Goal: Task Accomplishment & Management: Complete application form

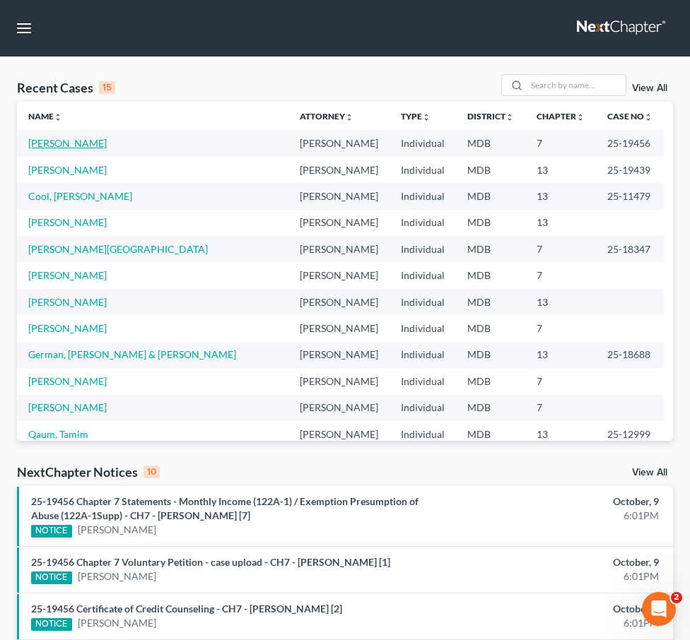
click at [45, 146] on link "[PERSON_NAME]" at bounding box center [67, 143] width 78 height 12
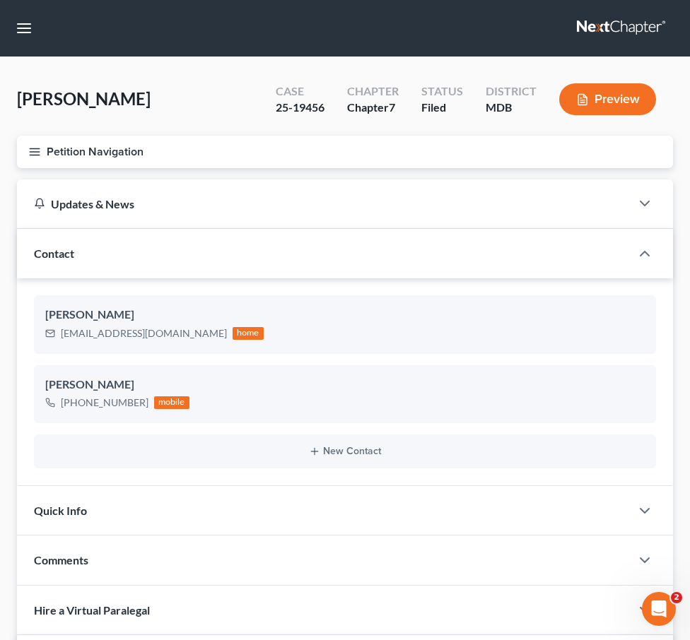
click at [13, 148] on div "Petition Navigation Case Dashboard Payments Invoices Payments Payments Credit R…" at bounding box center [345, 158] width 670 height 44
click at [28, 150] on icon "button" at bounding box center [34, 152] width 13 height 13
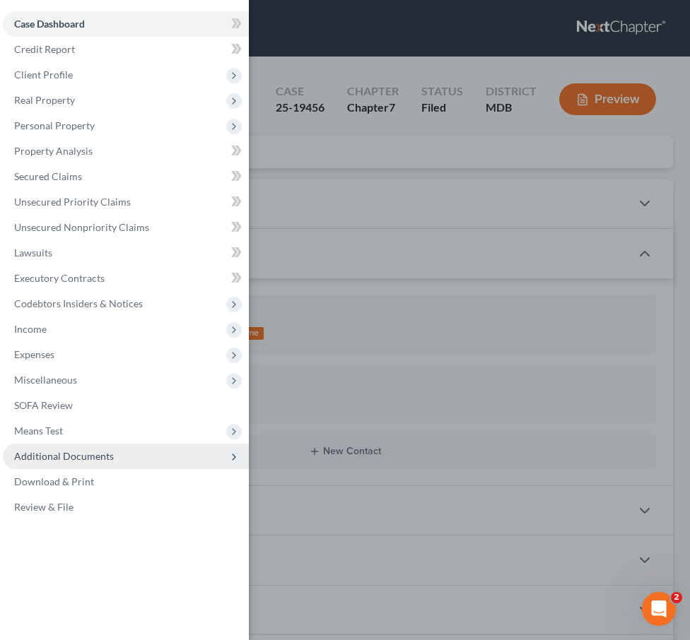
click at [80, 453] on span "Additional Documents" at bounding box center [64, 456] width 100 height 12
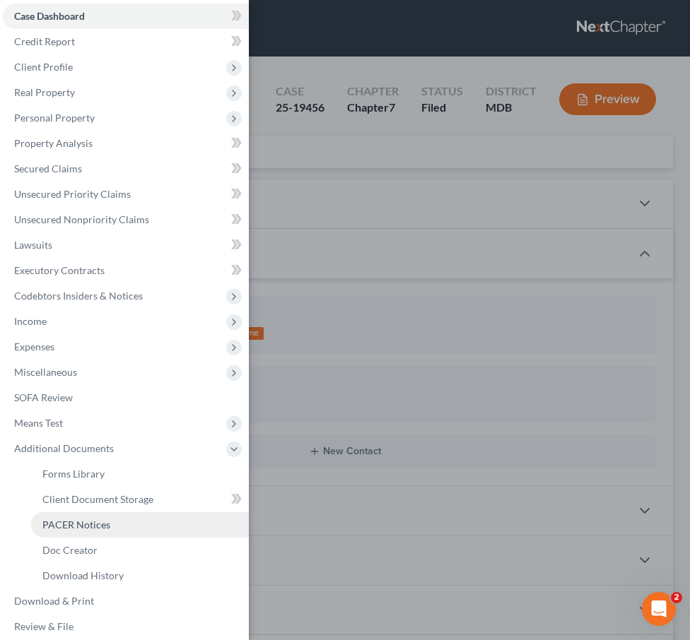
click at [76, 512] on link "PACER Notices" at bounding box center [140, 524] width 218 height 25
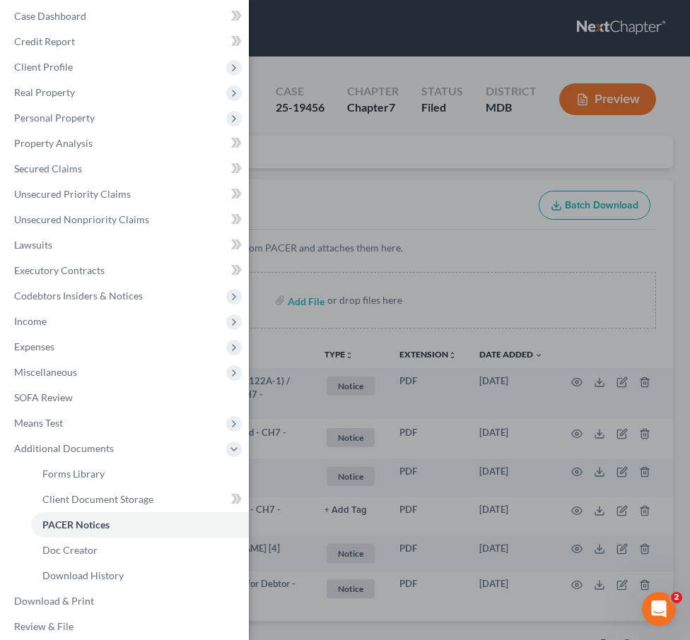
click at [339, 187] on div "Case Dashboard Payments Invoices Payments Payments Credit Report Client Profile" at bounding box center [345, 320] width 690 height 640
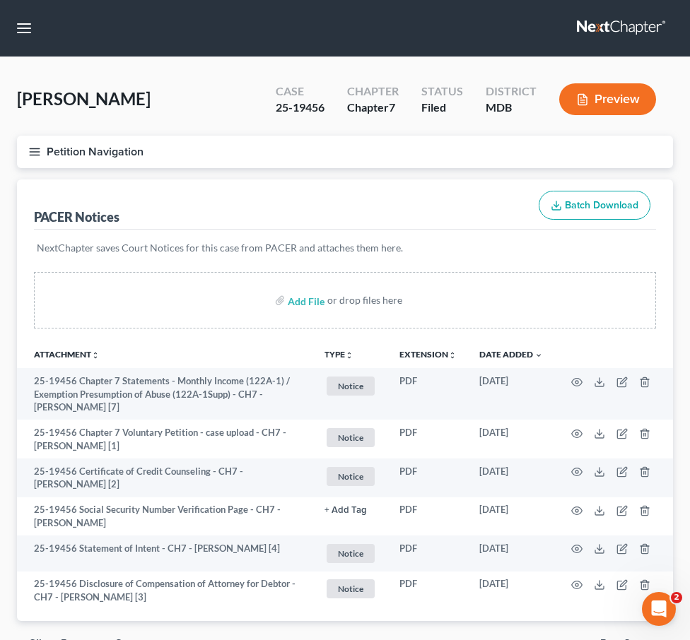
click at [33, 152] on line "button" at bounding box center [35, 152] width 10 height 0
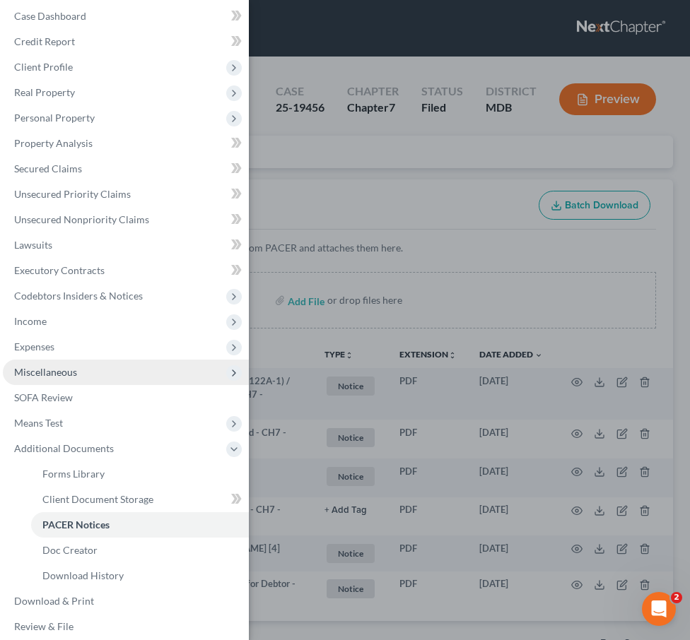
scroll to position [18, 0]
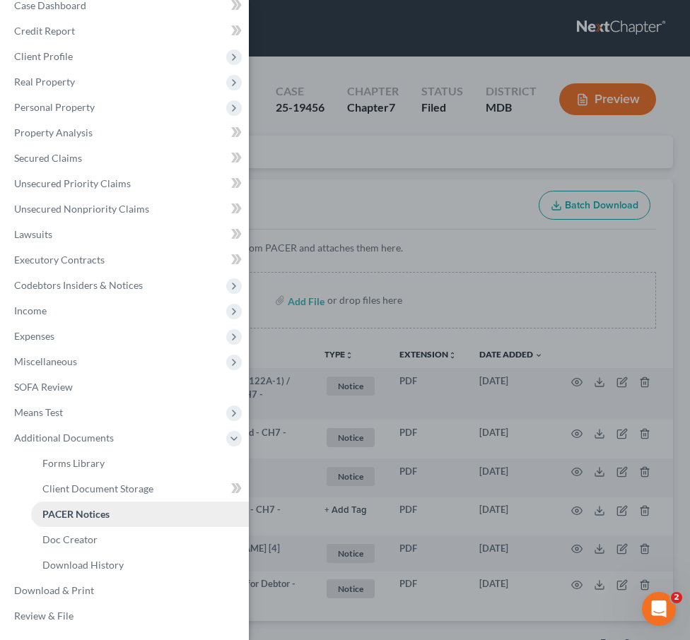
click at [81, 508] on span "PACER Notices" at bounding box center [75, 514] width 67 height 12
click at [71, 479] on link "Client Document Storage" at bounding box center [140, 488] width 218 height 25
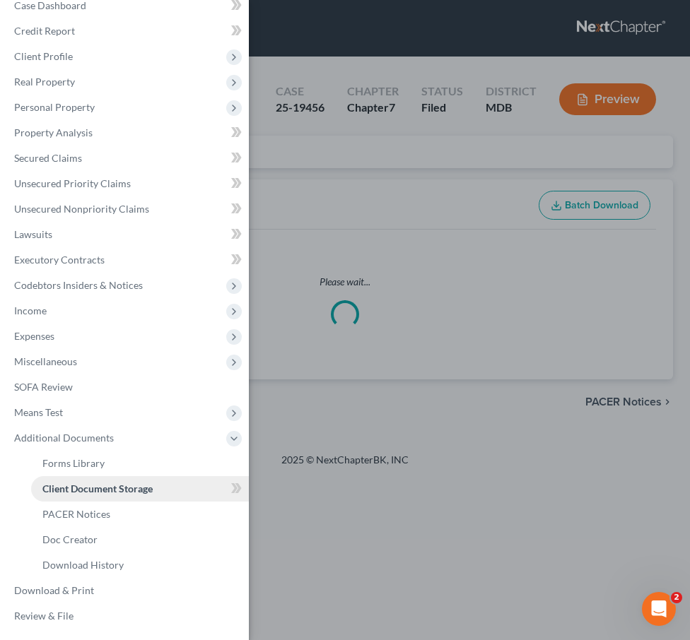
select select "14"
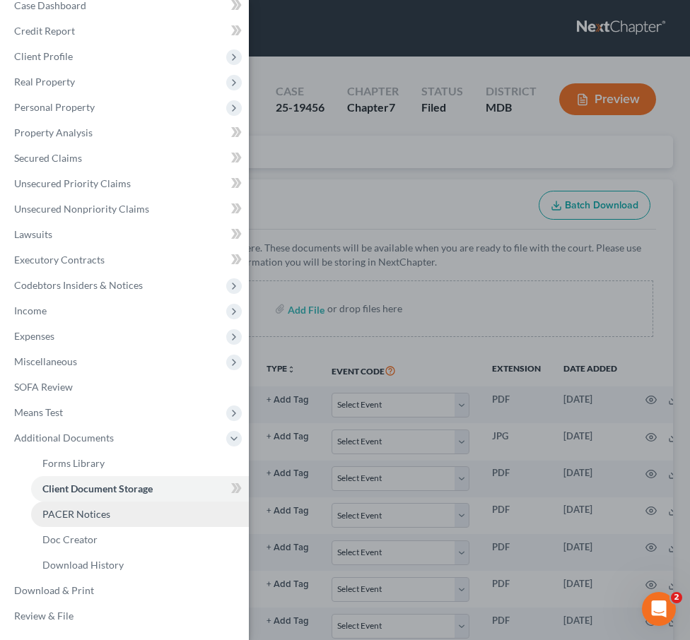
click at [69, 510] on span "PACER Notices" at bounding box center [76, 514] width 68 height 12
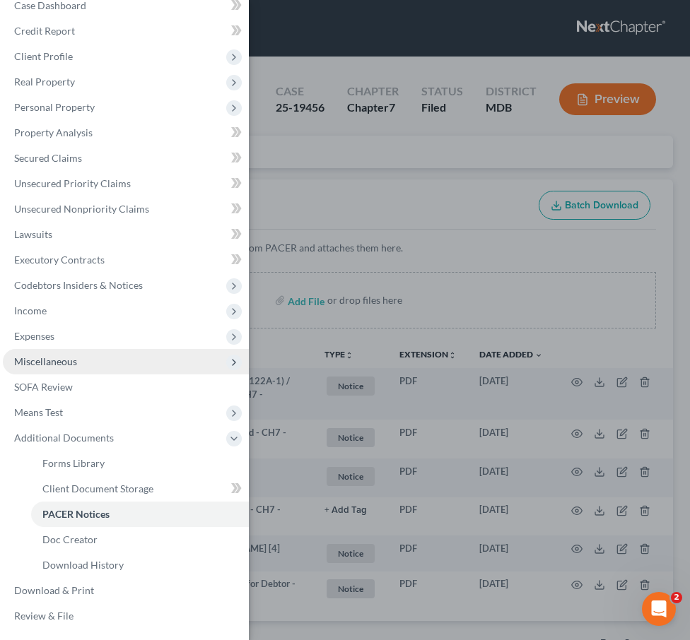
click at [63, 363] on span "Miscellaneous" at bounding box center [45, 362] width 63 height 12
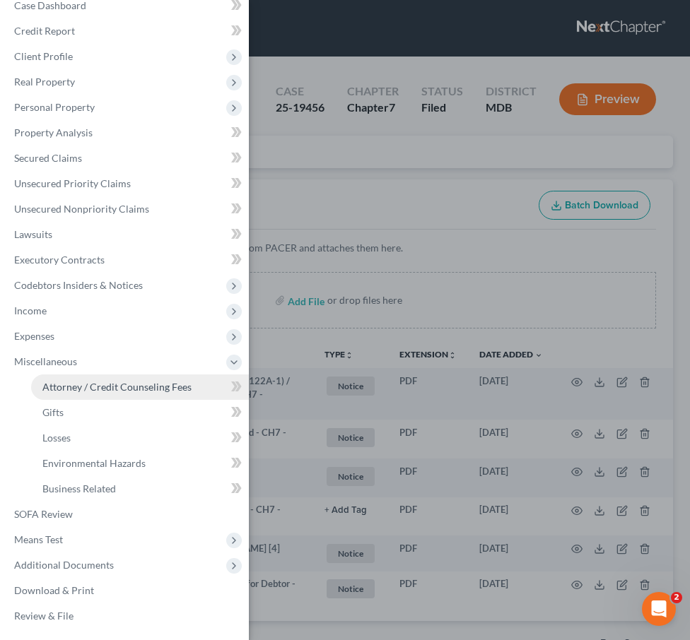
click at [67, 389] on span "Attorney / Credit Counseling Fees" at bounding box center [116, 387] width 149 height 12
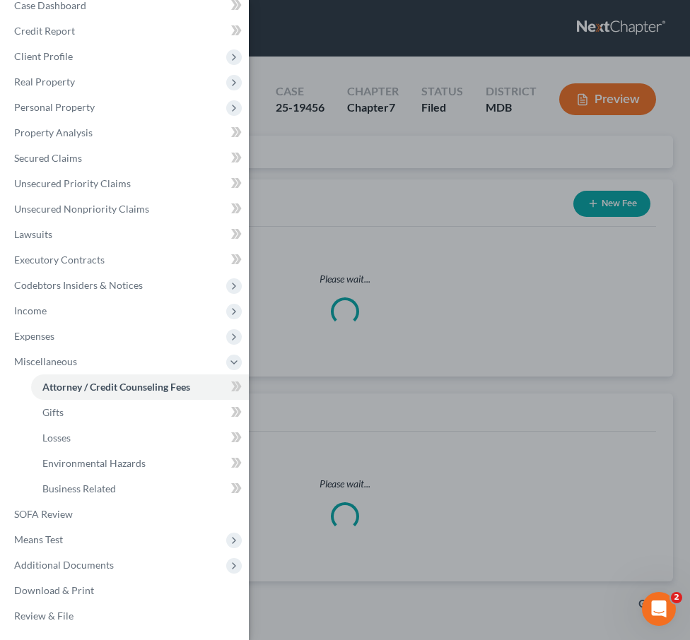
select select "4"
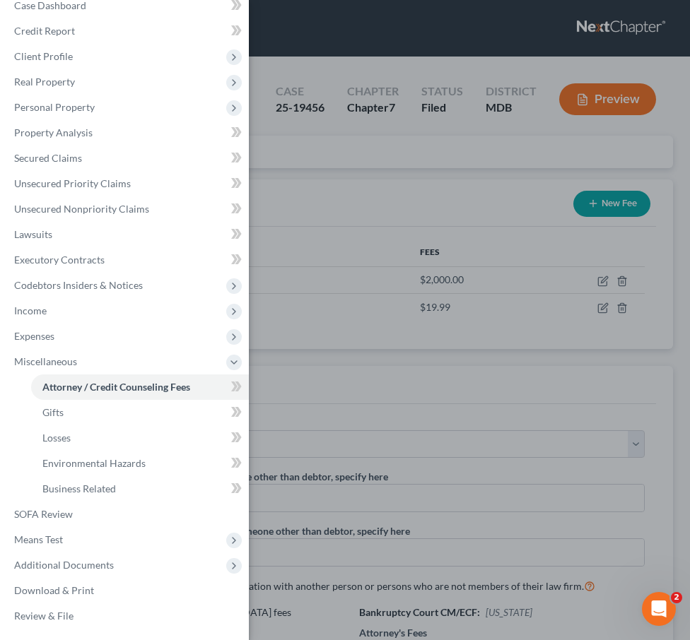
click at [402, 211] on div "Case Dashboard Payments Invoices Payments Payments Credit Report Client Profile" at bounding box center [345, 320] width 690 height 640
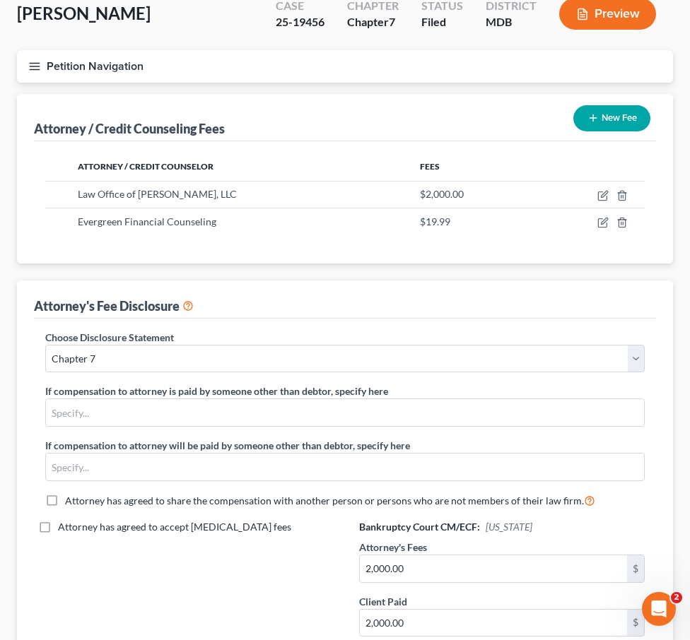
scroll to position [95, 0]
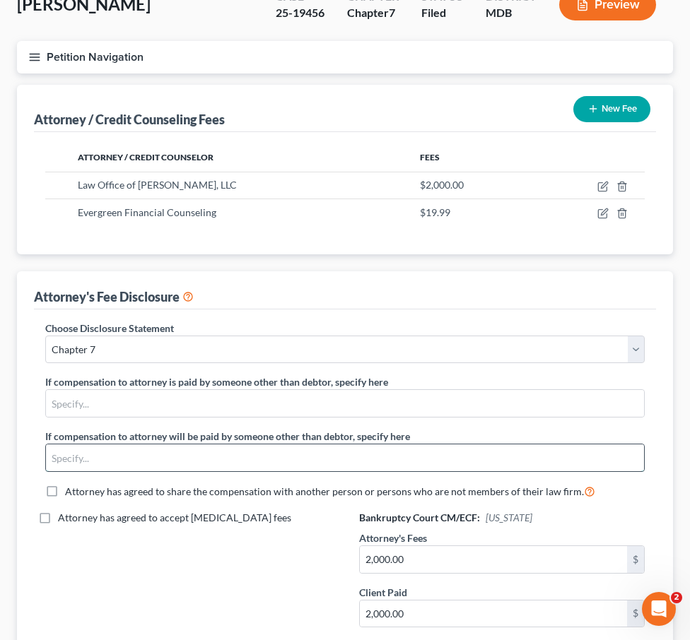
click at [150, 455] on input "text" at bounding box center [345, 458] width 598 height 27
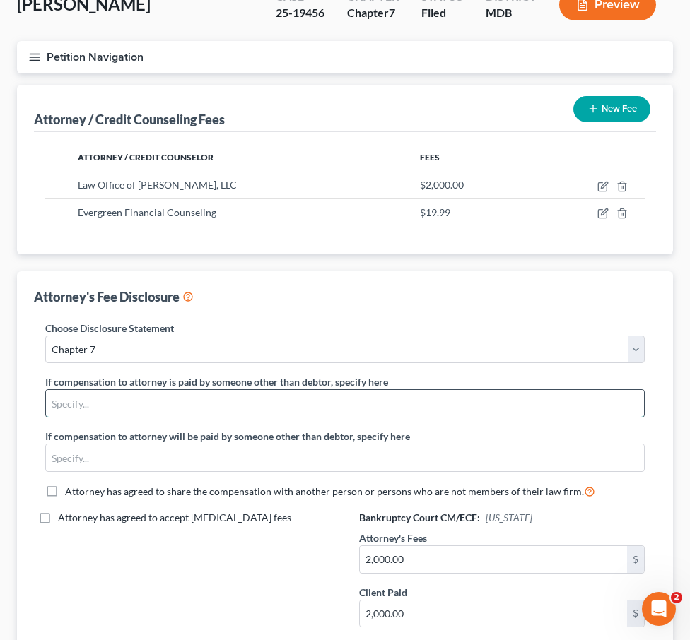
click at [129, 404] on input "text" at bounding box center [345, 403] width 598 height 27
type input "Son"
click at [29, 59] on icon "button" at bounding box center [34, 57] width 13 height 13
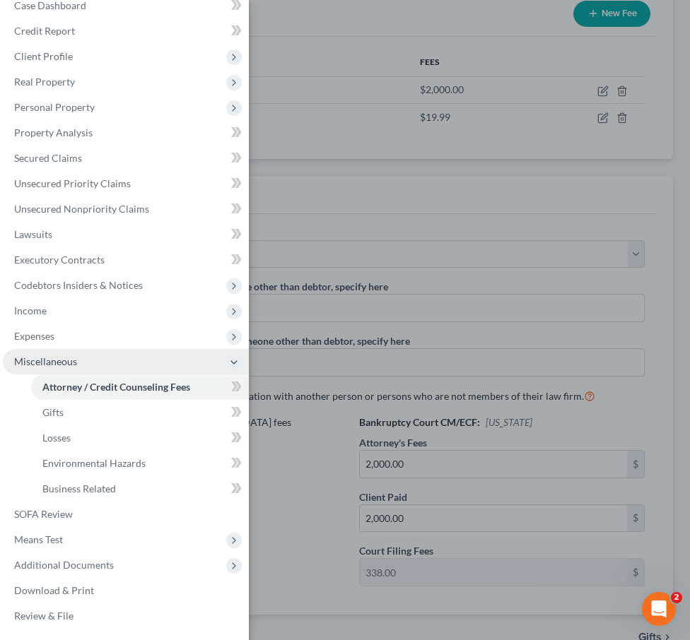
scroll to position [225, 0]
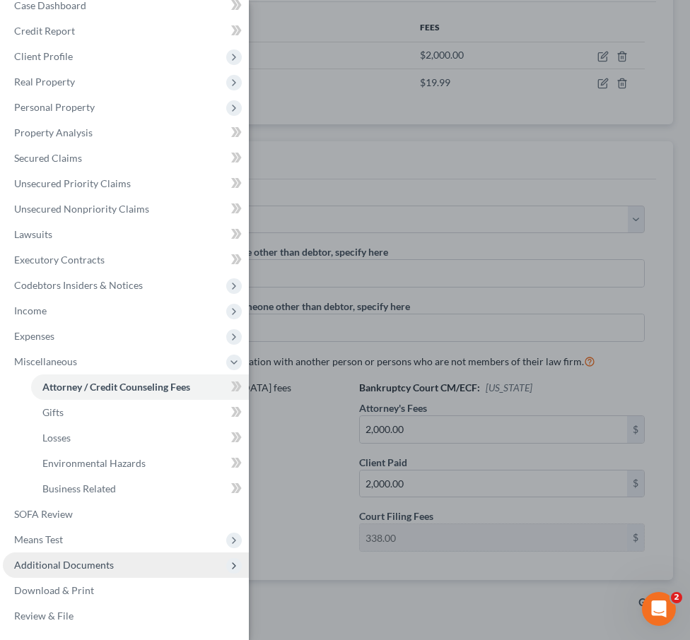
click at [96, 566] on span "Additional Documents" at bounding box center [64, 565] width 100 height 12
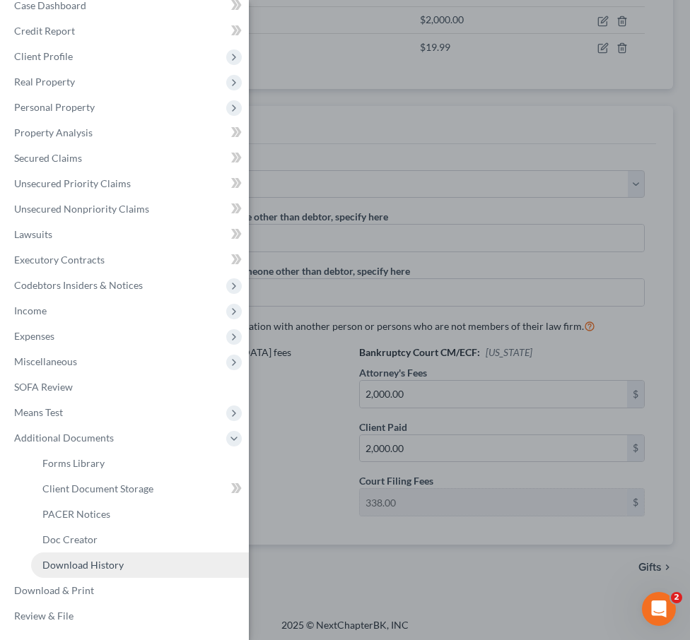
scroll to position [263, 0]
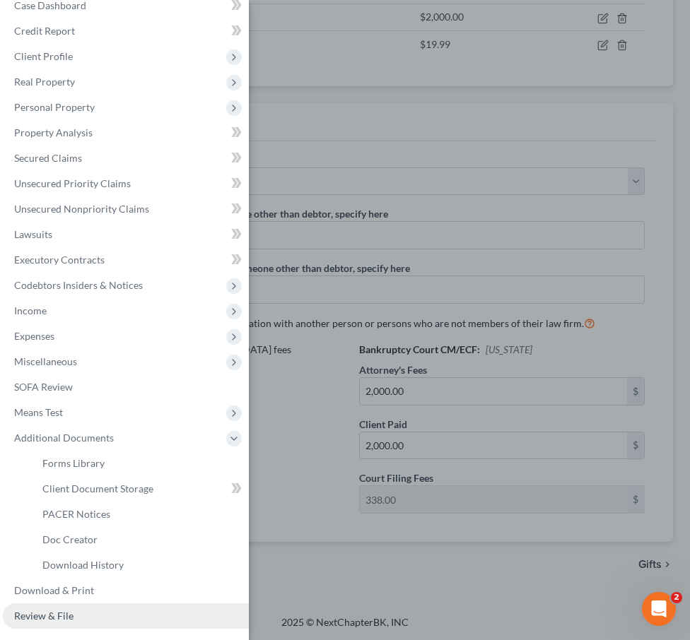
click at [58, 613] on span "Review & File" at bounding box center [43, 616] width 59 height 12
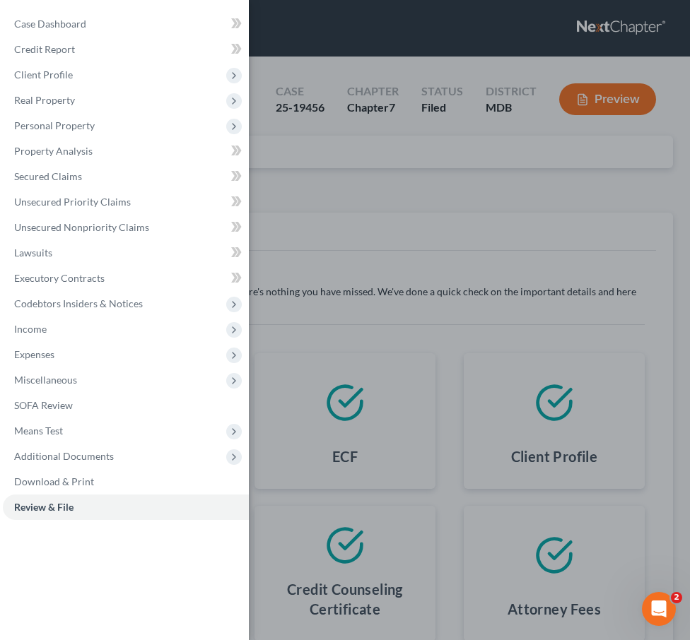
click at [391, 225] on div "Case Dashboard Payments Invoices Payments Payments Credit Report Client Profile" at bounding box center [345, 320] width 690 height 640
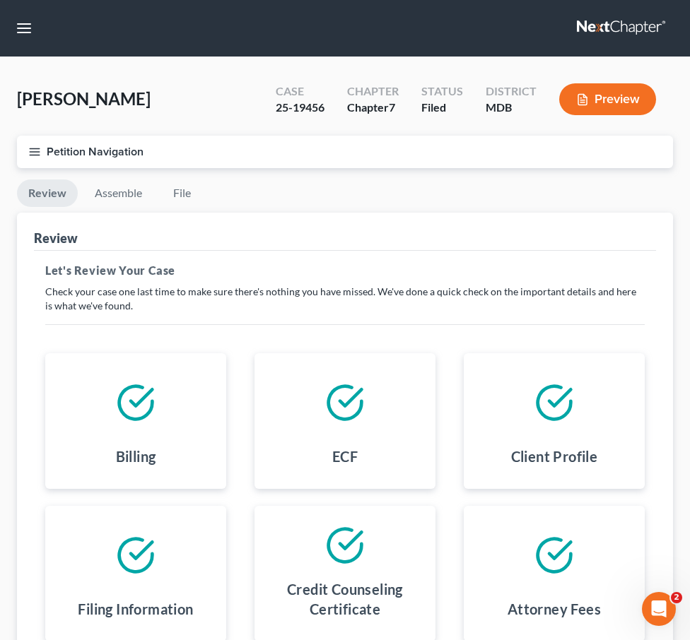
scroll to position [286, 0]
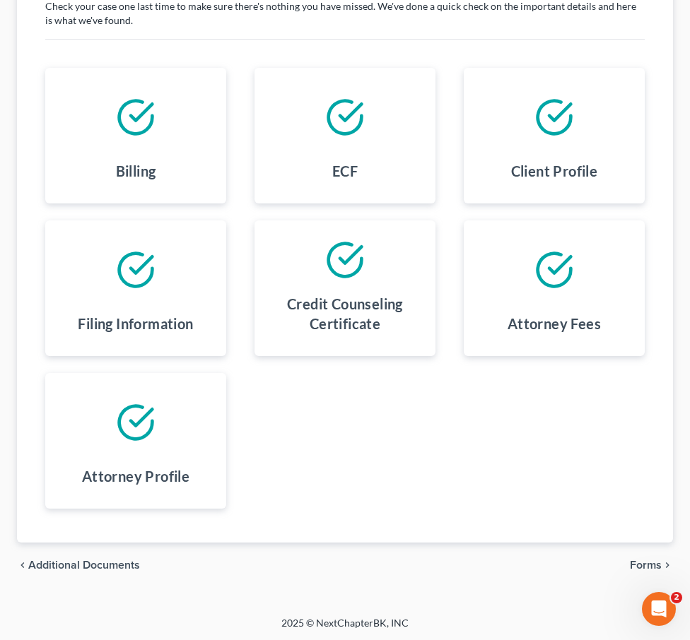
click at [643, 566] on span "Forms" at bounding box center [646, 565] width 32 height 11
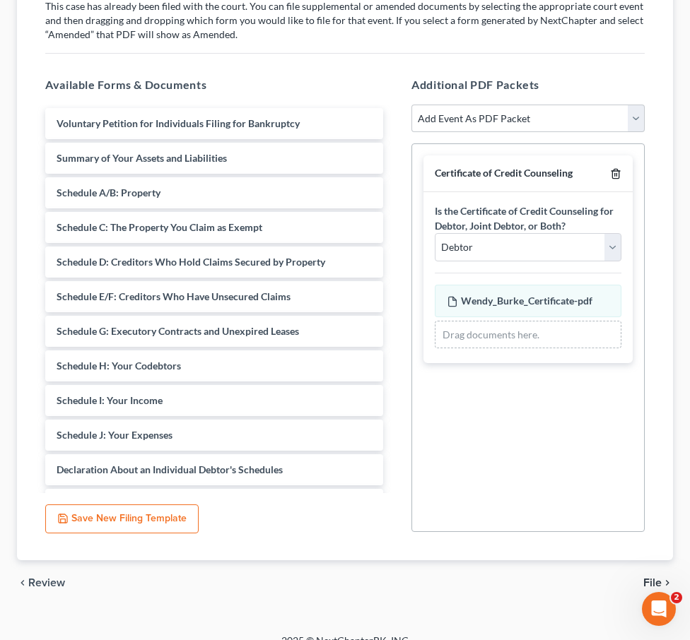
click at [619, 171] on icon "button" at bounding box center [615, 173] width 11 height 11
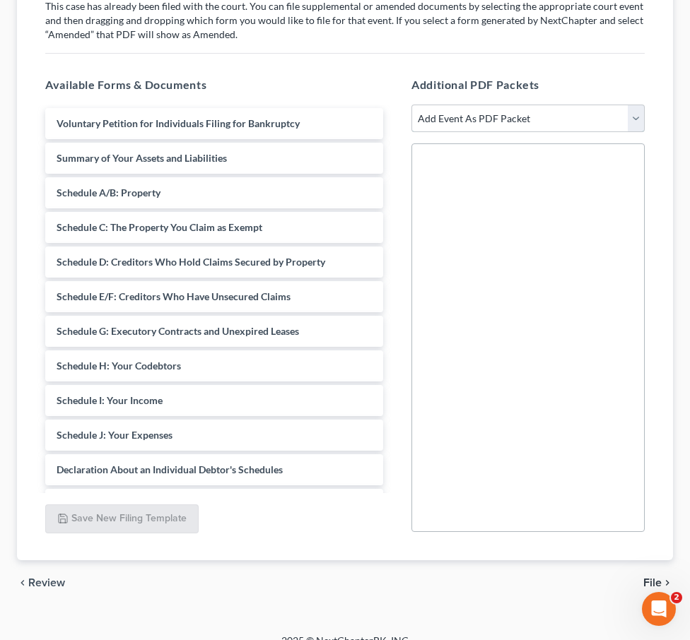
click at [493, 119] on select "Add Event As PDF Packet Affidavit Affidavit of Adequate Protection and Lease Pa…" at bounding box center [527, 119] width 233 height 28
select select "5"
click at [411, 105] on select "Add Event As PDF Packet Affidavit Affidavit of Adequate Protection and Lease Pa…" at bounding box center [527, 119] width 233 height 28
select select
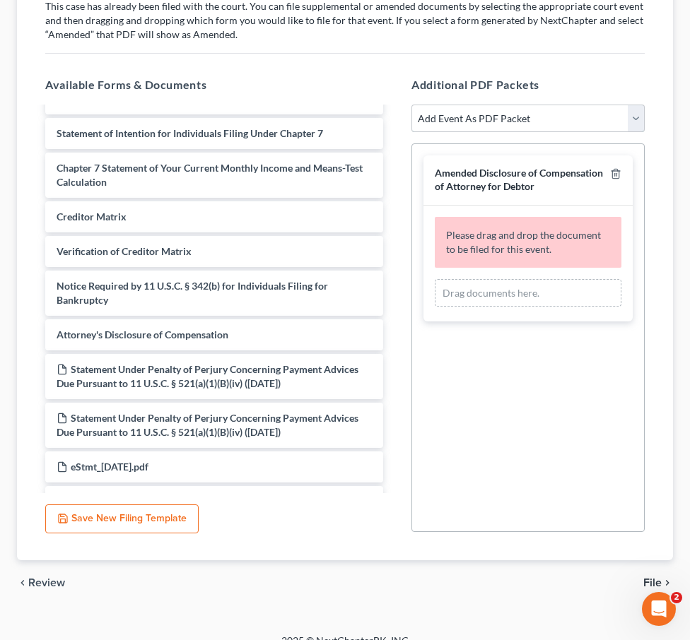
scroll to position [382, 0]
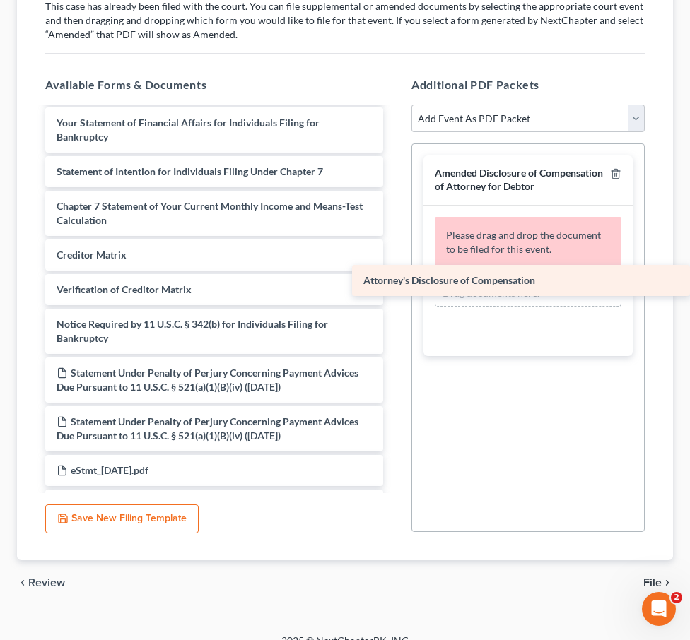
drag, startPoint x: 131, startPoint y: 355, endPoint x: 515, endPoint y: 278, distance: 391.5
click at [394, 278] on div "Attorney's Disclosure of Compensation Voluntary Petition for Individuals Filing…" at bounding box center [214, 331] width 361 height 1210
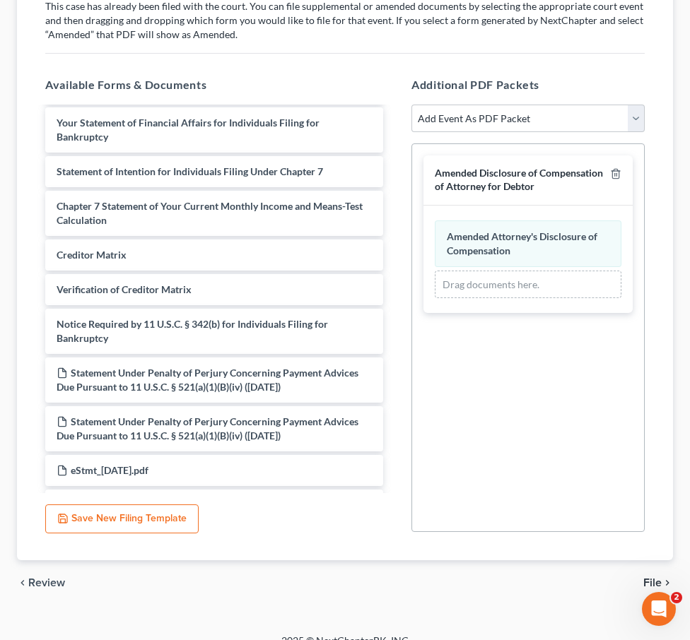
click at [658, 579] on span "File" at bounding box center [652, 583] width 18 height 11
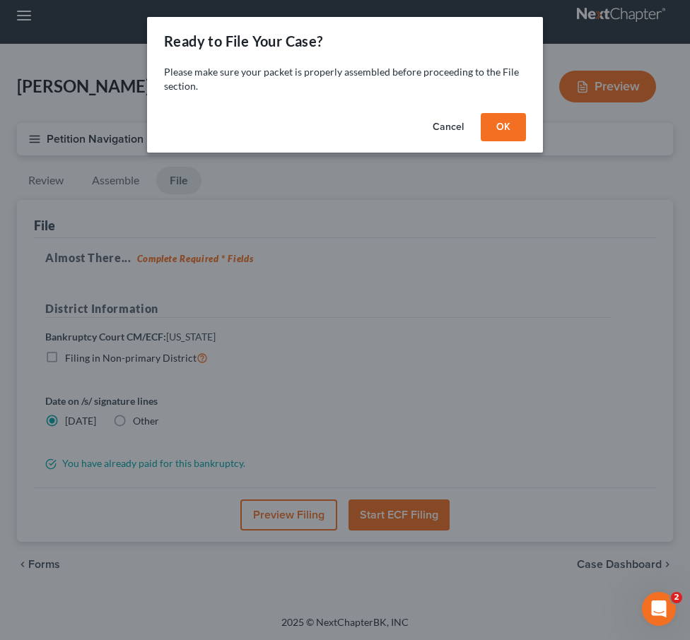
click at [510, 122] on button "OK" at bounding box center [503, 127] width 45 height 28
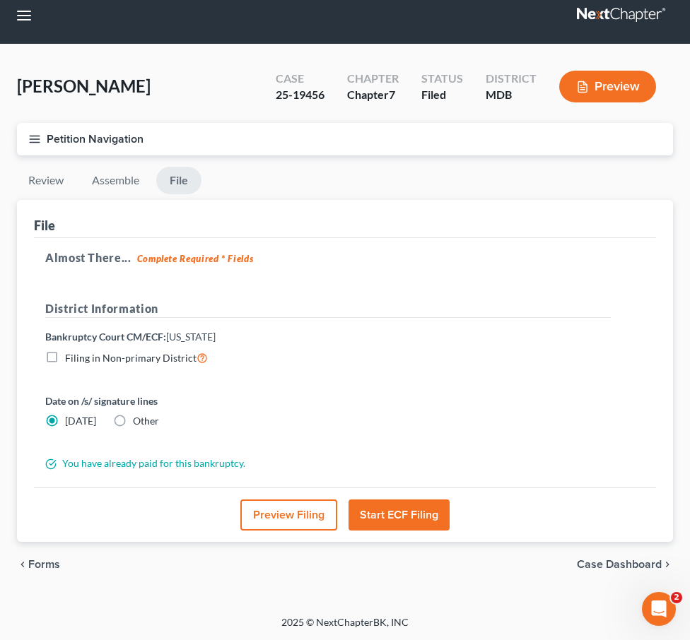
click at [408, 511] on button "Start ECF Filing" at bounding box center [398, 515] width 101 height 31
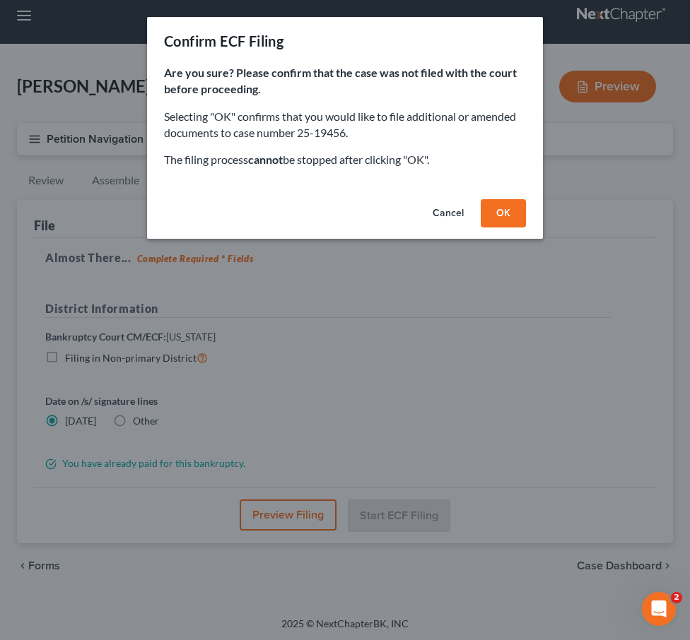
click at [498, 213] on button "OK" at bounding box center [503, 213] width 45 height 28
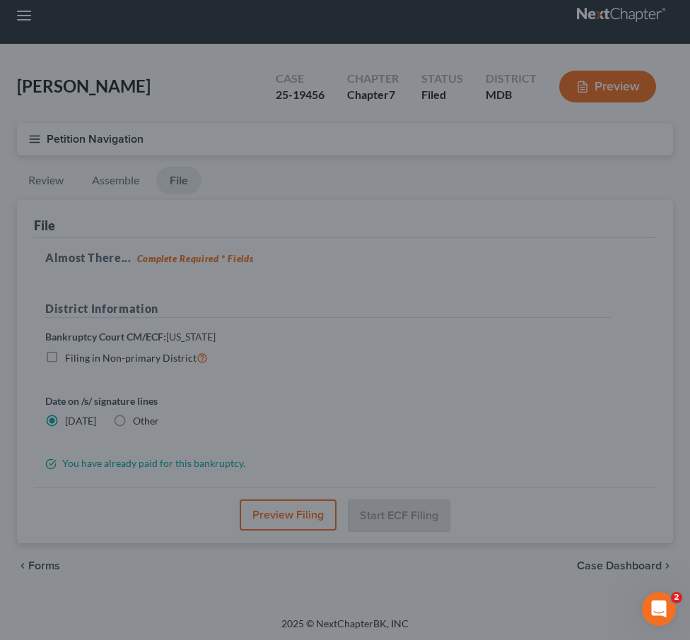
scroll to position [0, 0]
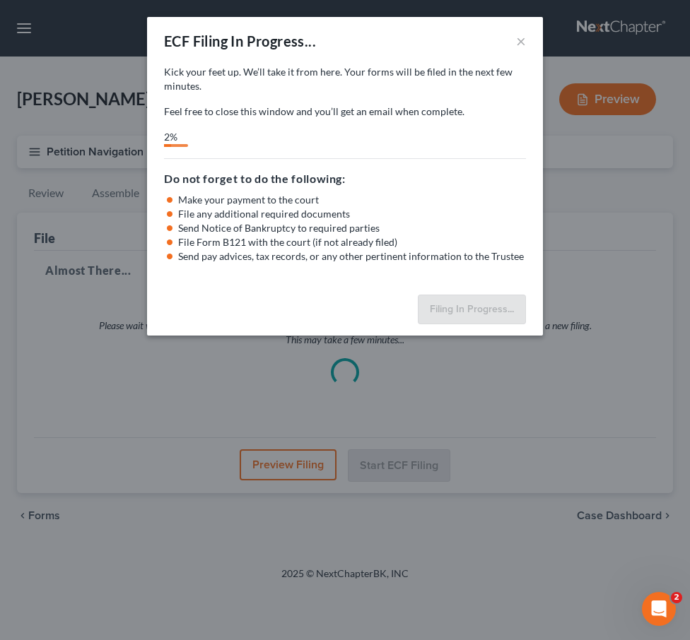
click at [510, 214] on li "File any additional required documents" at bounding box center [352, 214] width 348 height 14
click at [515, 214] on li "File any additional required documents" at bounding box center [352, 214] width 348 height 14
drag, startPoint x: 571, startPoint y: 233, endPoint x: 555, endPoint y: 243, distance: 19.0
click at [518, 247] on div "ECF Filing In Progress... × Kick your feet up. We’ll take it from here. Your ca…" at bounding box center [345, 320] width 690 height 640
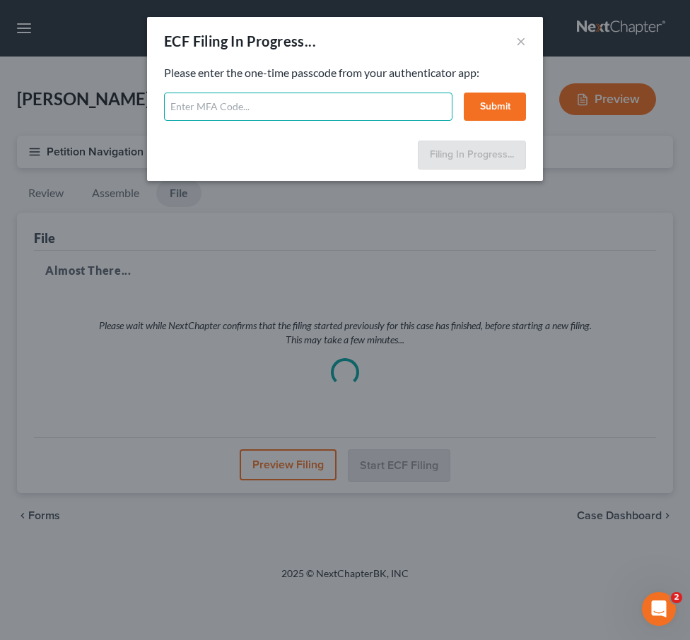
click at [219, 109] on input "text" at bounding box center [308, 107] width 288 height 28
type input "049298"
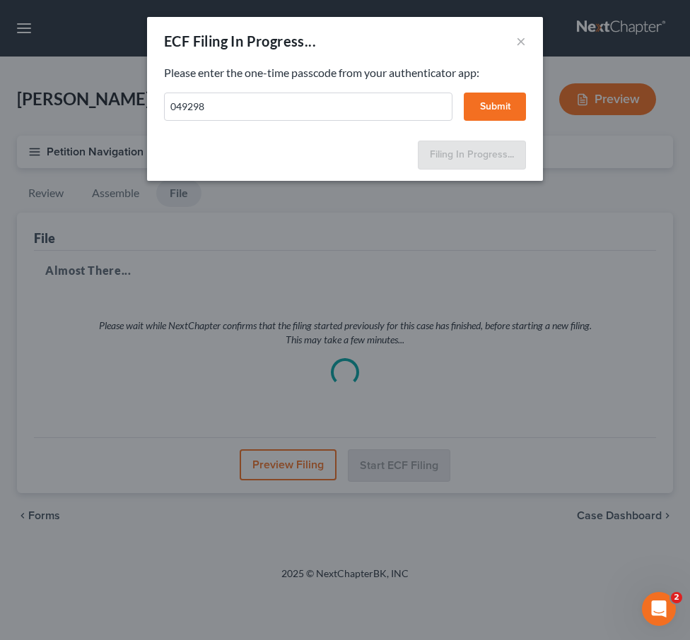
click at [472, 98] on button "Submit" at bounding box center [495, 107] width 62 height 28
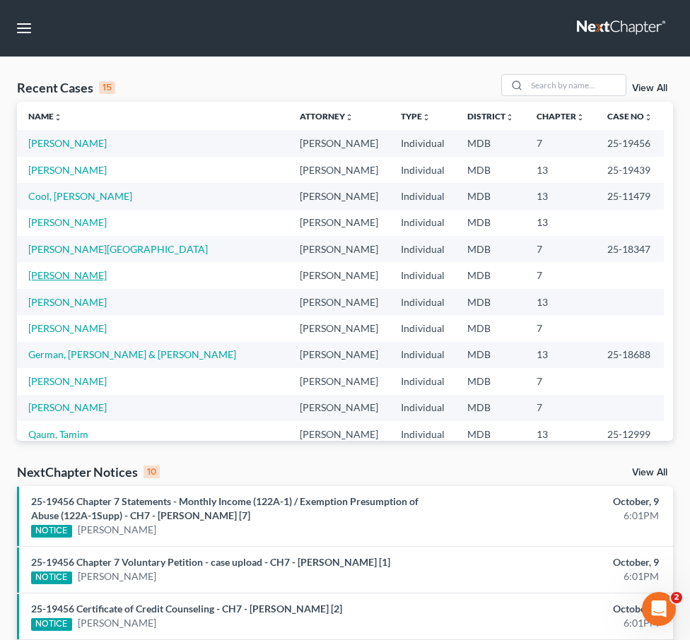
click at [90, 274] on link "McClain, Gregory" at bounding box center [67, 275] width 78 height 12
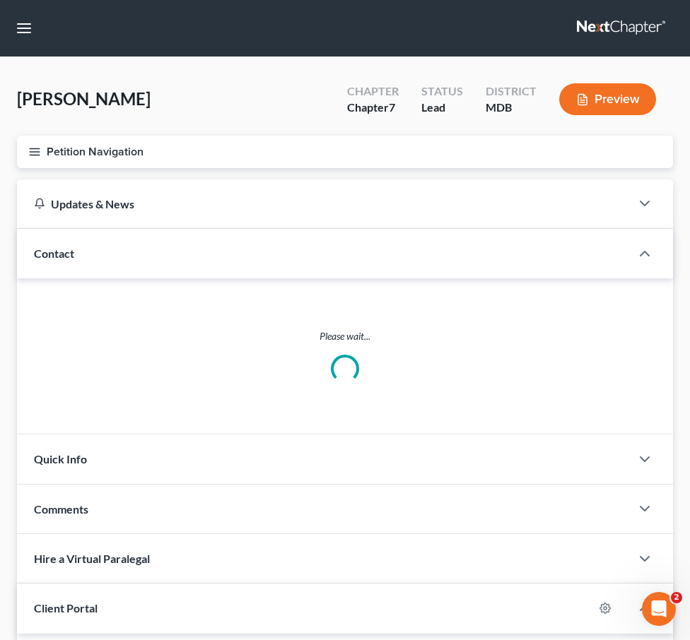
click at [36, 158] on button "Petition Navigation" at bounding box center [345, 152] width 656 height 33
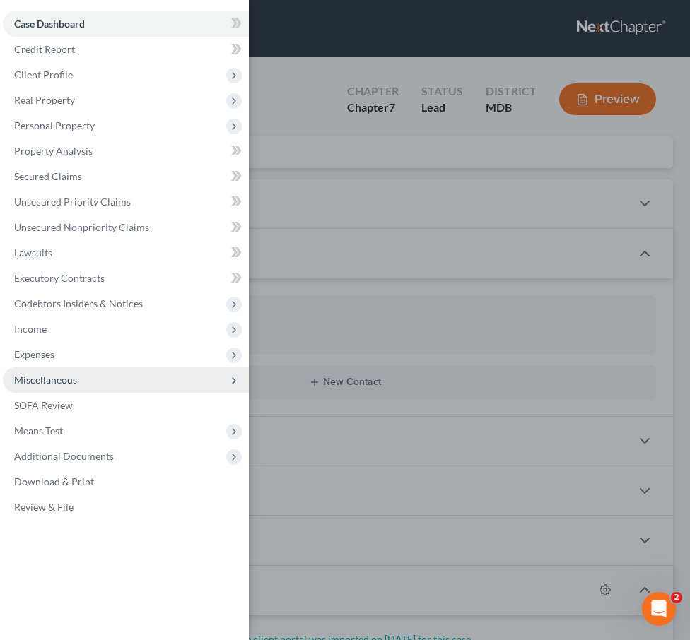
click at [39, 384] on span "Miscellaneous" at bounding box center [45, 380] width 63 height 12
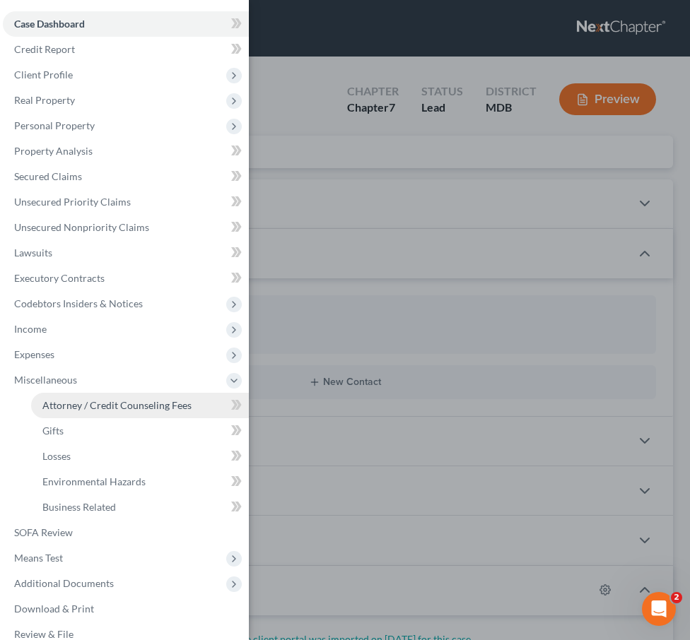
click at [59, 405] on span "Attorney / Credit Counseling Fees" at bounding box center [116, 405] width 149 height 12
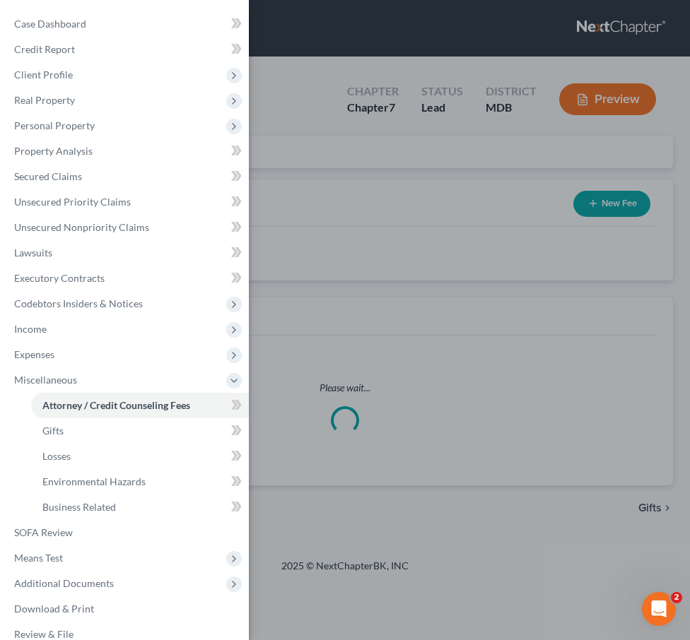
select select "4"
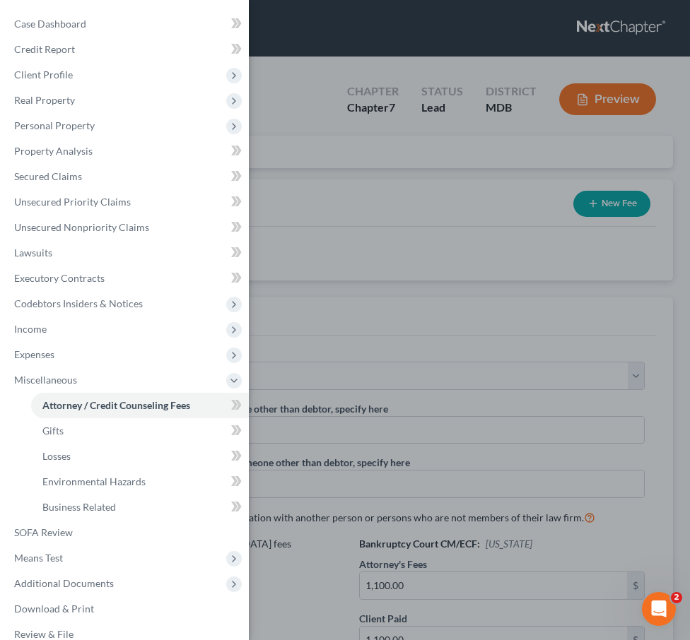
click at [372, 163] on div "Case Dashboard Payments Invoices Payments Payments Credit Report Client Profile" at bounding box center [345, 320] width 690 height 640
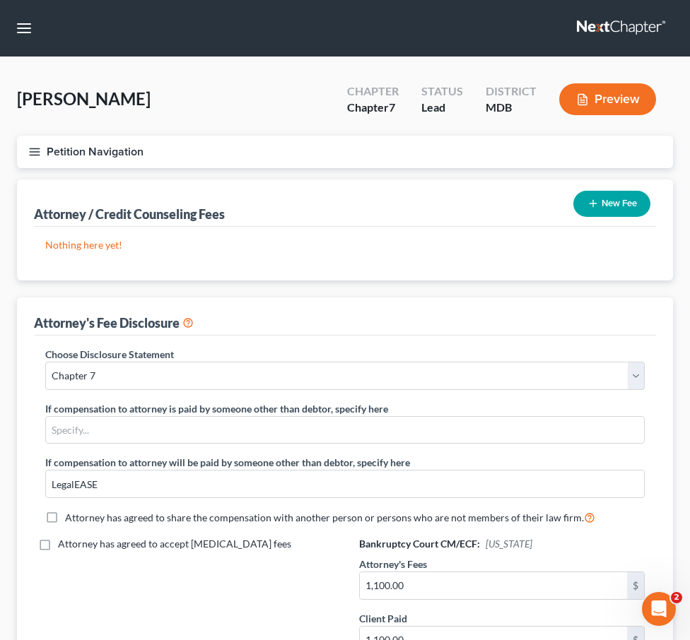
click at [604, 212] on button "New Fee" at bounding box center [611, 204] width 77 height 26
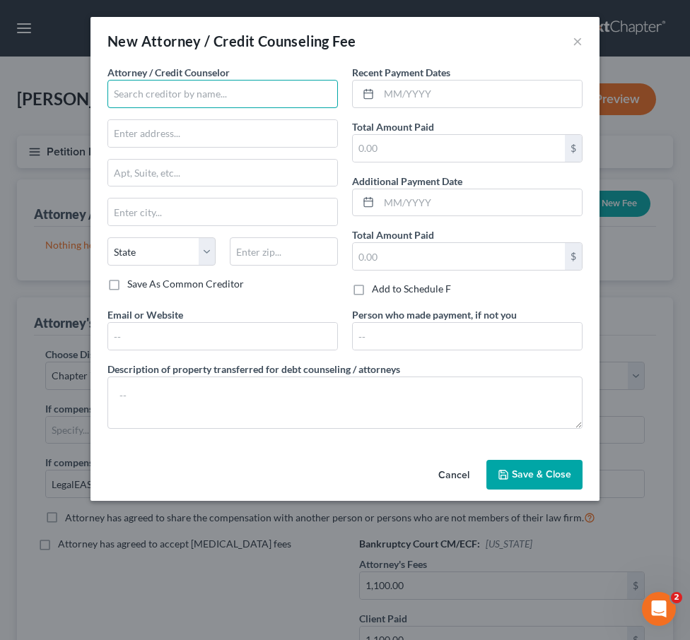
click at [168, 102] on input "text" at bounding box center [222, 94] width 230 height 28
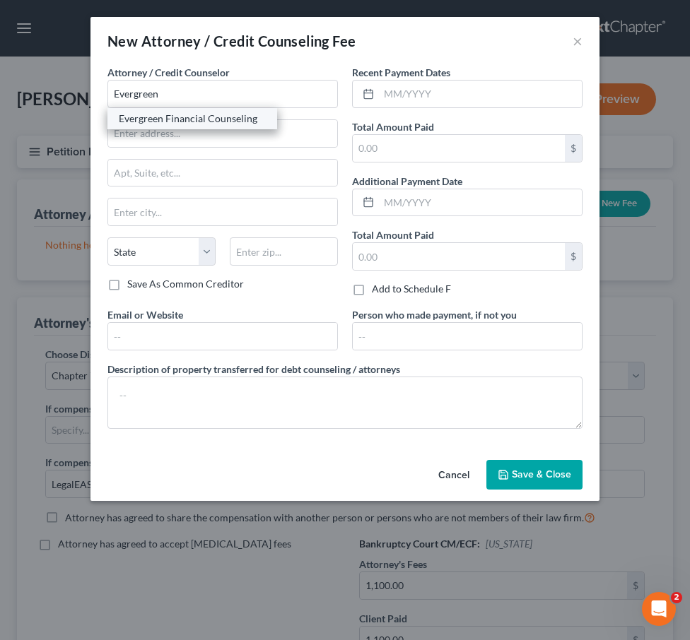
click at [155, 117] on div "Evergreen Financial Counseling" at bounding box center [192, 119] width 147 height 14
type input "Evergreen Financial Counseling"
type input "7137 E. Rancho Vista Dr., Ste. B21"
type input "Scottsdale"
select select "3"
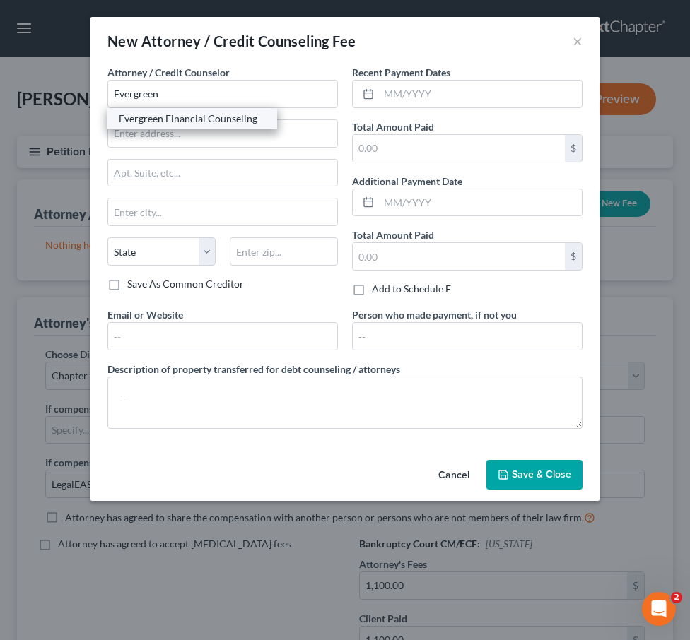
type input "85251"
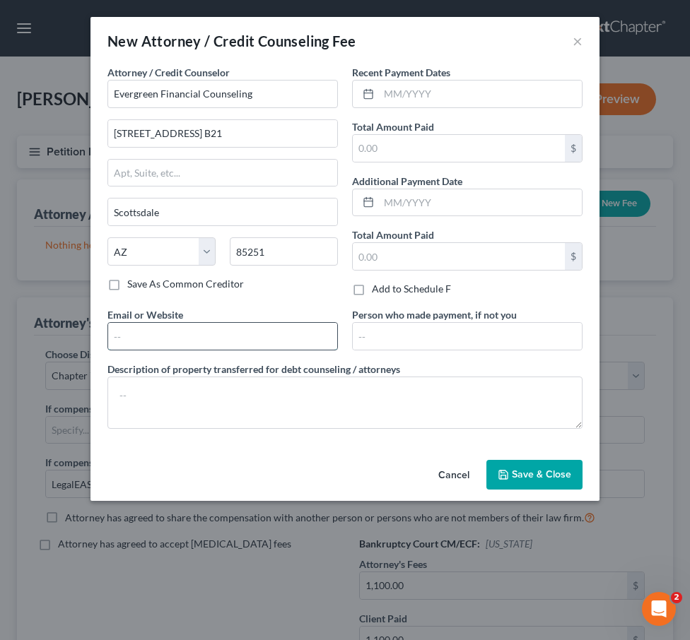
click at [164, 327] on input "text" at bounding box center [222, 336] width 229 height 27
type input "www.evergreenclass.com"
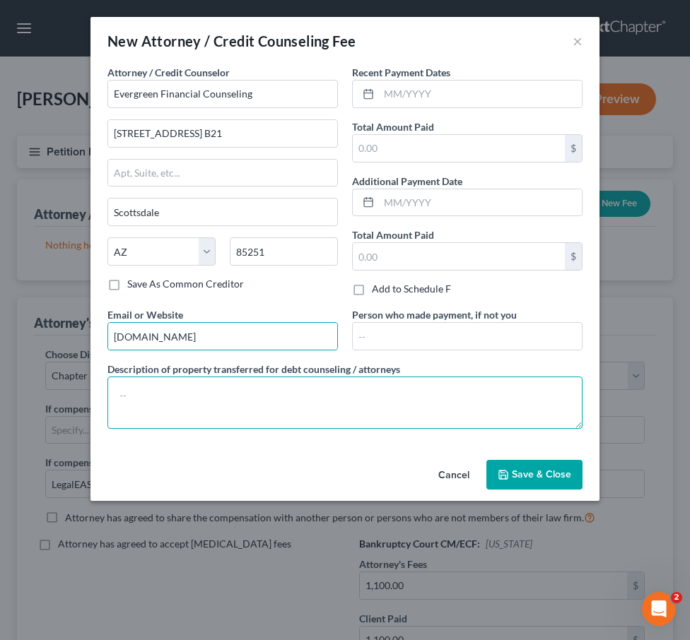
click at [215, 397] on textarea at bounding box center [344, 403] width 475 height 52
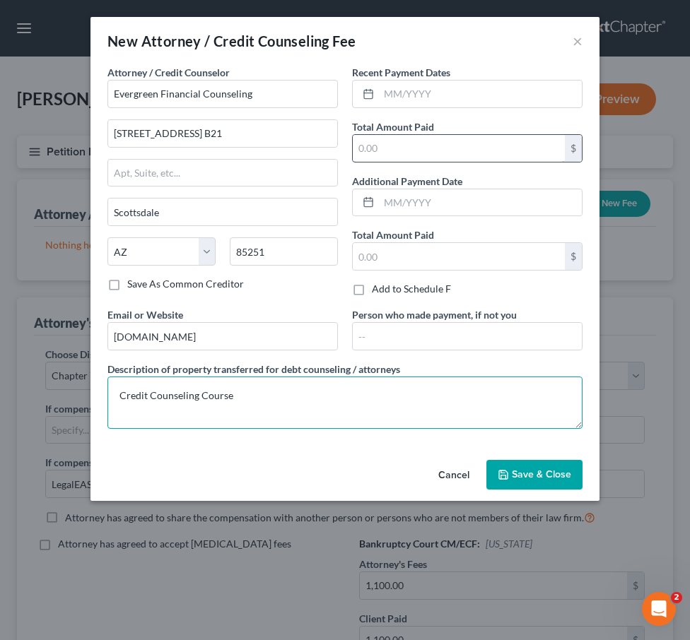
type textarea "Credit Counseling Course"
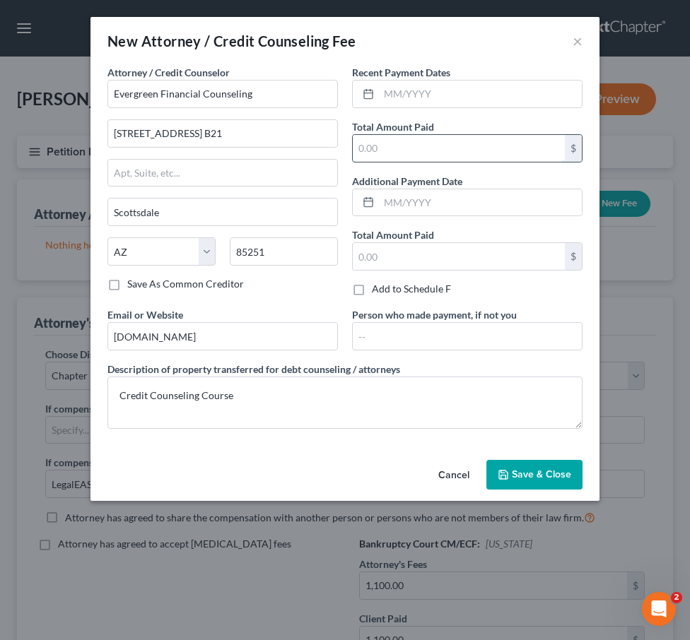
click at [420, 158] on input "text" at bounding box center [459, 148] width 212 height 27
type input "19.99"
click at [532, 475] on span "Save & Close" at bounding box center [541, 475] width 59 height 12
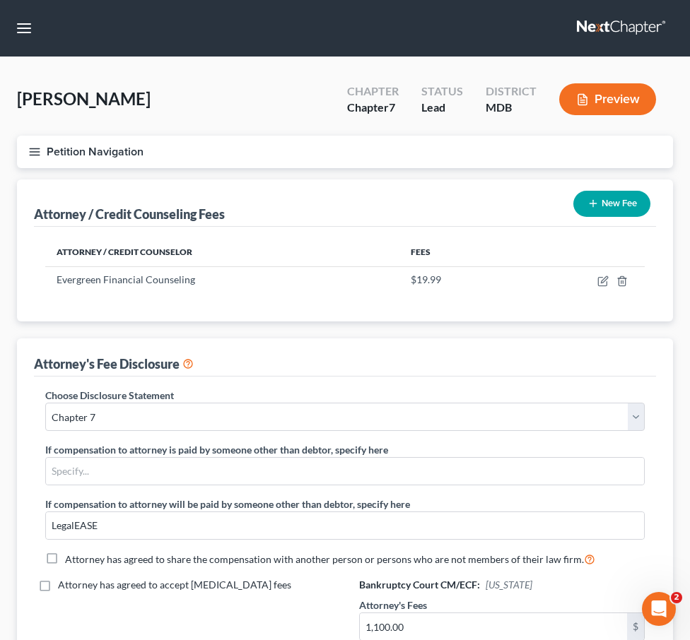
click at [34, 155] on line "button" at bounding box center [35, 155] width 10 height 0
click at [0, 0] on div "Case Dashboard Payments Invoices Payments Payments Credit Report Client Profile" at bounding box center [0, 0] width 0 height 0
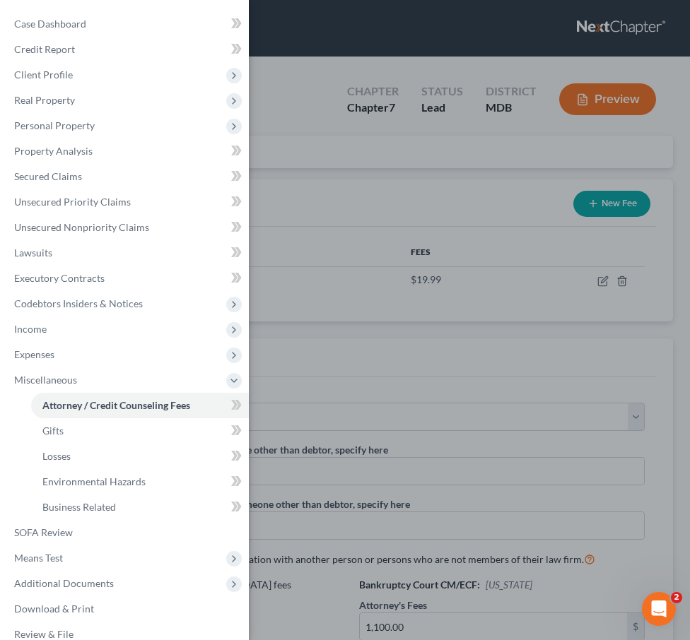
click at [310, 163] on div "Case Dashboard Payments Invoices Payments Payments Credit Report Client Profile" at bounding box center [345, 320] width 690 height 640
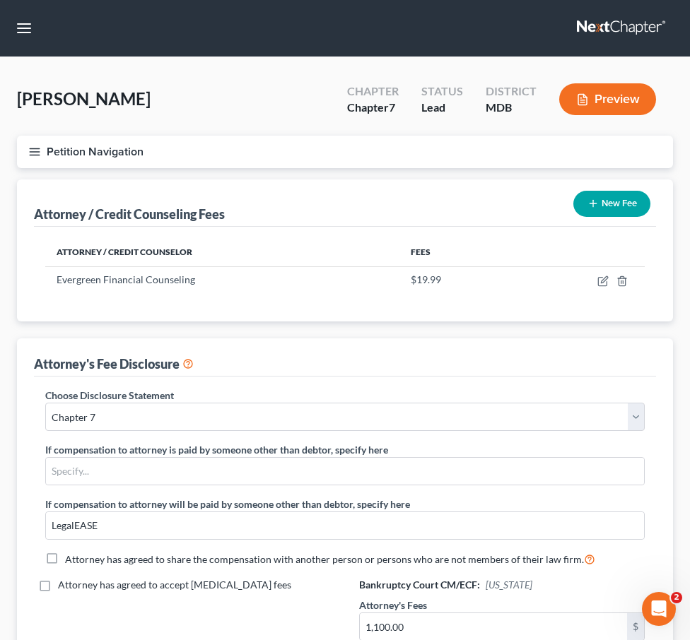
click at [37, 156] on icon "button" at bounding box center [34, 152] width 13 height 13
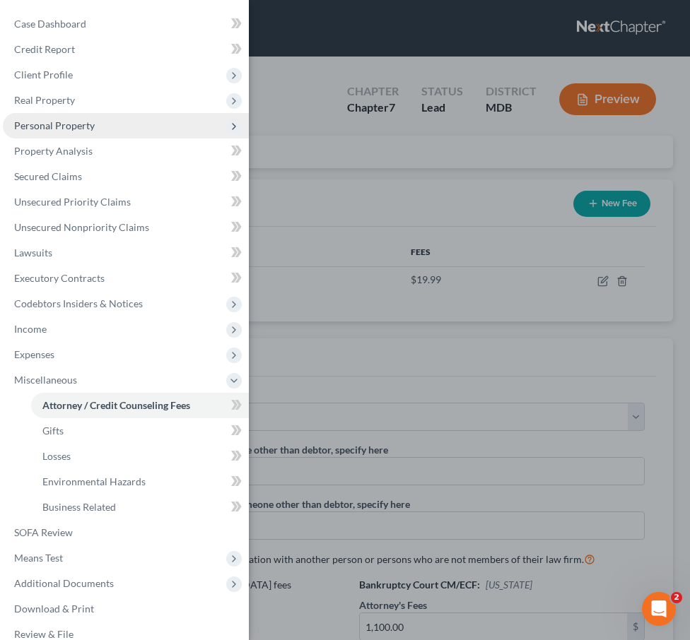
click at [35, 128] on span "Personal Property" at bounding box center [54, 125] width 81 height 12
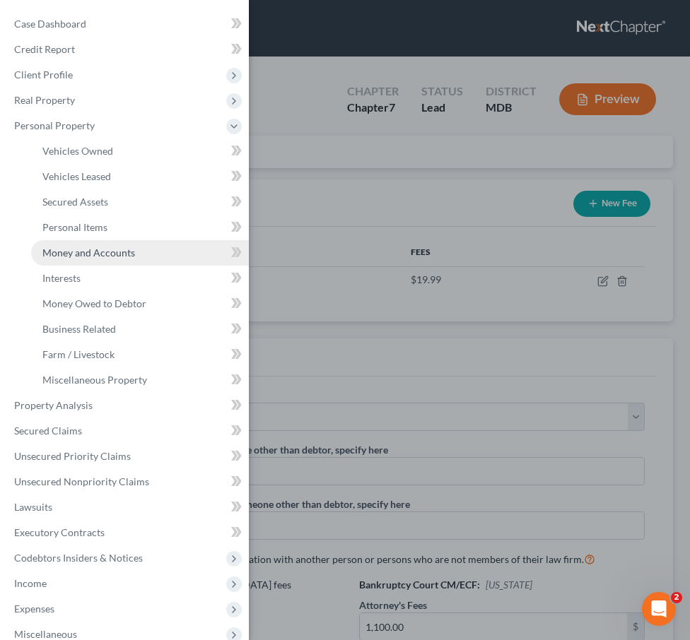
click at [59, 246] on link "Money and Accounts" at bounding box center [140, 252] width 218 height 25
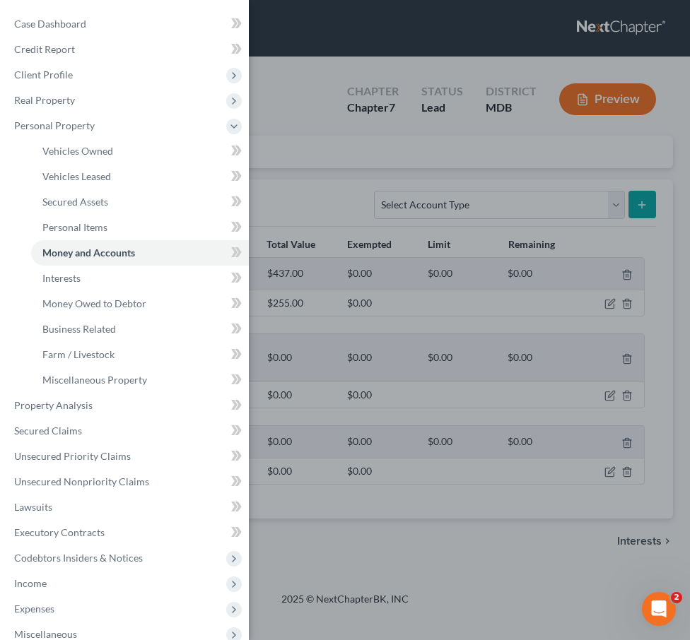
click at [320, 168] on div "Case Dashboard Payments Invoices Payments Payments Credit Report Client Profile" at bounding box center [345, 320] width 690 height 640
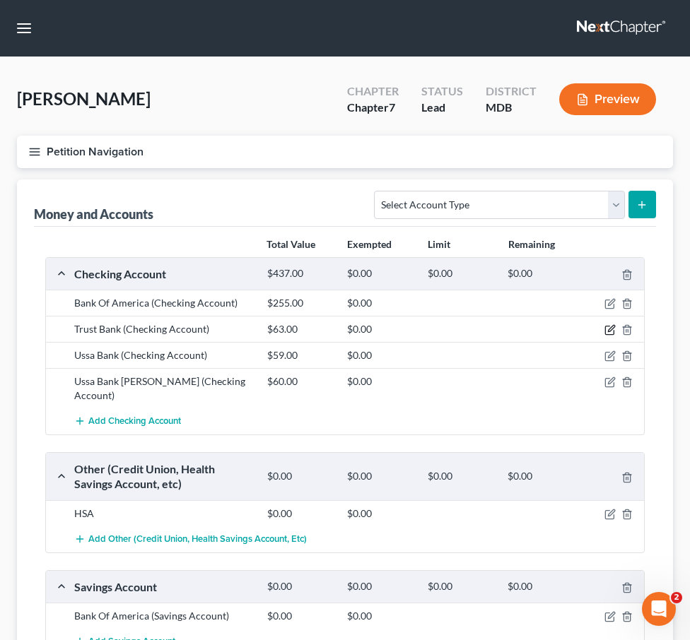
click at [611, 327] on icon "button" at bounding box center [611, 329] width 6 height 6
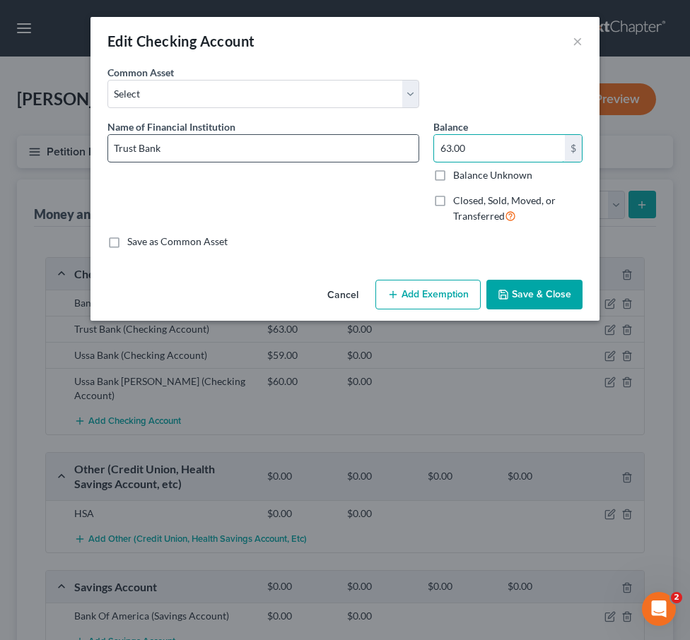
drag, startPoint x: 481, startPoint y: 152, endPoint x: 365, endPoint y: 139, distance: 117.4
click at [365, 139] on div "Name of Financial Institution * Trust Bank Balance 63.00 $ Balance Unknown Bala…" at bounding box center [344, 177] width 489 height 116
click at [480, 160] on input "63.00" at bounding box center [499, 148] width 131 height 27
click at [129, 148] on input "Trust Bank" at bounding box center [263, 148] width 310 height 27
type input "Truist Bank"
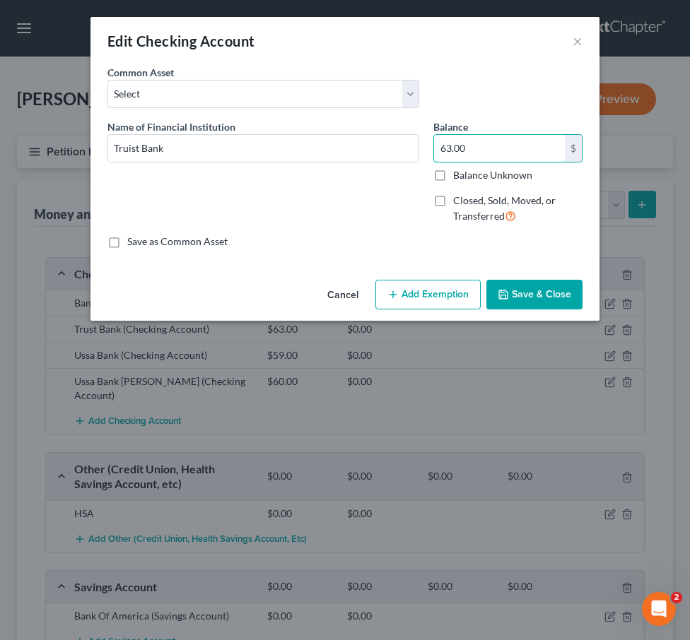
drag, startPoint x: 475, startPoint y: 150, endPoint x: 431, endPoint y: 145, distance: 44.1
click at [431, 145] on div "Balance 63.00 $ Balance Unknown Balance Undetermined 63.00 $ Balance Unknown Cl…" at bounding box center [507, 177] width 163 height 116
click at [517, 144] on input "63.00" at bounding box center [499, 148] width 131 height 27
drag, startPoint x: 517, startPoint y: 144, endPoint x: 401, endPoint y: 143, distance: 116.6
click at [401, 143] on div "Name of Financial Institution * Truist Bank Balance 63.00 $ Balance Unknown Bal…" at bounding box center [344, 177] width 489 height 116
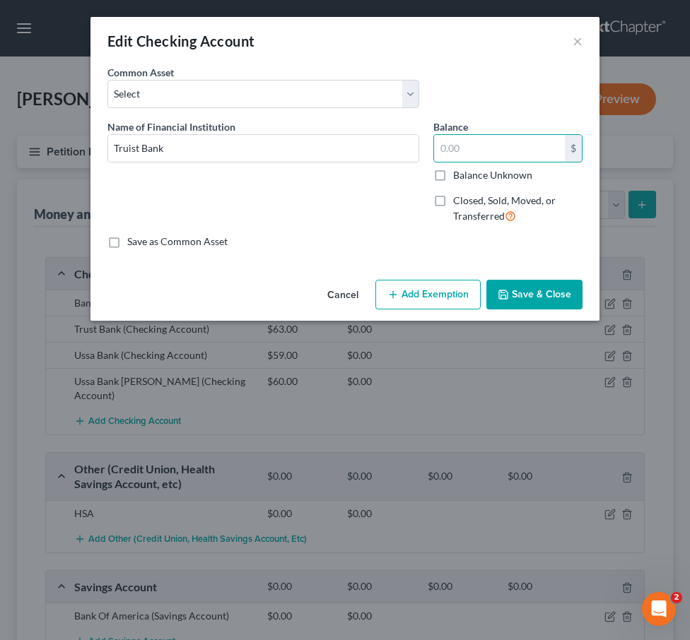
click at [453, 199] on label "Closed, Sold, Moved, or Transferred" at bounding box center [517, 209] width 129 height 30
click at [459, 199] on input "Closed, Sold, Moved, or Transferred" at bounding box center [463, 198] width 9 height 9
checkbox input "true"
select select "1"
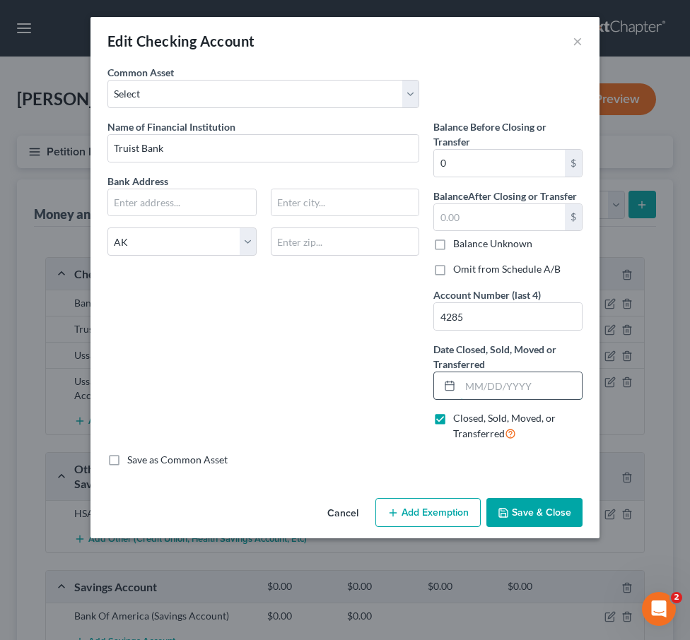
click at [479, 375] on input "text" at bounding box center [521, 386] width 122 height 27
type input "10/03/2025"
click at [159, 204] on input "text" at bounding box center [182, 202] width 148 height 27
type input "214 North Tryon Street"
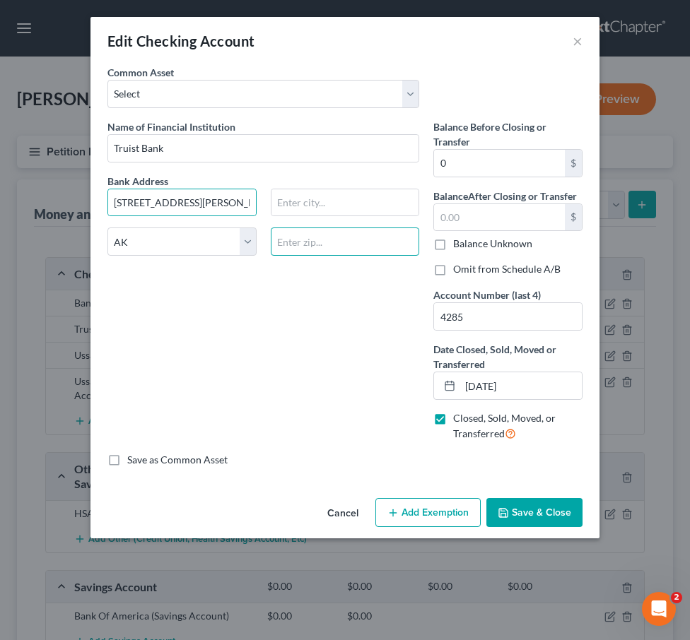
click at [299, 247] on input "text" at bounding box center [345, 242] width 149 height 28
type input "28202"
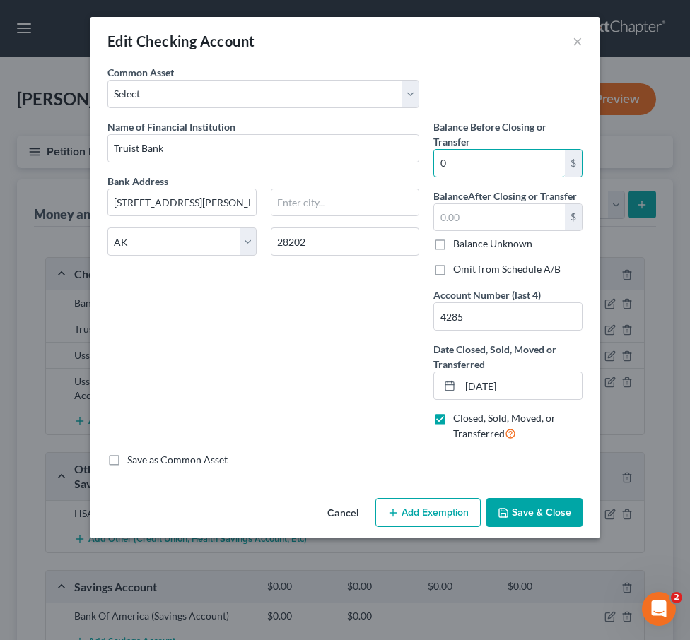
type input "Charlotte"
select select "28"
click at [536, 515] on button "Save & Close" at bounding box center [534, 513] width 96 height 30
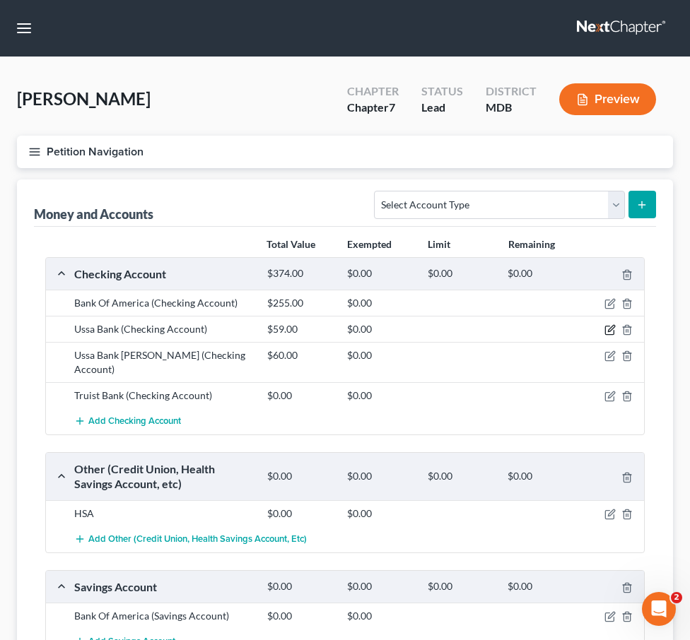
click at [609, 328] on icon "button" at bounding box center [609, 329] width 11 height 11
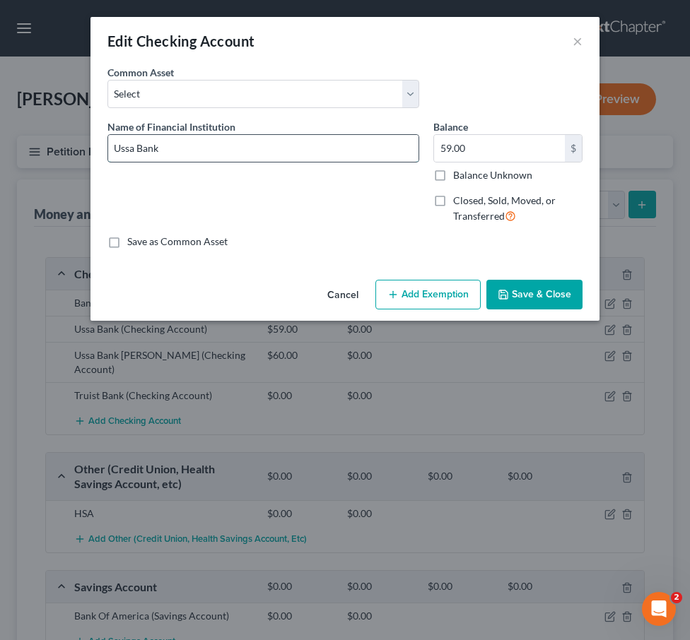
drag, startPoint x: 121, startPoint y: 149, endPoint x: 234, endPoint y: 158, distance: 113.5
click at [234, 158] on input "Ussa Bank" at bounding box center [263, 148] width 310 height 27
type input "USAA Federal Savings Bank"
click at [484, 153] on input "59.00" at bounding box center [499, 148] width 131 height 27
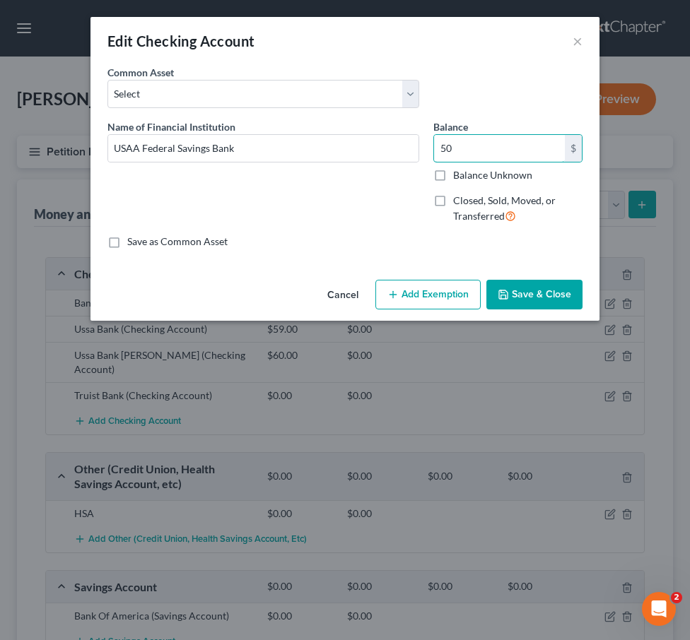
type input "50"
click at [414, 298] on button "Add Exemption" at bounding box center [427, 295] width 105 height 30
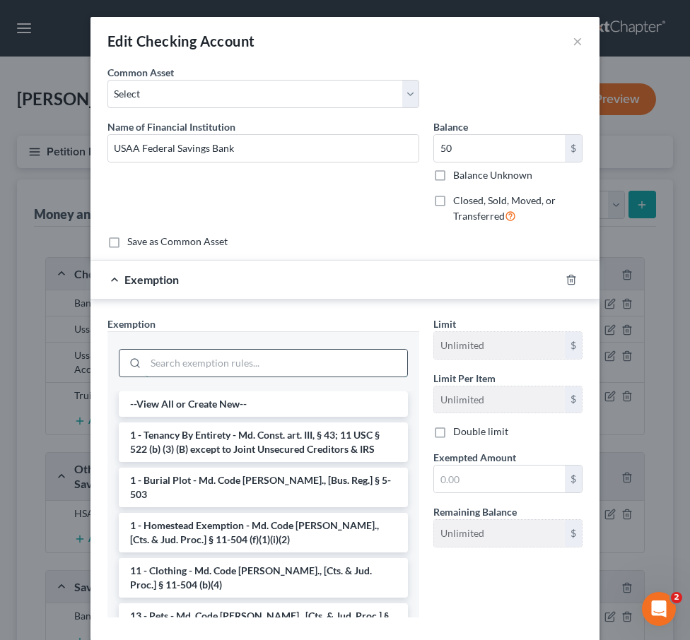
click at [193, 364] on input "search" at bounding box center [277, 363] width 262 height 27
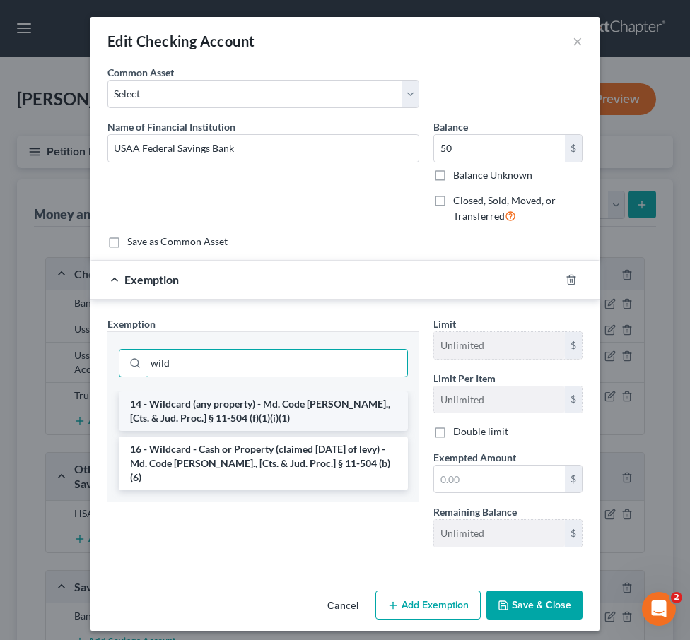
type input "wild"
click at [182, 410] on li "14 - Wildcard (any property) - Md. Code Ann., [Cts. & Jud. Proc.] § 11-504 (f)(…" at bounding box center [263, 412] width 289 height 40
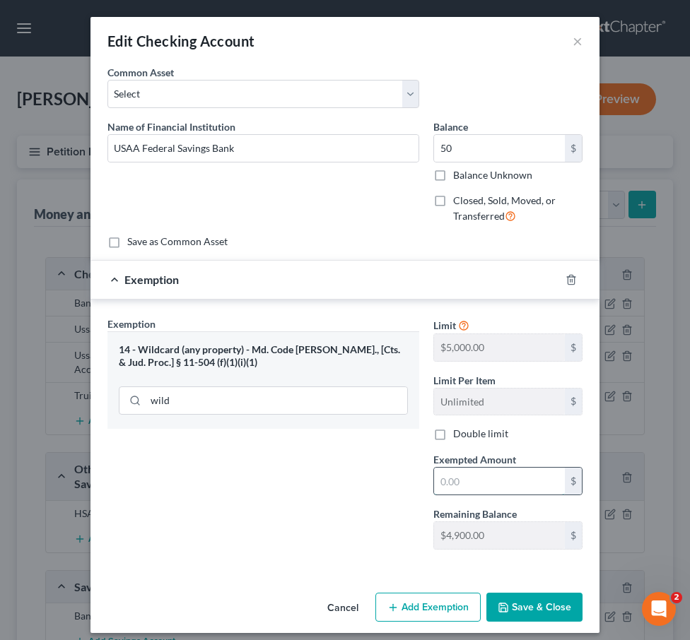
click at [442, 474] on input "text" at bounding box center [499, 481] width 131 height 27
type input "50"
click at [522, 614] on button "Save & Close" at bounding box center [534, 608] width 96 height 30
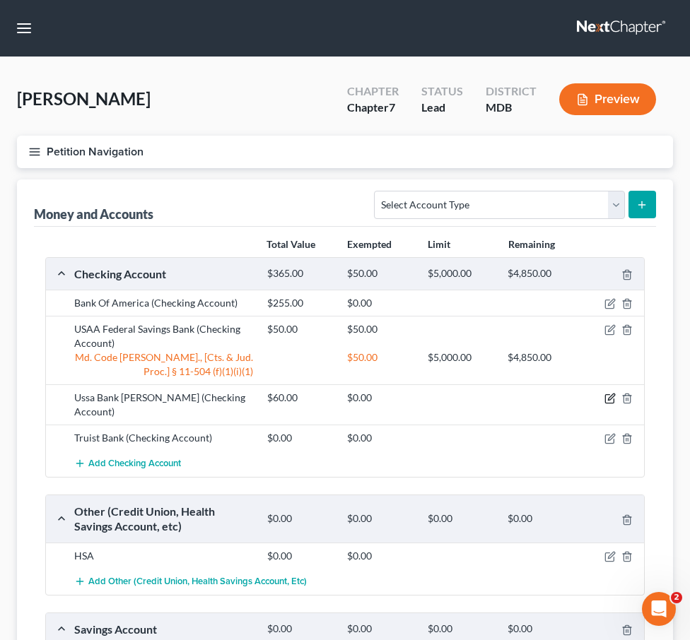
click at [608, 399] on icon "button" at bounding box center [611, 397] width 6 height 6
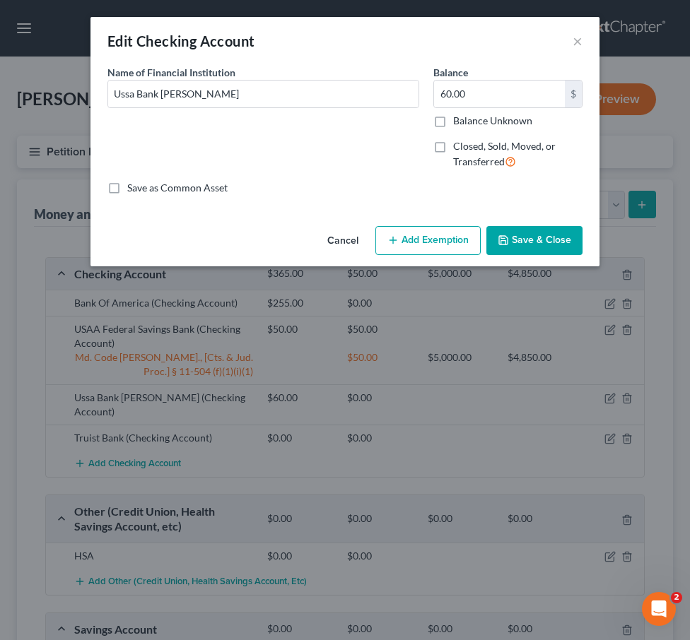
click at [610, 400] on div "Edit Checking Account × An exemption set must first be selected from the Filing…" at bounding box center [345, 320] width 690 height 640
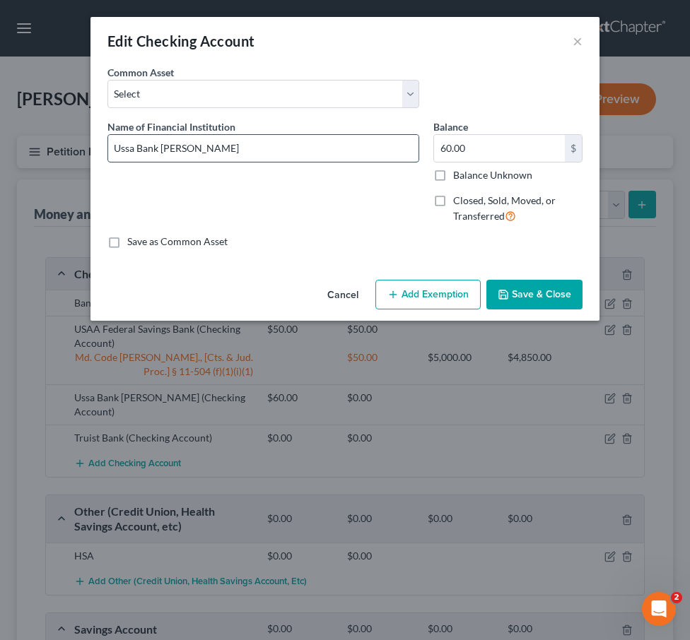
drag, startPoint x: 120, startPoint y: 150, endPoint x: 415, endPoint y: 141, distance: 294.9
click at [415, 141] on input "Ussa Bank David" at bounding box center [263, 148] width 310 height 27
type input "USAA Federal Savings Bank"
click at [477, 156] on input "60.00" at bounding box center [499, 148] width 131 height 27
type input "150"
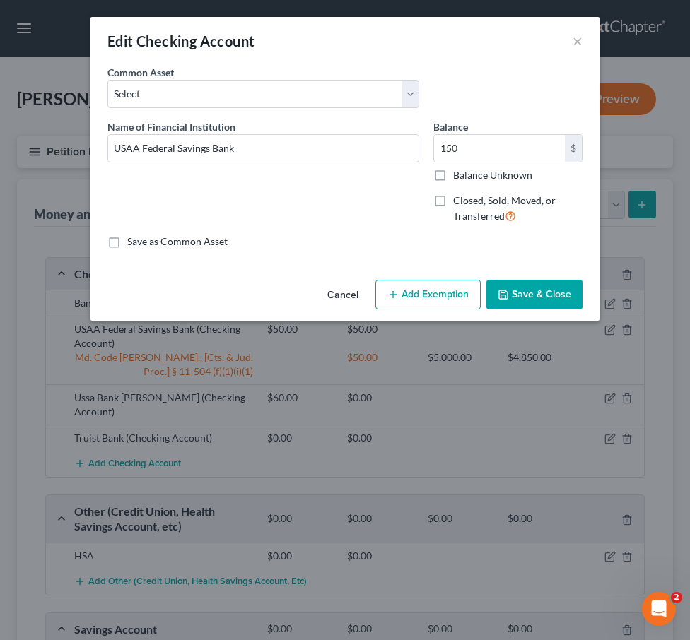
click at [423, 281] on button "Add Exemption" at bounding box center [427, 295] width 105 height 30
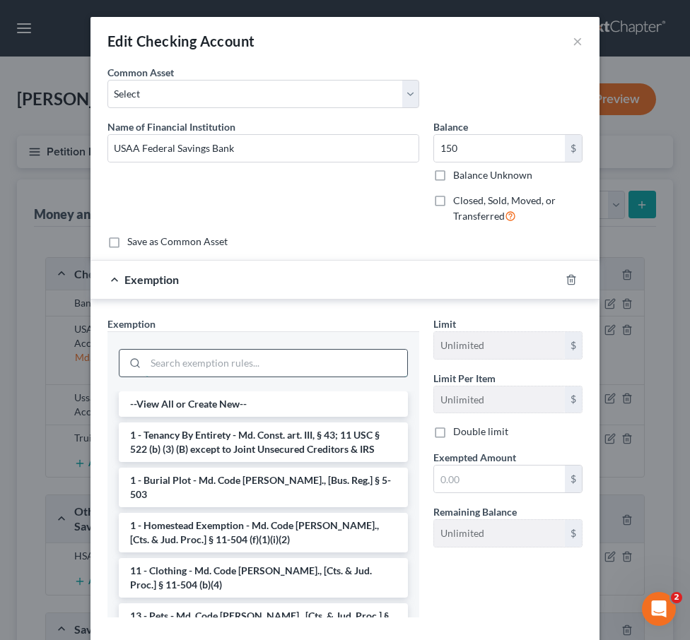
click at [204, 362] on input "search" at bounding box center [277, 363] width 262 height 27
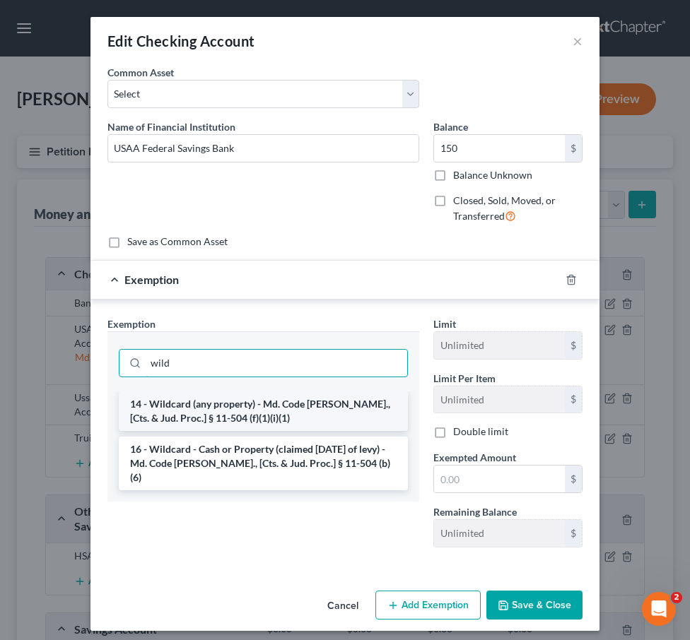
type input "wild"
click at [204, 416] on li "14 - Wildcard (any property) - Md. Code Ann., [Cts. & Jud. Proc.] § 11-504 (f)(…" at bounding box center [263, 412] width 289 height 40
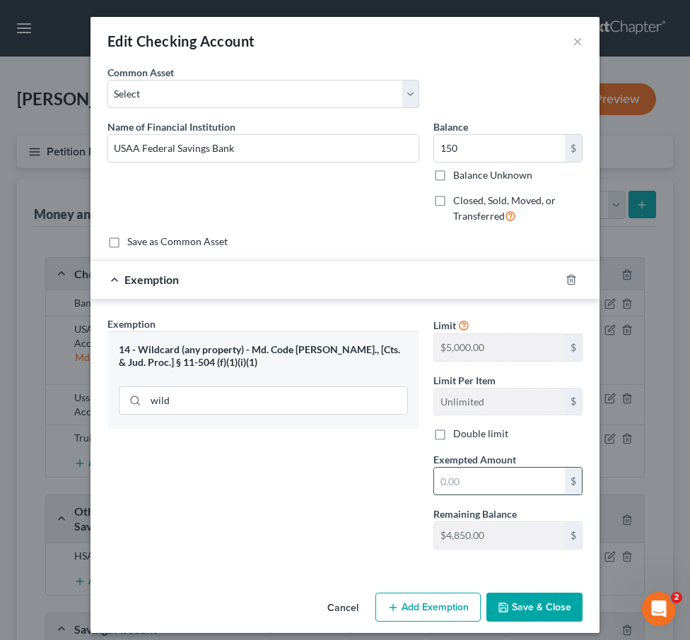
click at [516, 484] on input "text" at bounding box center [499, 481] width 131 height 27
type input "150"
click at [521, 599] on button "Save & Close" at bounding box center [534, 608] width 96 height 30
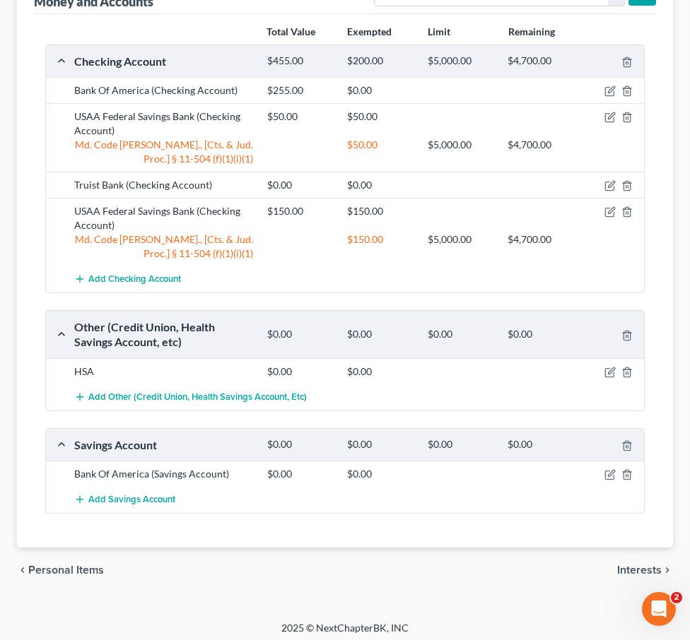
scroll to position [218, 0]
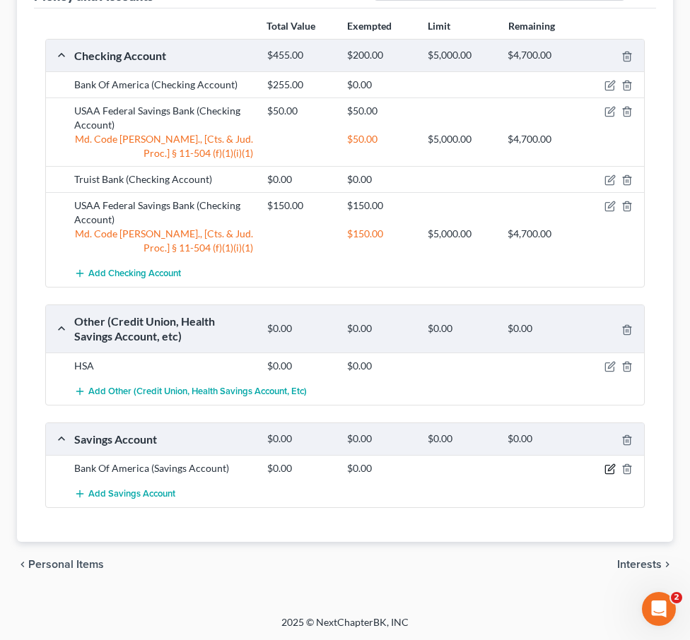
click at [609, 471] on icon "button" at bounding box center [609, 469] width 11 height 11
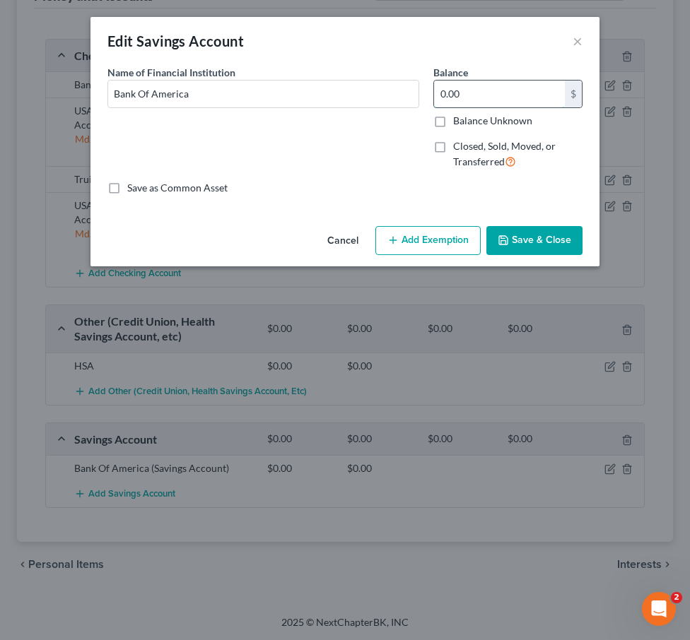
click at [474, 86] on input "0.00" at bounding box center [499, 94] width 131 height 27
type input "168.53"
click at [415, 247] on button "Add Exemption" at bounding box center [427, 241] width 105 height 30
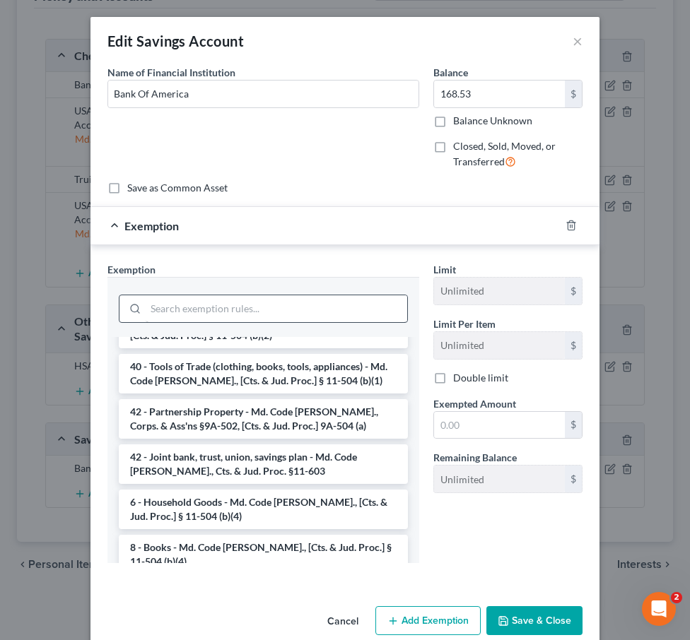
scroll to position [1278, 0]
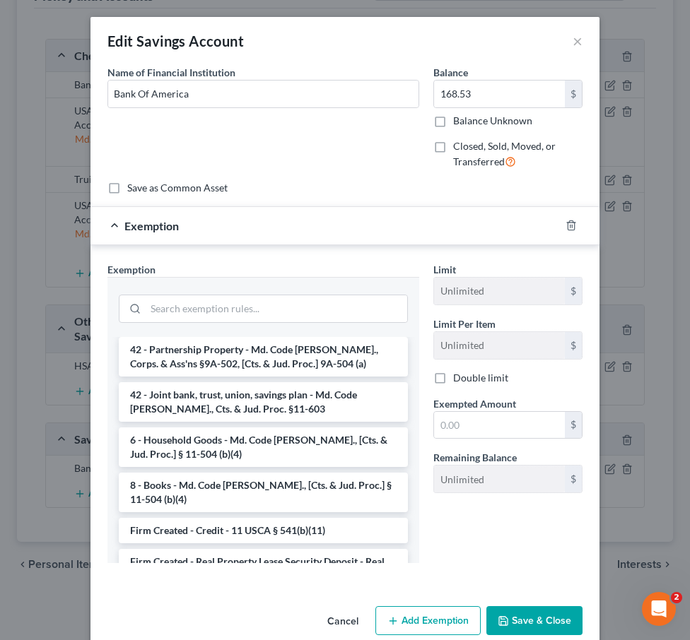
click at [251, 626] on li "Firm Created - Bank Account - §11-504(b)(5)" at bounding box center [263, 638] width 289 height 25
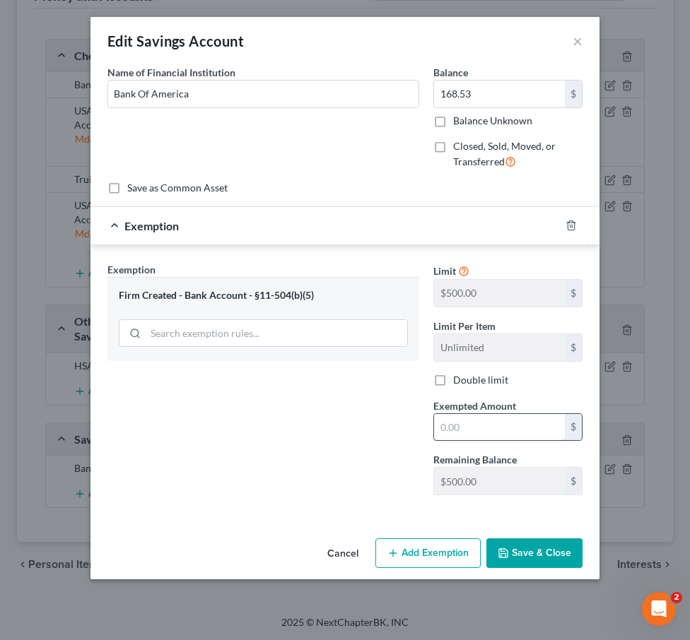
click at [447, 428] on input "text" at bounding box center [499, 427] width 131 height 27
type input "168.53"
click at [516, 550] on button "Save & Close" at bounding box center [534, 554] width 96 height 30
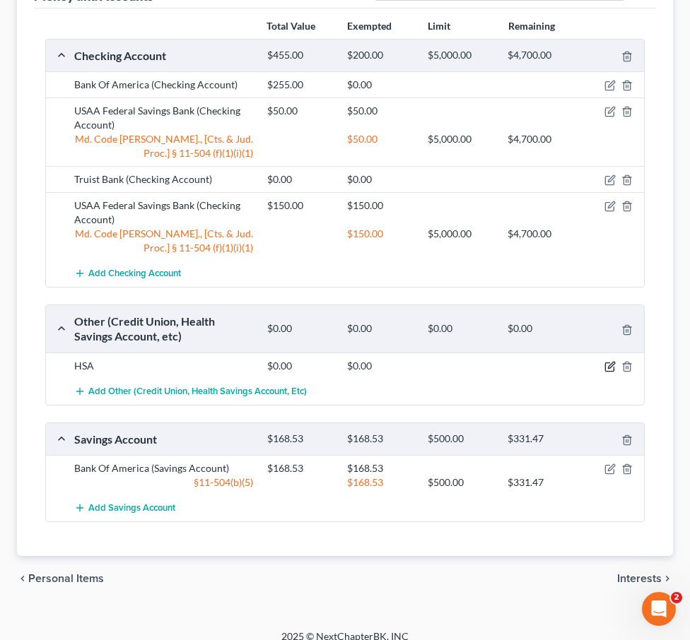
click at [614, 368] on icon "button" at bounding box center [609, 367] width 8 height 8
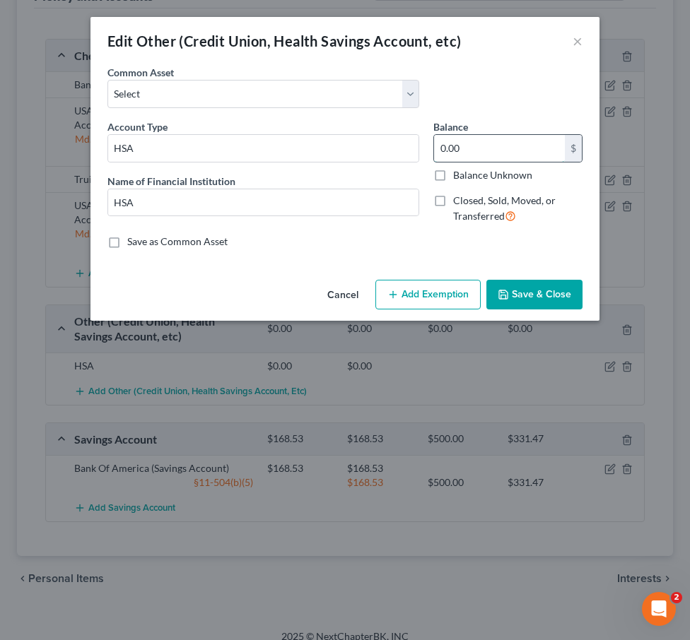
click at [468, 143] on input "0.00" at bounding box center [499, 148] width 131 height 27
type input "15.80"
click at [526, 297] on button "Save & Close" at bounding box center [534, 295] width 96 height 30
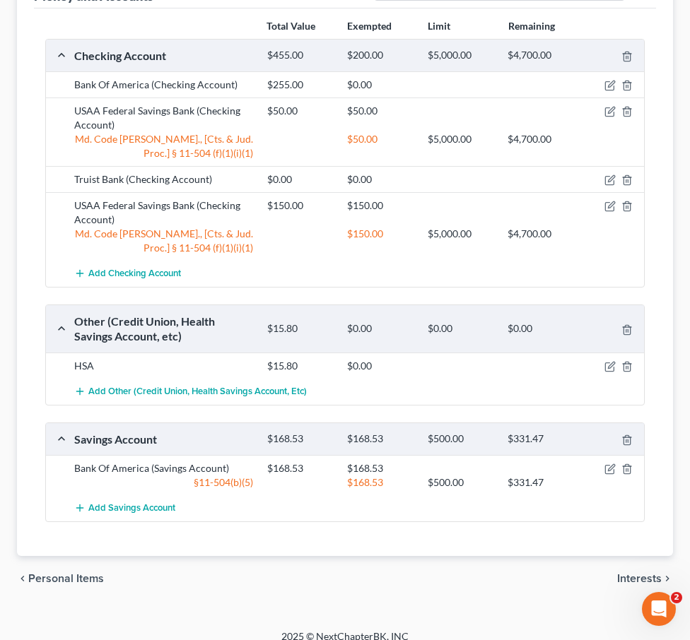
scroll to position [0, 0]
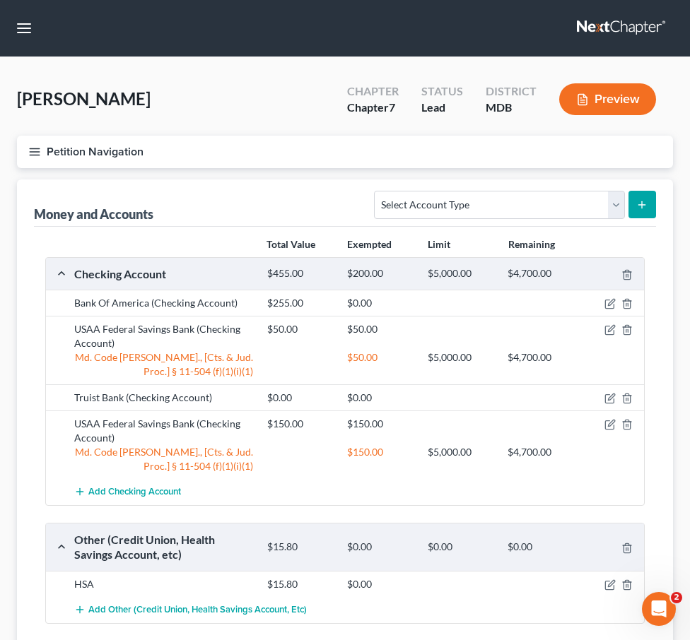
click at [33, 143] on button "Petition Navigation" at bounding box center [345, 152] width 656 height 33
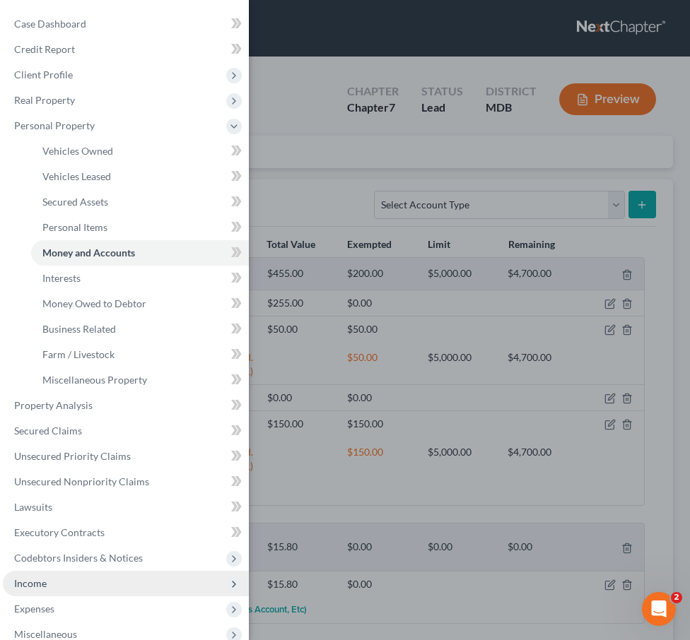
click at [53, 576] on span "Income" at bounding box center [126, 583] width 246 height 25
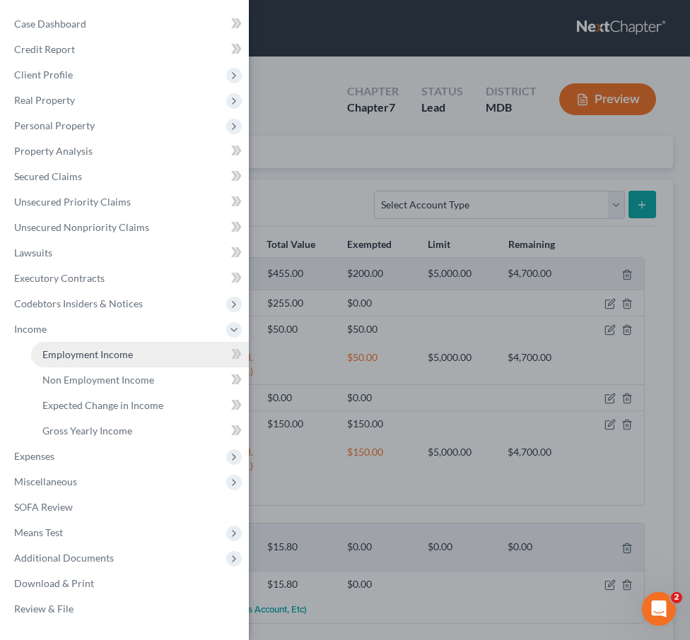
click at [76, 351] on span "Employment Income" at bounding box center [87, 354] width 90 height 12
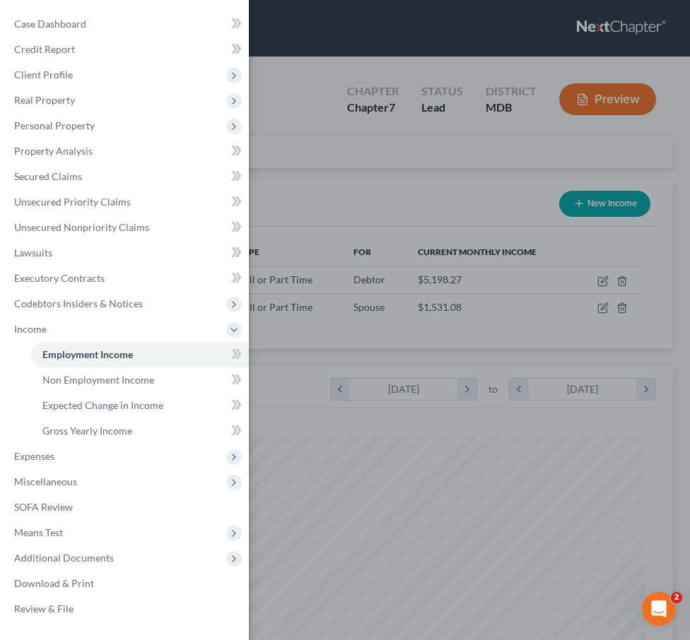
scroll to position [300, 628]
click at [356, 182] on div "Case Dashboard Payments Invoices Payments Payments Credit Report Client Profile" at bounding box center [345, 320] width 690 height 640
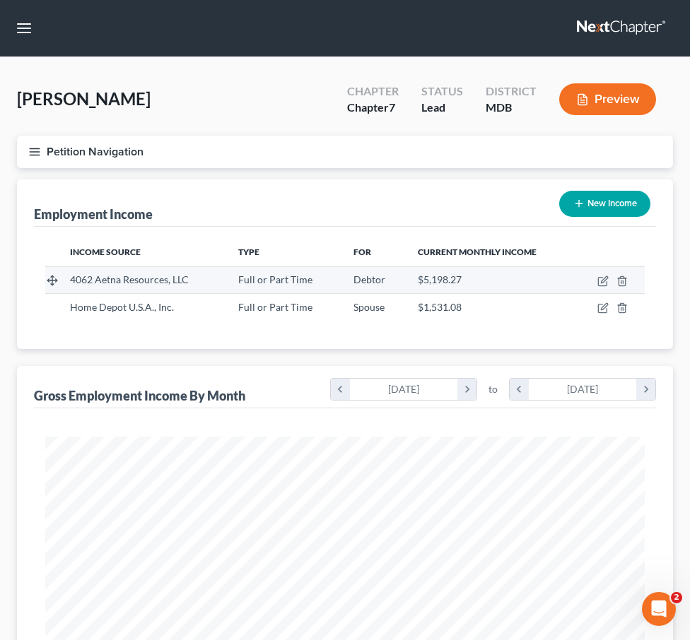
click at [597, 283] on td at bounding box center [610, 279] width 70 height 27
click at [603, 278] on icon "button" at bounding box center [602, 281] width 11 height 11
select select "0"
select select "41"
select select "2"
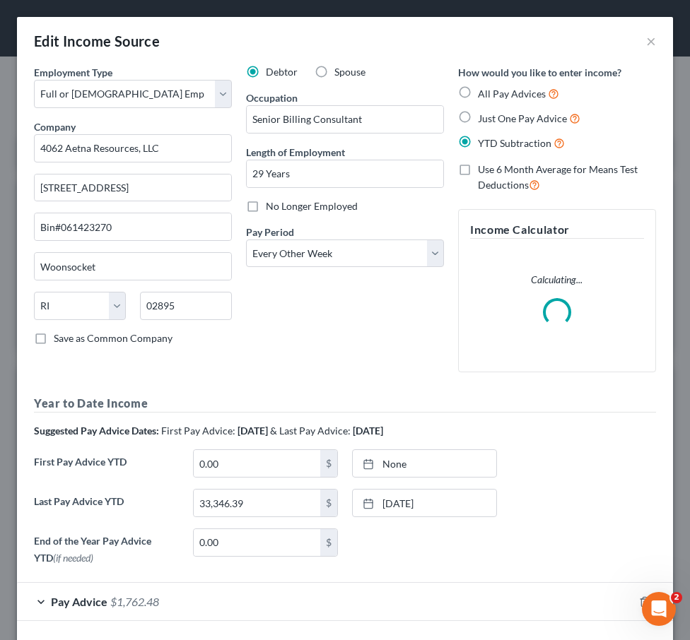
scroll to position [59, 0]
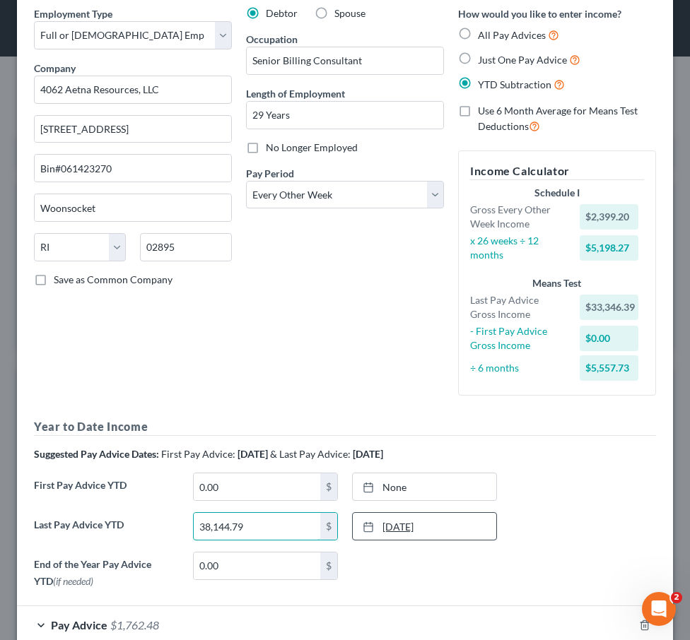
type input "38,144.79"
click at [395, 524] on link "8/29/2025" at bounding box center [424, 526] width 143 height 27
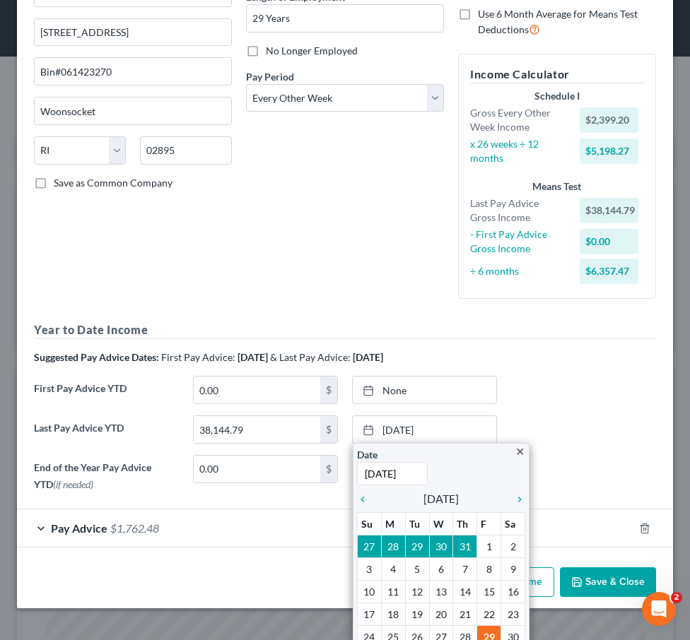
scroll to position [171, 0]
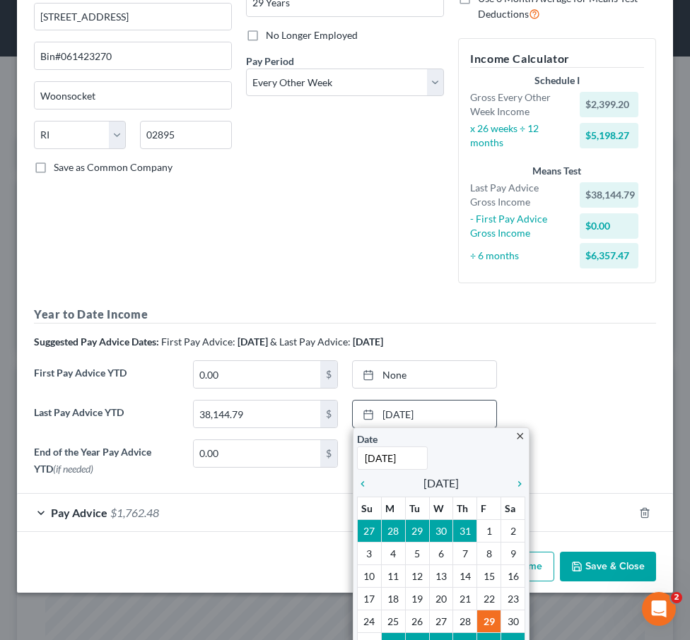
click at [519, 474] on div "chevron_left August 2025 chevron_right" at bounding box center [441, 484] width 168 height 20
click at [520, 486] on icon "chevron_right" at bounding box center [516, 484] width 18 height 11
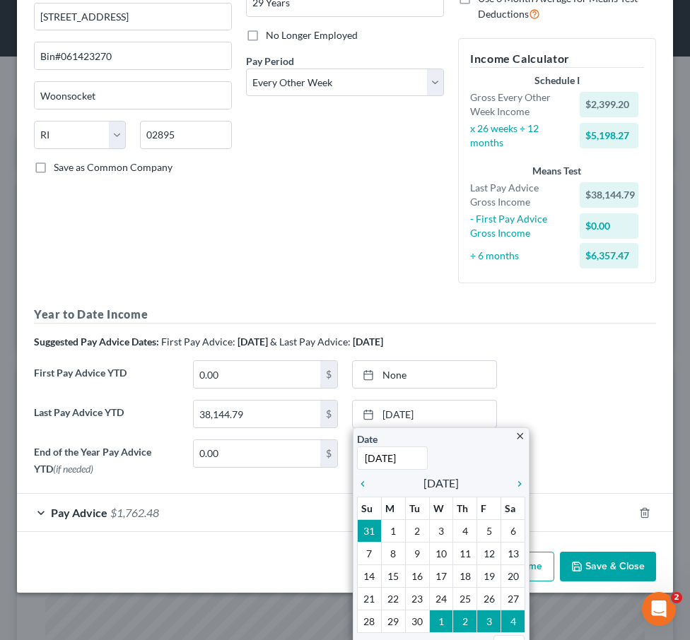
scroll to position [141, 0]
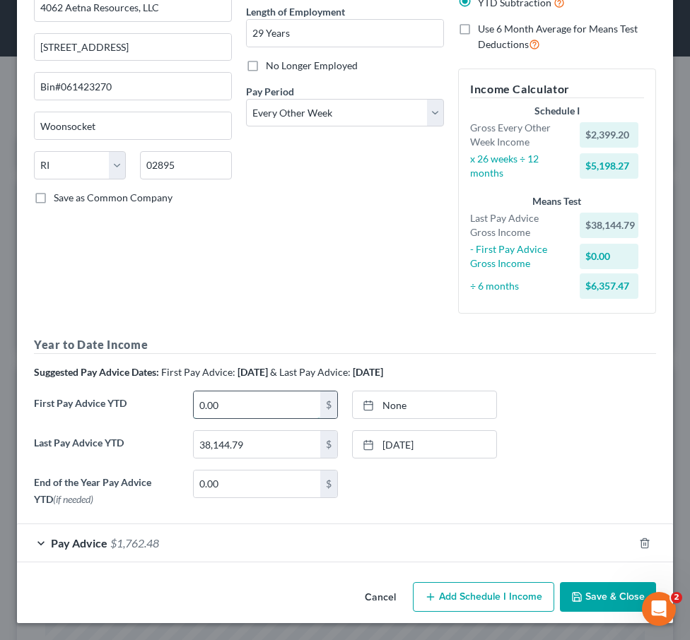
click at [221, 407] on input "0.00" at bounding box center [257, 405] width 127 height 27
type input "10,081.48"
click at [391, 400] on link "10/9/2025" at bounding box center [424, 405] width 143 height 27
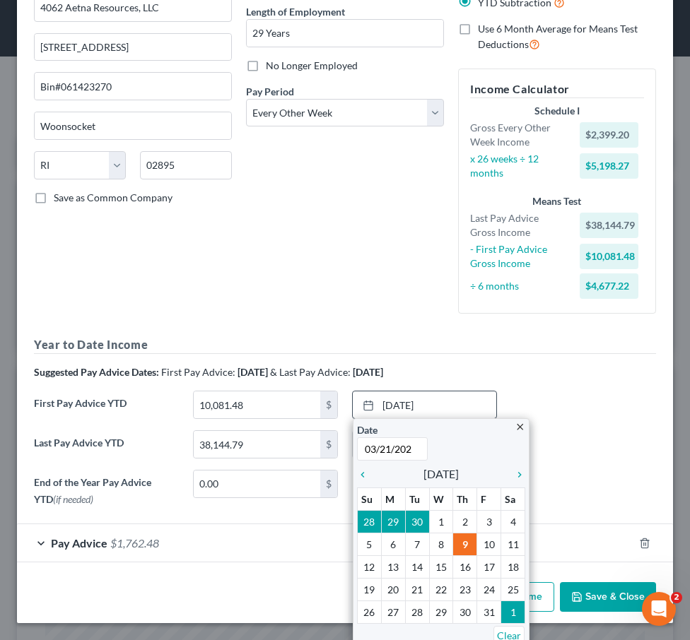
type input "03/21/2025"
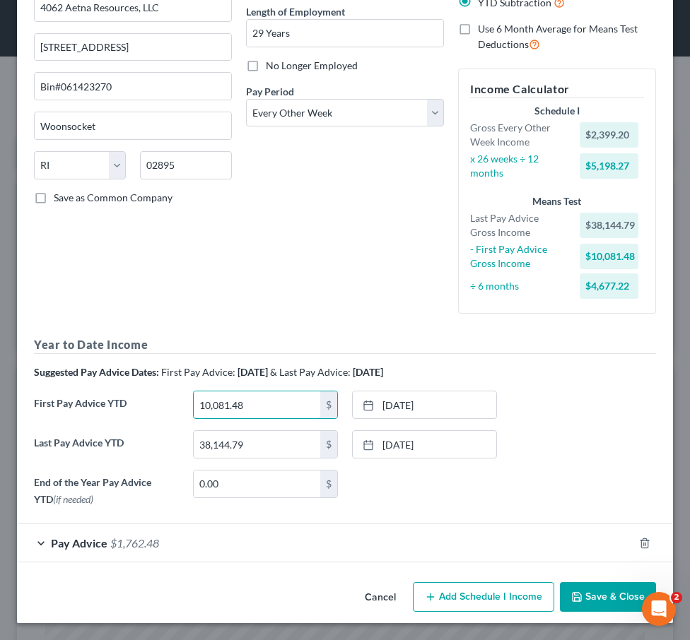
drag, startPoint x: 252, startPoint y: 408, endPoint x: 141, endPoint y: 384, distance: 114.2
click at [141, 384] on div "Year to Date Income Suggested Pay Advice Dates: First Pay Advice: April 2025 & …" at bounding box center [345, 424] width 622 height 176
drag, startPoint x: 257, startPoint y: 402, endPoint x: 163, endPoint y: 394, distance: 94.3
click at [163, 394] on div "First Pay Advice YTD 10,081.48 $ 3/21/2025 close Date 3/21/2025 Time 12:00 AM c…" at bounding box center [345, 411] width 636 height 40
type input "14,400.21"
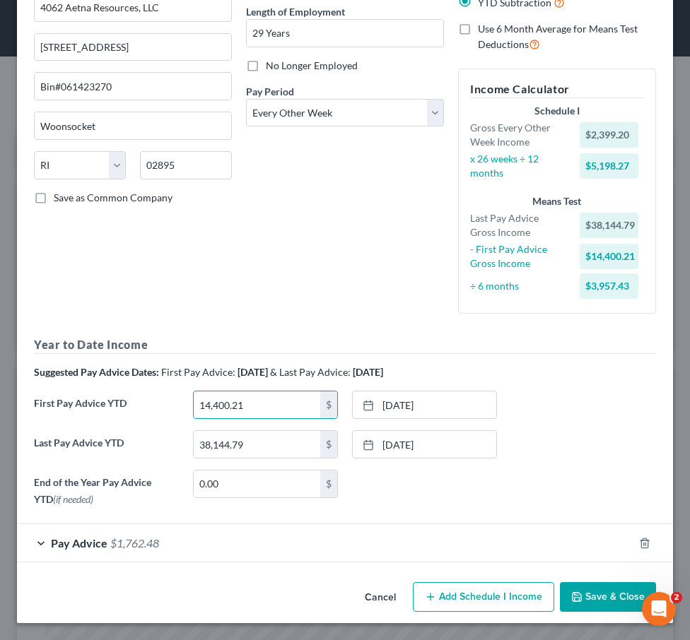
click at [570, 588] on button "Save & Close" at bounding box center [608, 597] width 96 height 30
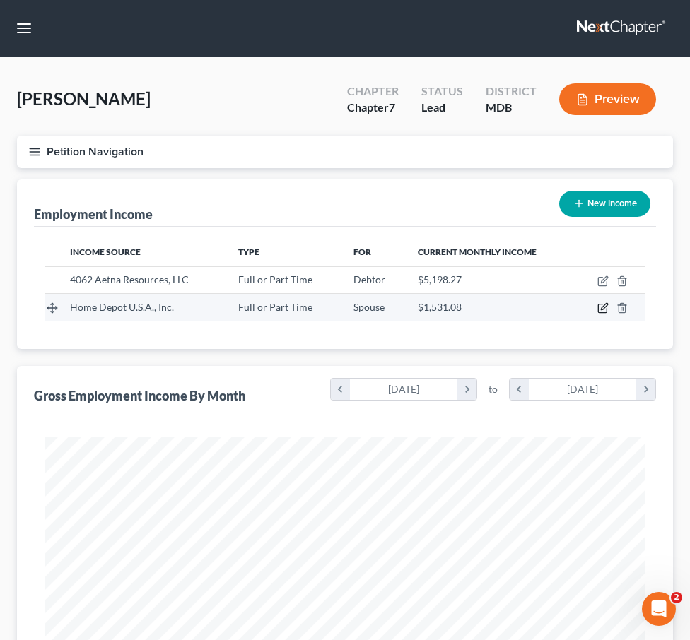
click at [599, 307] on icon "button" at bounding box center [602, 308] width 11 height 11
select select "0"
select select "10"
select select "2"
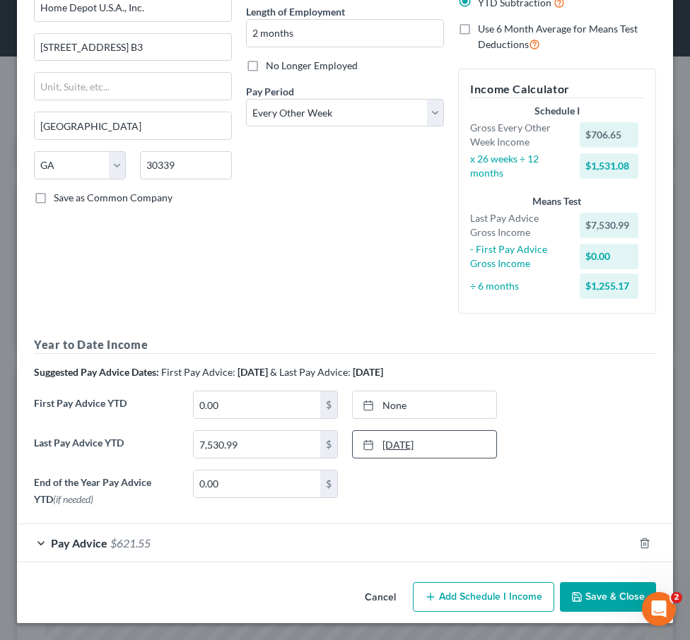
click at [408, 446] on link "8/29/2025" at bounding box center [424, 444] width 143 height 27
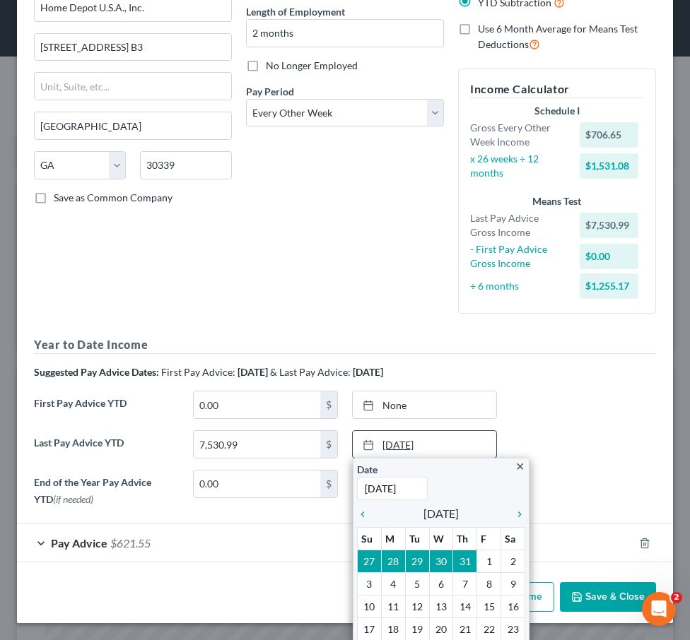
click at [408, 446] on link "8/29/2025" at bounding box center [424, 444] width 143 height 27
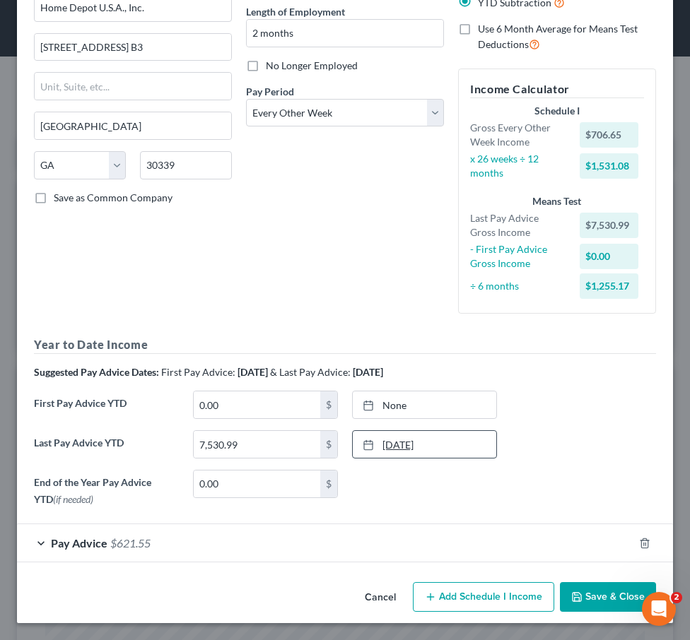
click at [408, 446] on link "8/29/2025" at bounding box center [424, 444] width 143 height 27
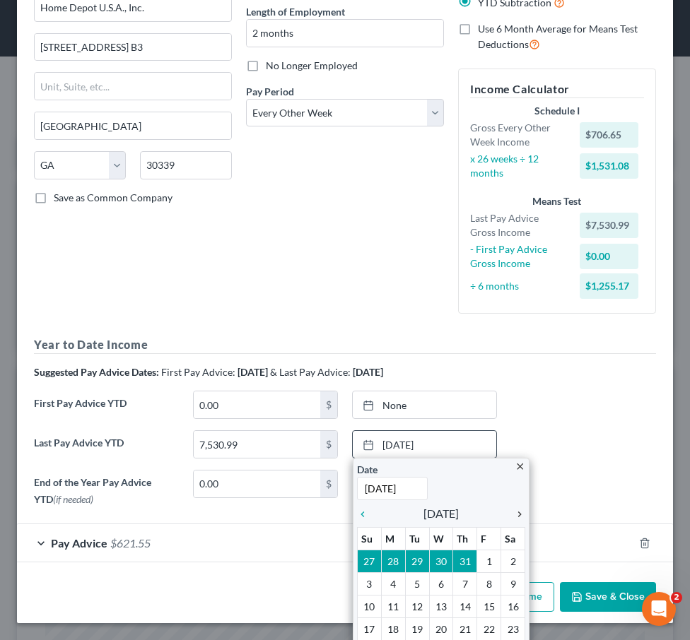
click at [521, 510] on icon "chevron_right" at bounding box center [516, 514] width 18 height 11
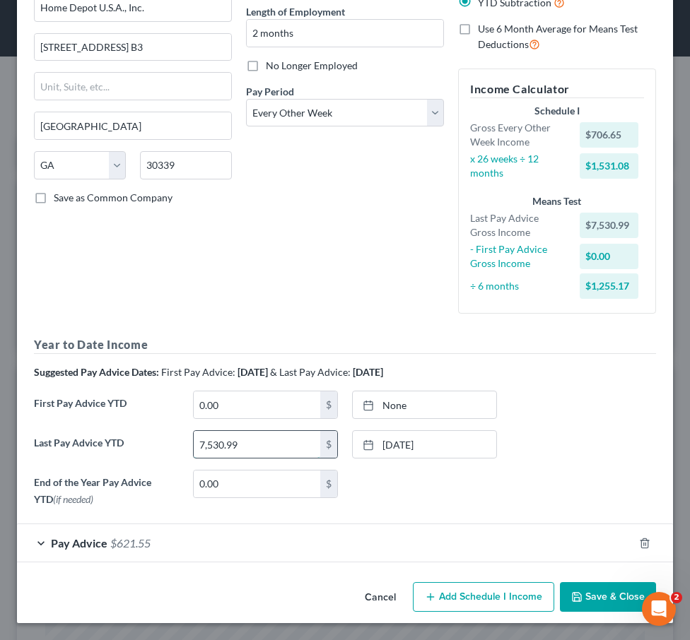
drag, startPoint x: 250, startPoint y: 443, endPoint x: 285, endPoint y: 441, distance: 35.4
click at [285, 441] on input "7,530.99" at bounding box center [257, 444] width 127 height 27
paste input "10,599.68"
type input "10,599.68"
click at [124, 547] on span "$621.55" at bounding box center [130, 543] width 40 height 13
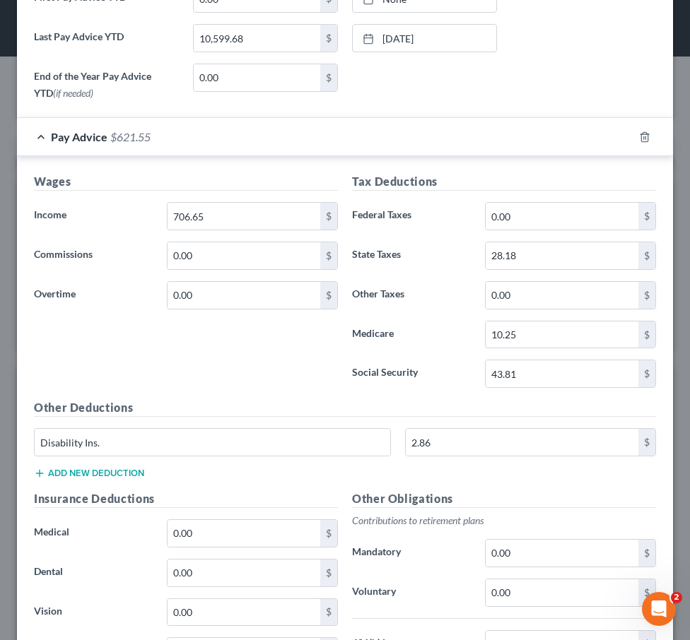
scroll to position [540, 0]
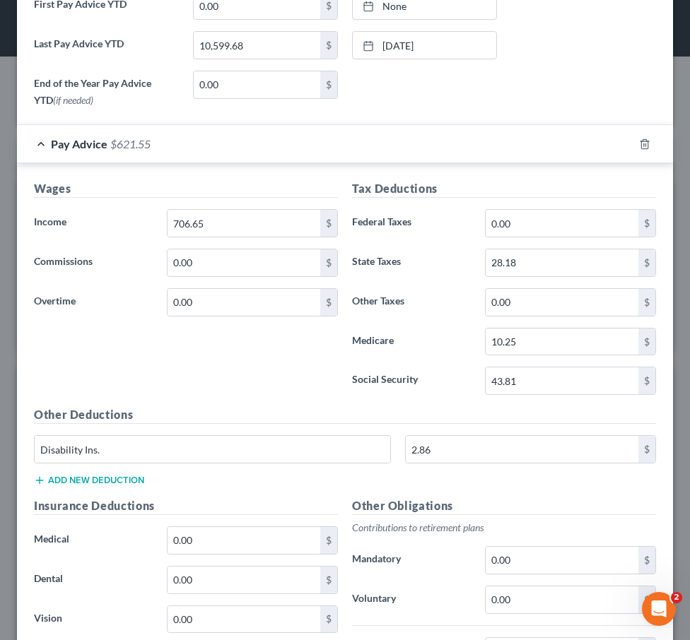
click at [119, 137] on span "$621.55" at bounding box center [130, 143] width 40 height 13
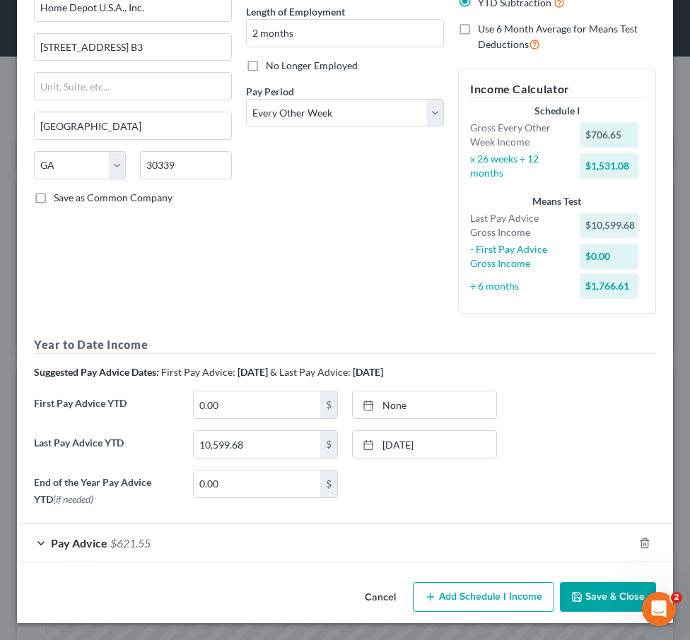
scroll to position [141, 0]
click at [123, 542] on span "$621.55" at bounding box center [130, 543] width 40 height 13
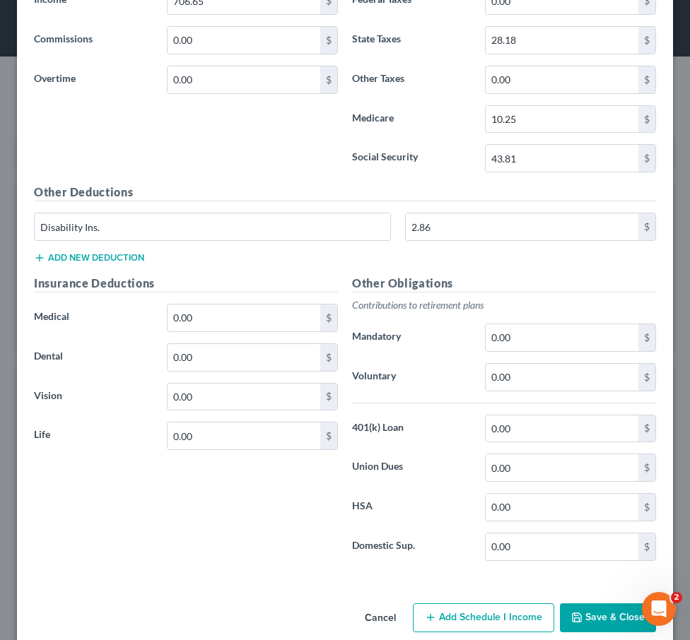
scroll to position [783, 0]
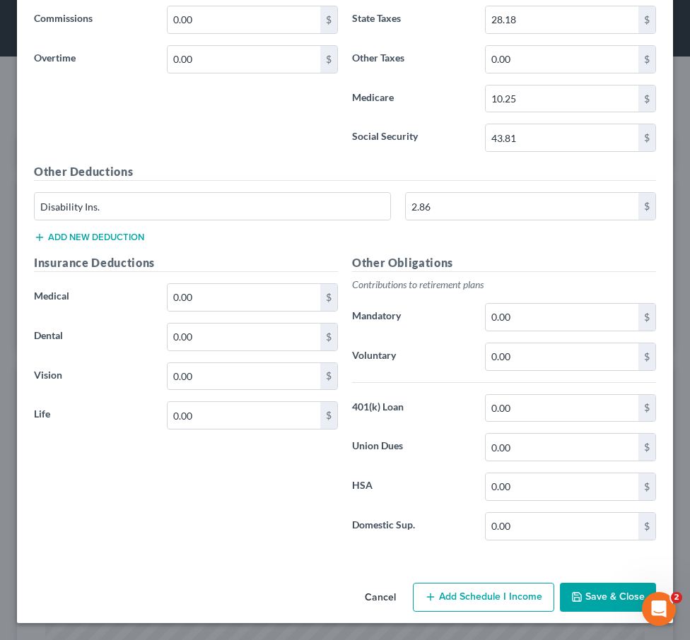
click at [591, 594] on button "Save & Close" at bounding box center [608, 598] width 96 height 30
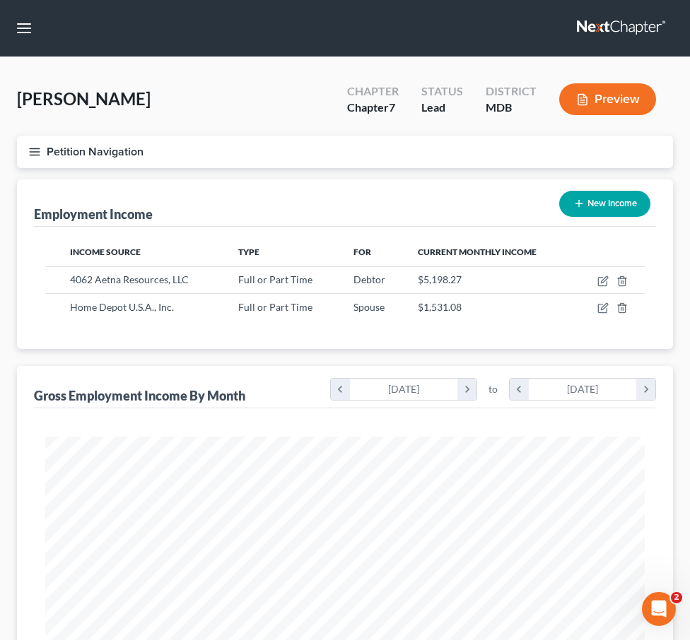
click at [33, 150] on icon "button" at bounding box center [34, 152] width 13 height 13
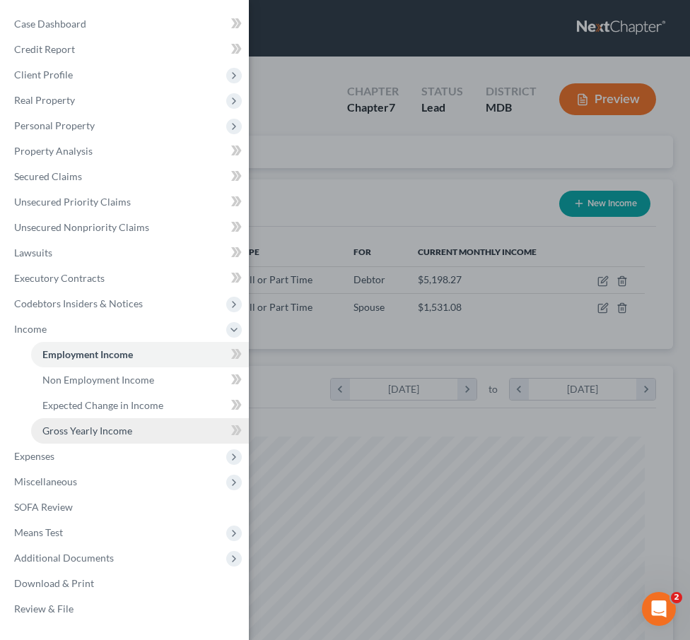
click at [66, 433] on span "Gross Yearly Income" at bounding box center [87, 431] width 90 height 12
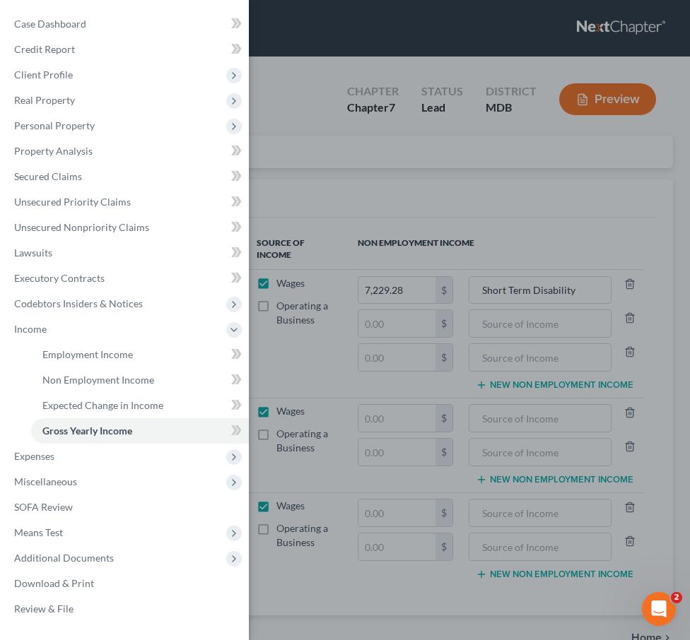
click at [352, 212] on div "Case Dashboard Payments Invoices Payments Payments Credit Report Client Profile" at bounding box center [345, 320] width 690 height 640
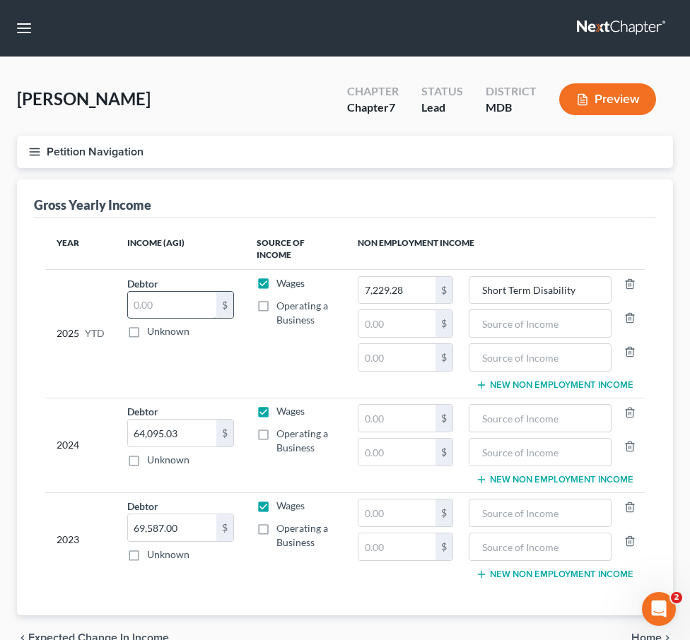
paste input "40,543.99"
type input "40,543.99"
click at [40, 156] on icon "button" at bounding box center [34, 152] width 13 height 13
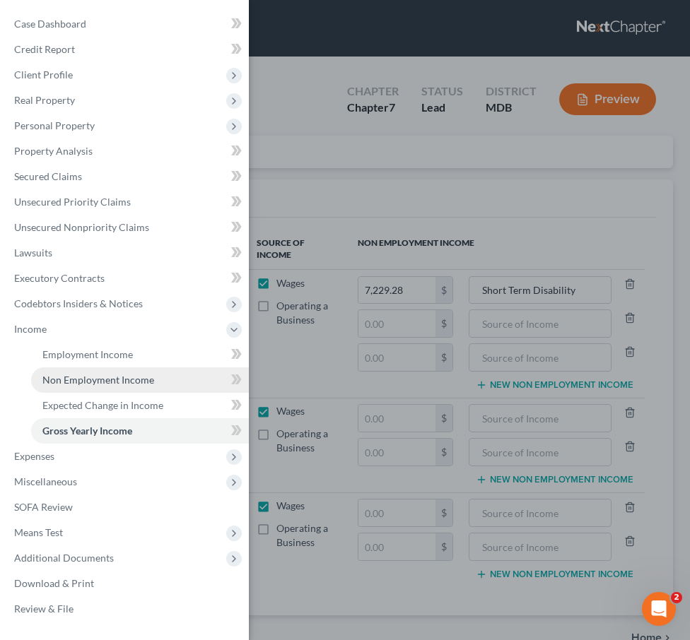
scroll to position [74, 0]
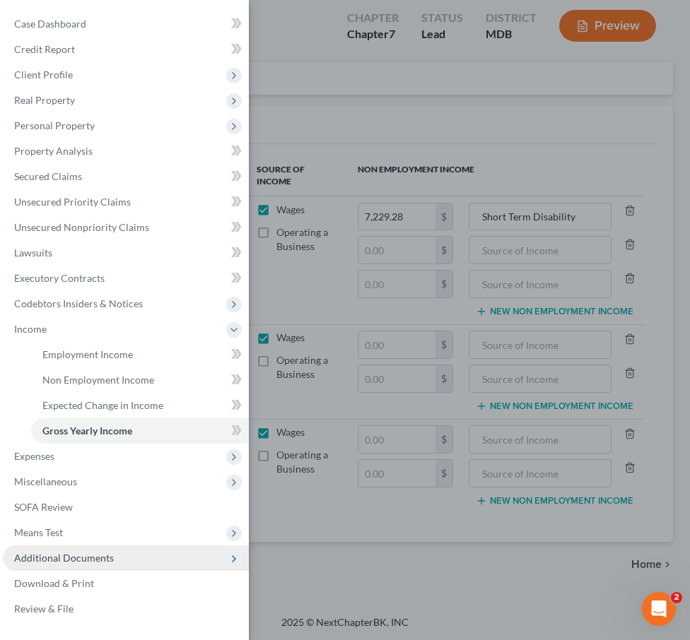
click at [83, 553] on span "Additional Documents" at bounding box center [64, 558] width 100 height 12
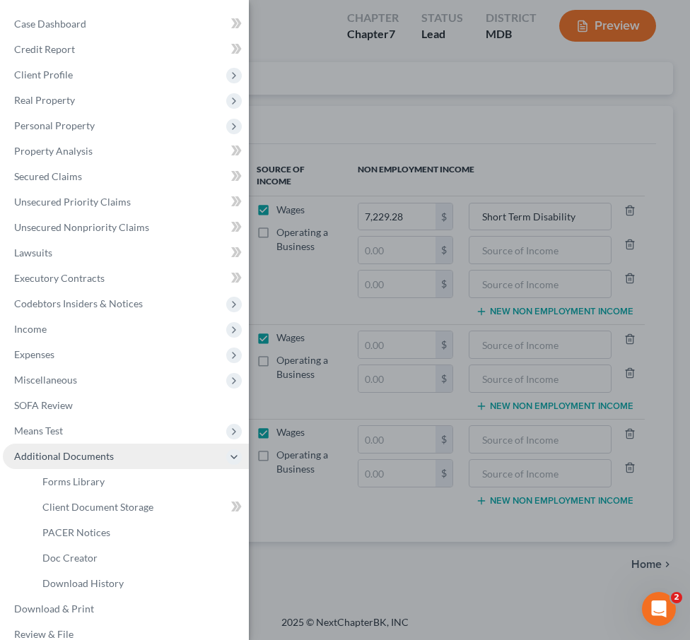
scroll to position [18, 0]
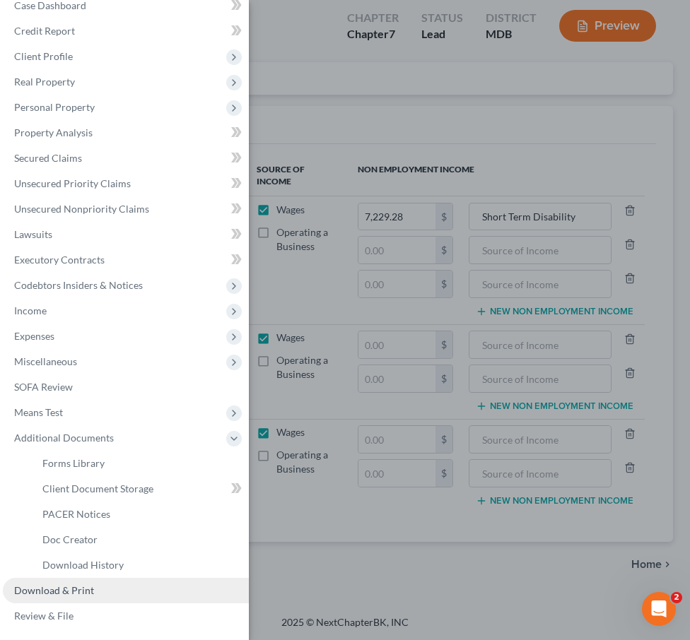
click at [74, 588] on span "Download & Print" at bounding box center [54, 591] width 80 height 12
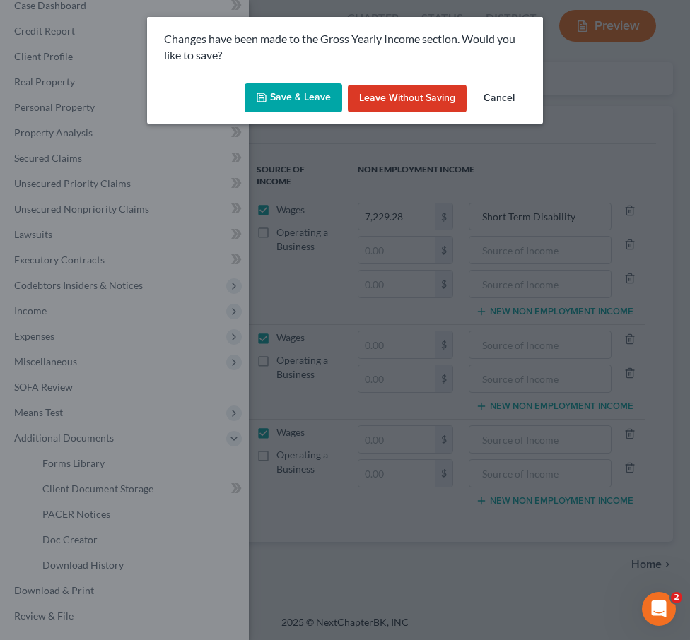
click at [309, 106] on button "Save & Leave" at bounding box center [294, 98] width 98 height 30
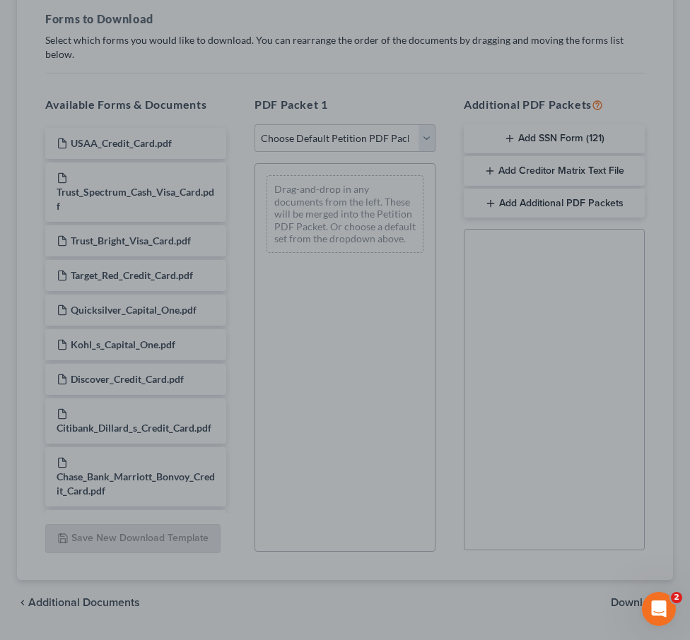
scroll to position [276, 0]
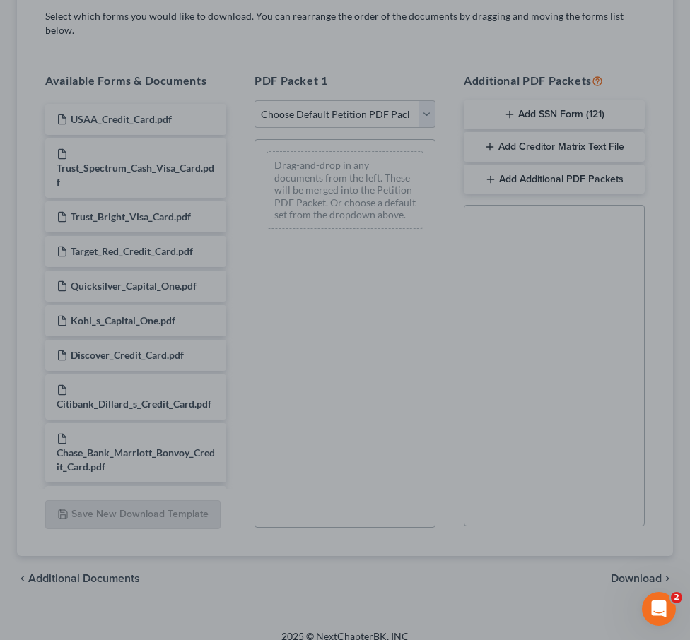
click at [81, 286] on div at bounding box center [345, 320] width 690 height 640
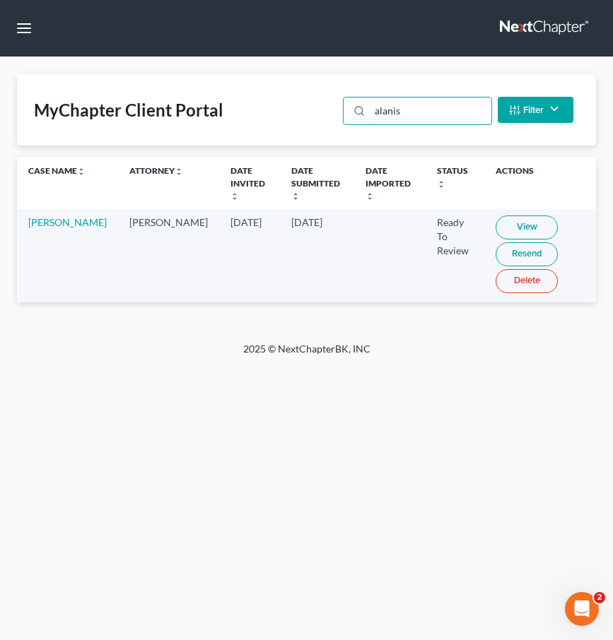
drag, startPoint x: 430, startPoint y: 103, endPoint x: 346, endPoint y: 105, distance: 84.1
click at [346, 105] on div "alanis Filter Status Filter... Invited In Progress Ready To Review Reviewed Imp…" at bounding box center [458, 109] width 242 height 37
click at [498, 216] on link "View" at bounding box center [529, 228] width 62 height 24
click at [394, 111] on input "mcclain" at bounding box center [430, 111] width 121 height 27
type input "mc clain"
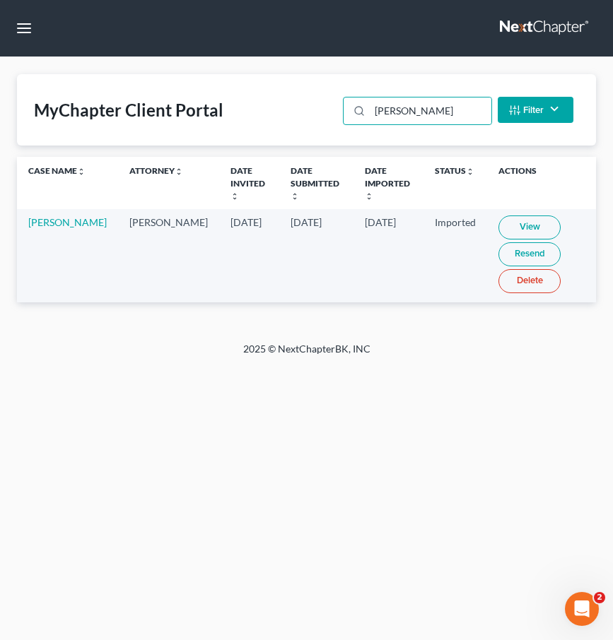
click at [508, 216] on link "View" at bounding box center [529, 228] width 62 height 24
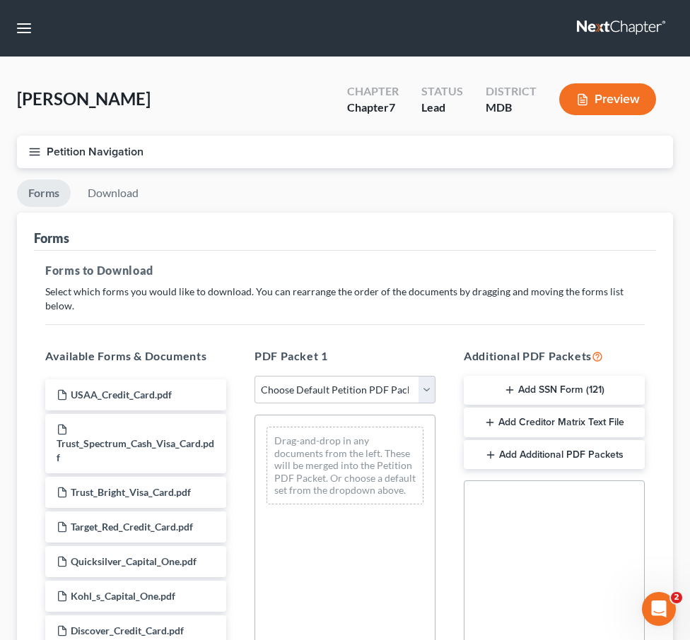
click at [28, 149] on icon "button" at bounding box center [34, 152] width 13 height 13
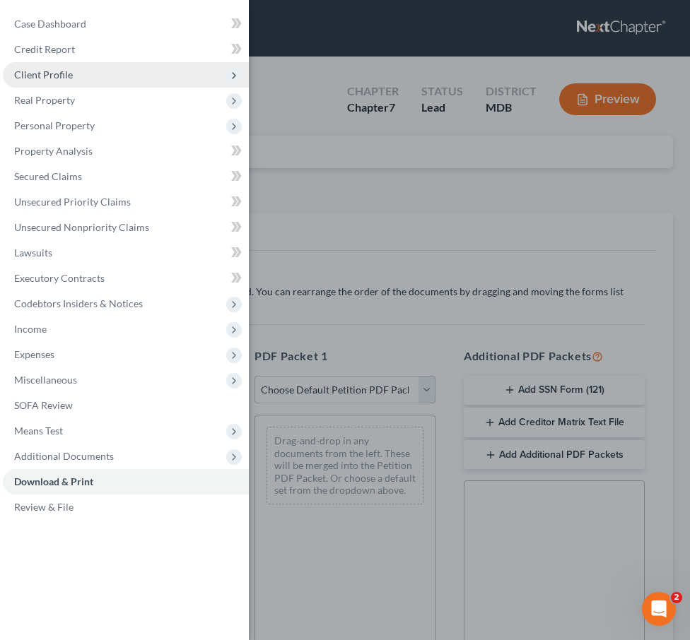
click at [35, 70] on span "Client Profile" at bounding box center [43, 75] width 59 height 12
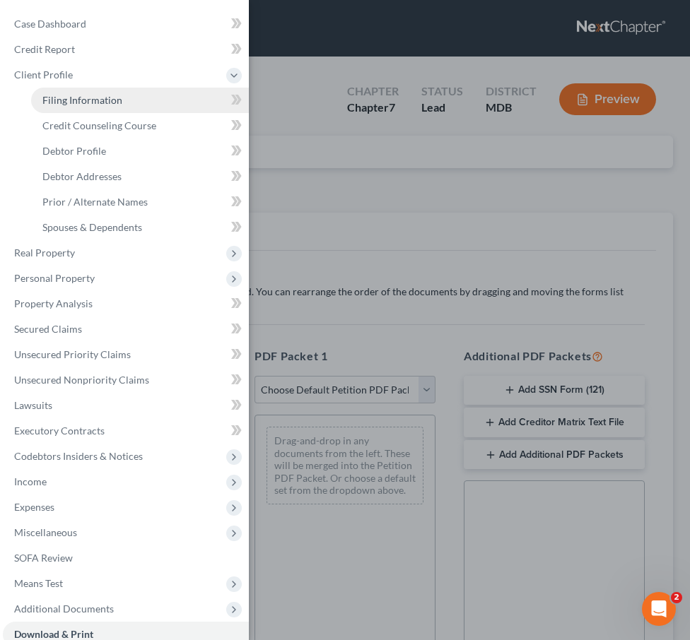
click at [56, 108] on link "Filing Information" at bounding box center [140, 100] width 218 height 25
select select "1"
select select "0"
select select "21"
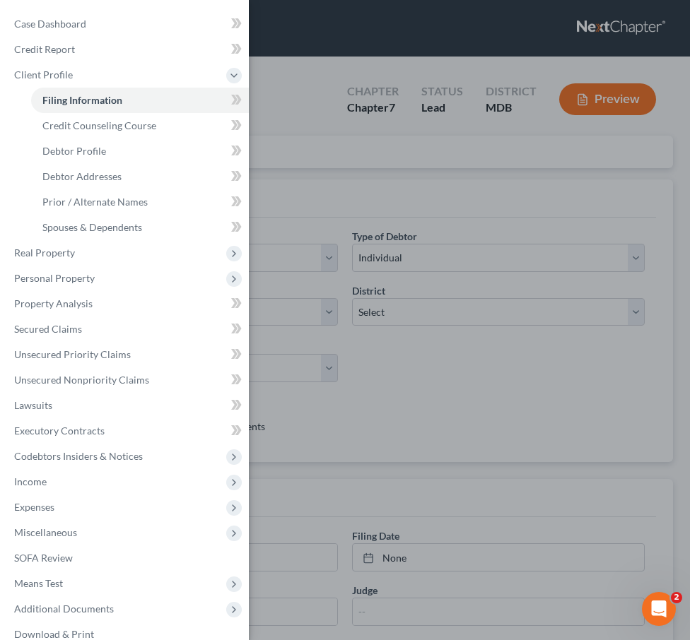
click at [365, 166] on div "Case Dashboard Payments Invoices Payments Payments Credit Report Client Profile" at bounding box center [345, 320] width 690 height 640
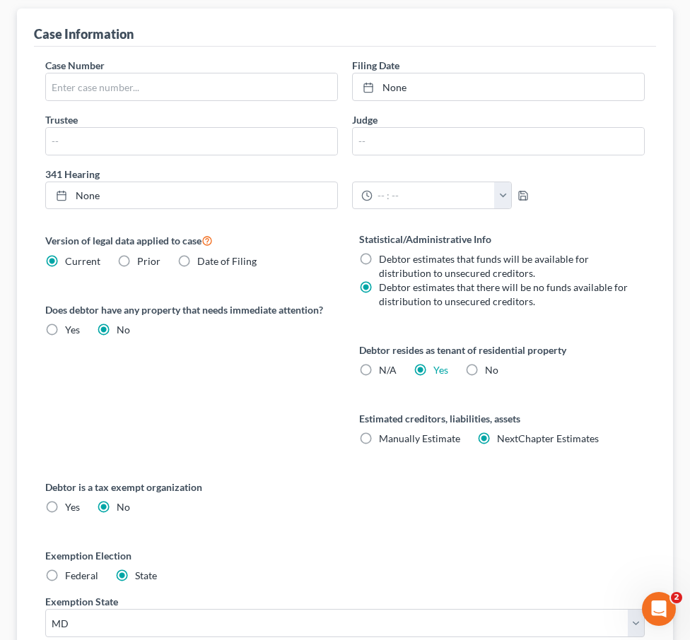
scroll to position [600, 0]
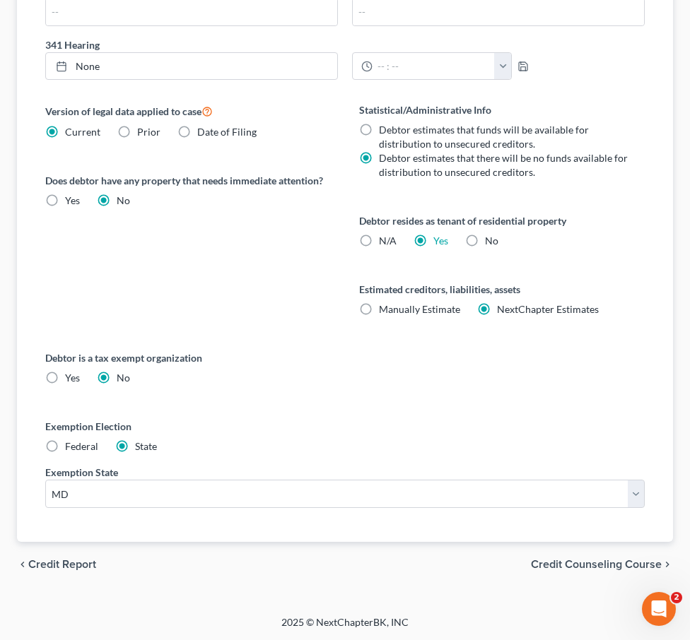
click at [563, 560] on span "Credit Counseling Course" at bounding box center [596, 564] width 131 height 11
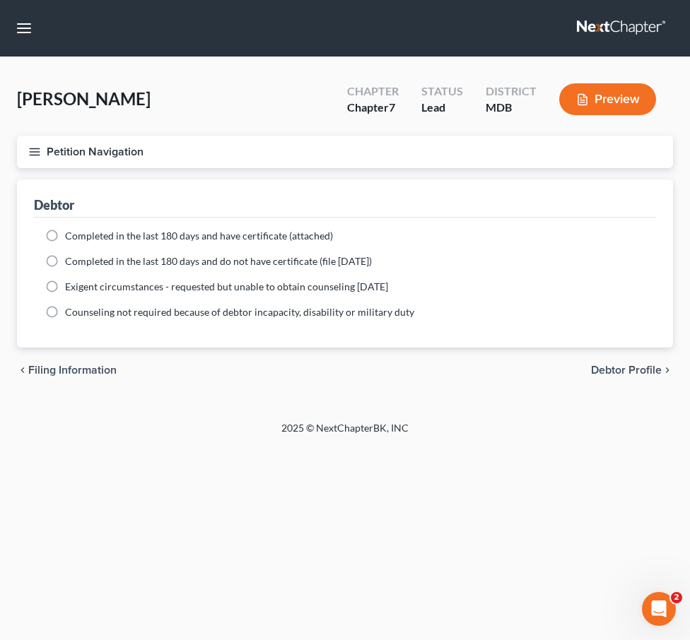
click at [65, 235] on label "Completed in the last 180 days and have certificate (attached)" at bounding box center [199, 236] width 268 height 14
click at [71, 235] on input "Completed in the last 180 days and have certificate (attached)" at bounding box center [75, 233] width 9 height 9
radio input "true"
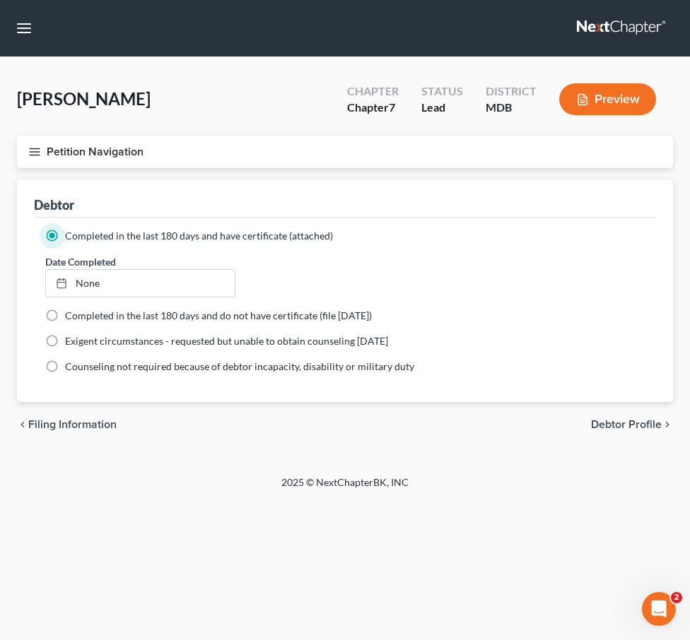
click at [597, 419] on span "Debtor Profile" at bounding box center [626, 424] width 71 height 11
select select "1"
select select "2"
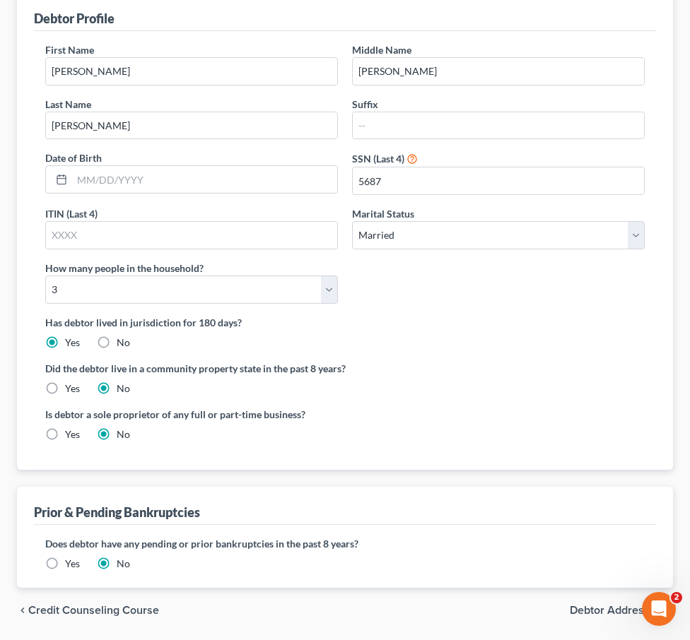
scroll to position [232, 0]
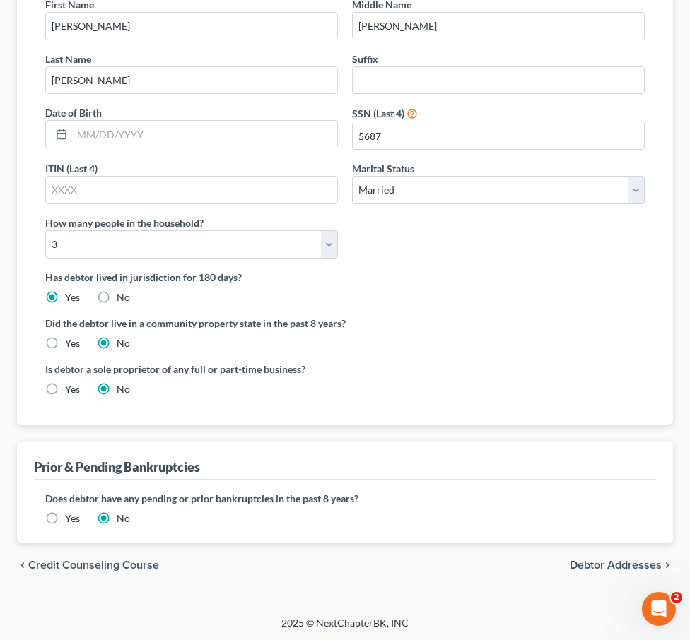
click at [602, 561] on span "Debtor Addresses" at bounding box center [616, 565] width 92 height 11
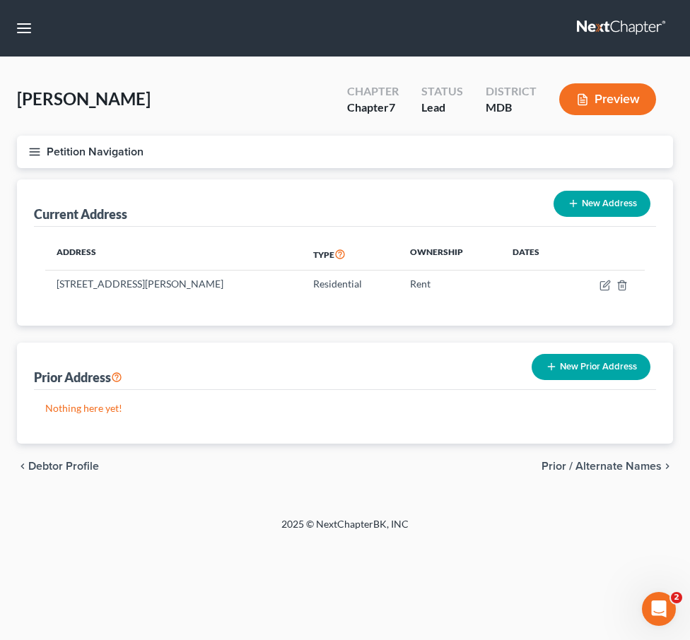
click at [607, 466] on span "Prior / Alternate Names" at bounding box center [601, 466] width 120 height 11
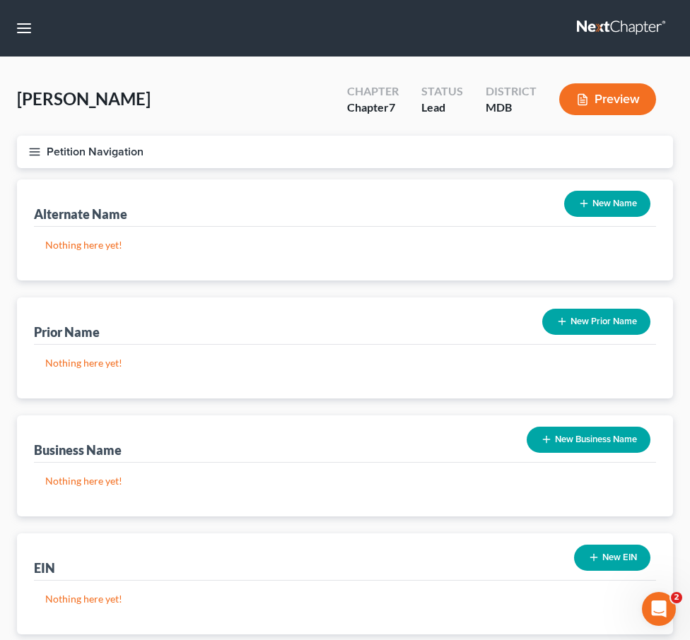
click at [33, 148] on icon "button" at bounding box center [34, 152] width 13 height 13
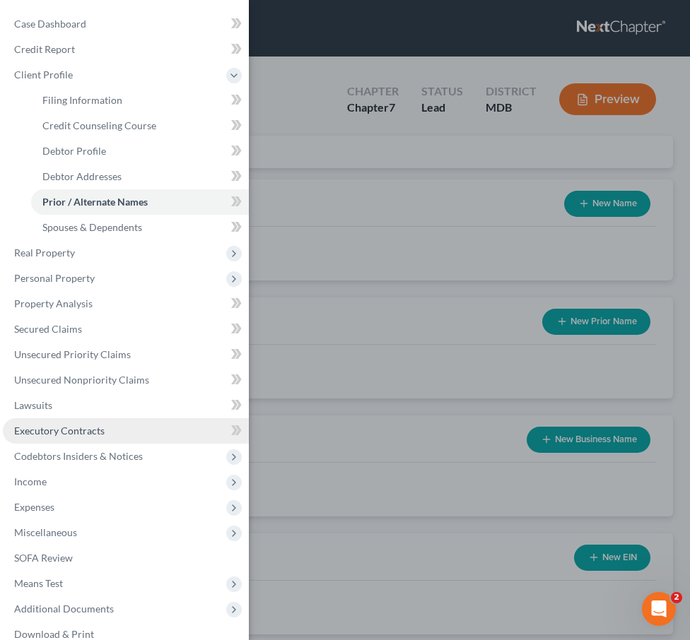
scroll to position [44, 0]
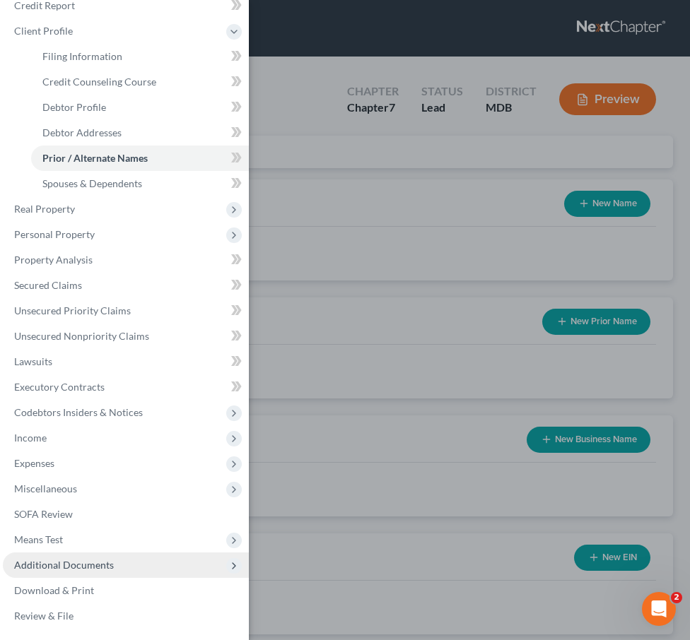
click at [51, 570] on span "Additional Documents" at bounding box center [64, 565] width 100 height 12
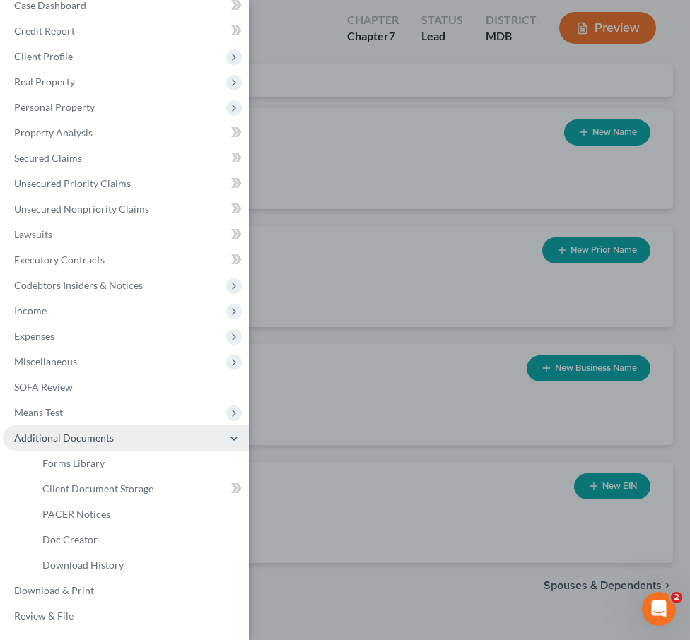
scroll to position [80, 0]
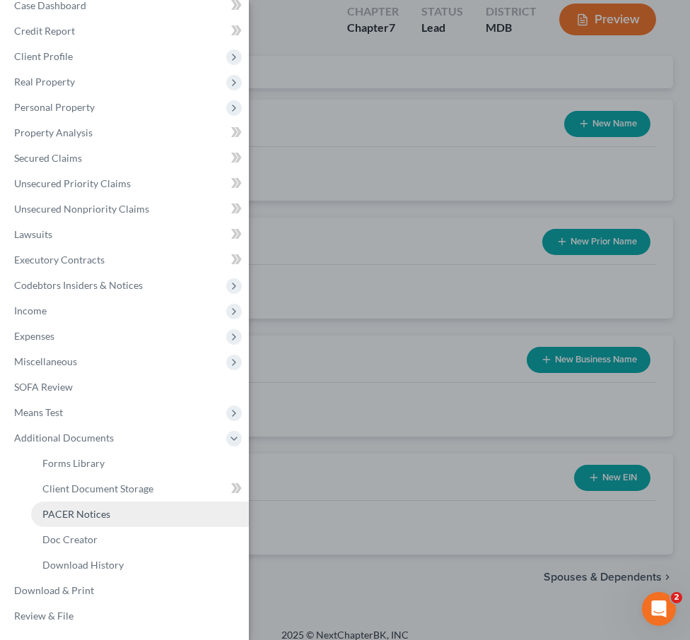
click at [61, 517] on span "PACER Notices" at bounding box center [76, 514] width 68 height 12
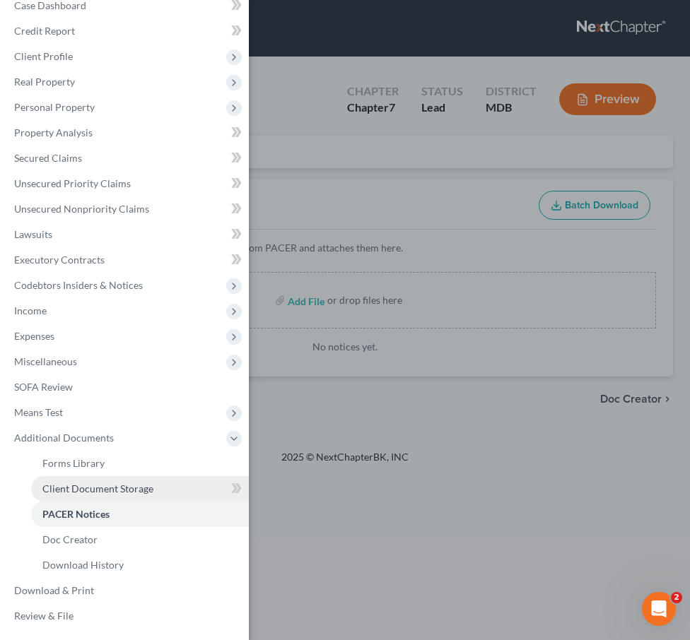
click at [65, 492] on span "Client Document Storage" at bounding box center [97, 489] width 111 height 12
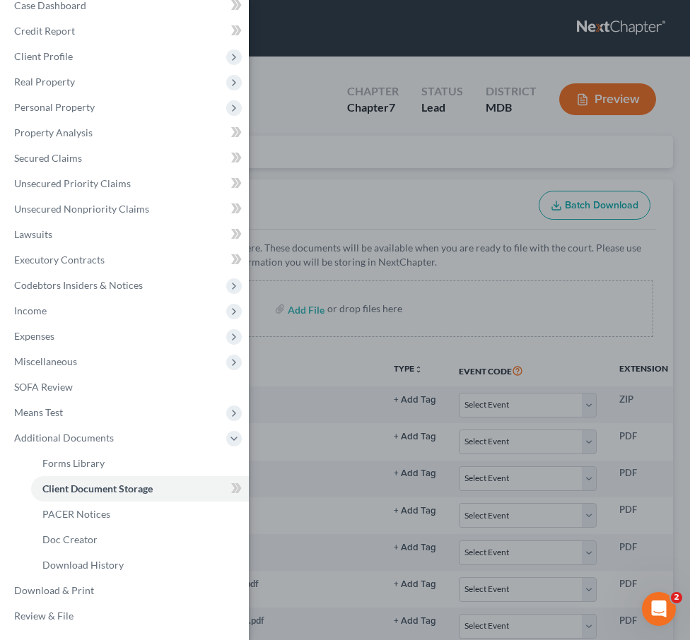
click at [350, 211] on div "Case Dashboard Payments Invoices Payments Payments Credit Report Client Profile" at bounding box center [345, 320] width 690 height 640
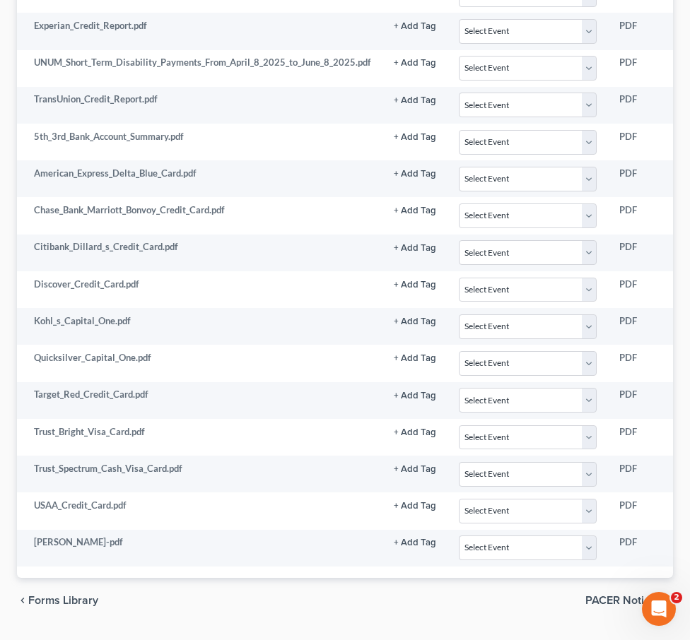
scroll to position [1075, 0]
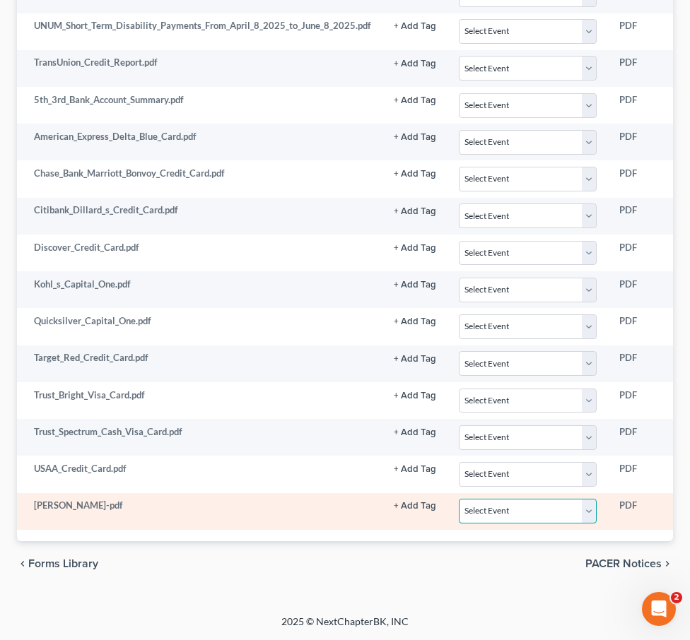
click at [539, 503] on select "Select Event Affidavit Affidavit of Adequate Protection and Lease Payments Affi…" at bounding box center [528, 511] width 138 height 25
select select "14"
click at [459, 499] on select "Select Event Affidavit Affidavit of Adequate Protection and Lease Payments Affi…" at bounding box center [528, 511] width 138 height 25
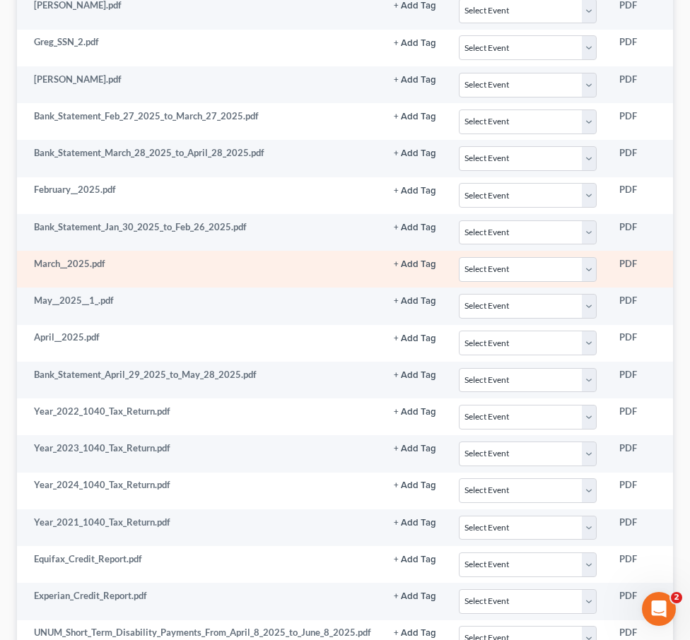
scroll to position [0, 0]
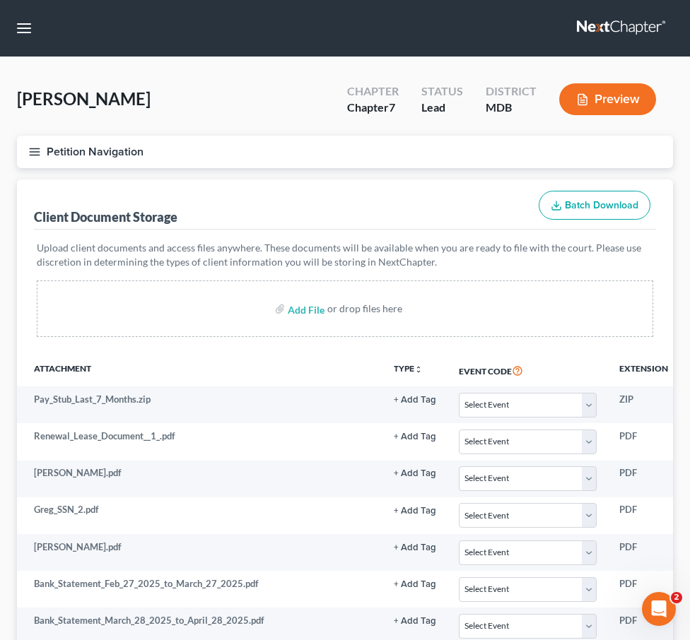
click at [37, 157] on icon "button" at bounding box center [34, 152] width 13 height 13
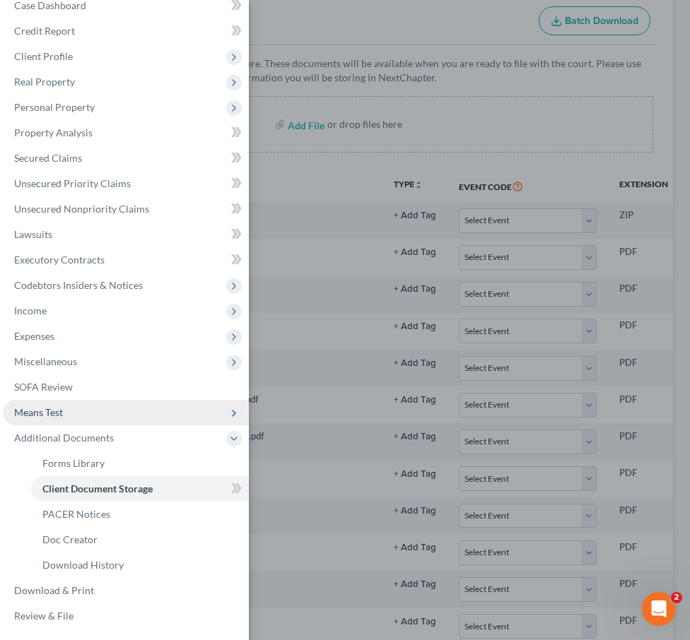
scroll to position [242, 0]
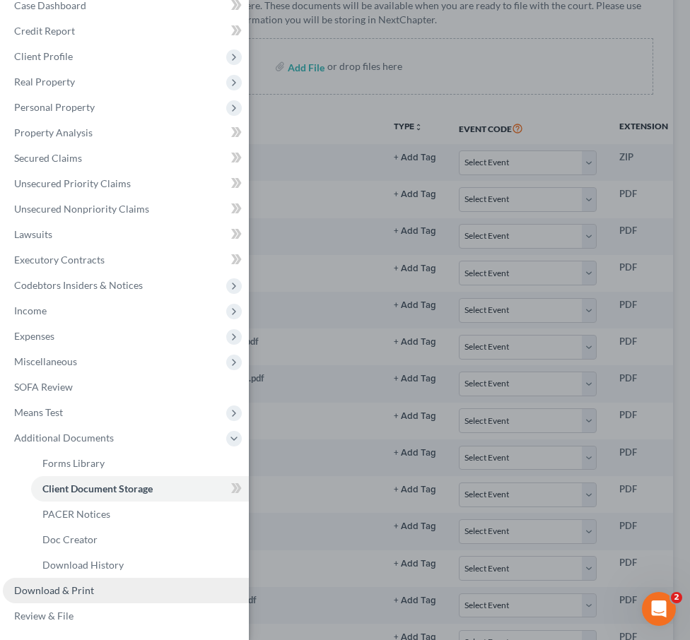
click at [59, 585] on span "Download & Print" at bounding box center [54, 591] width 80 height 12
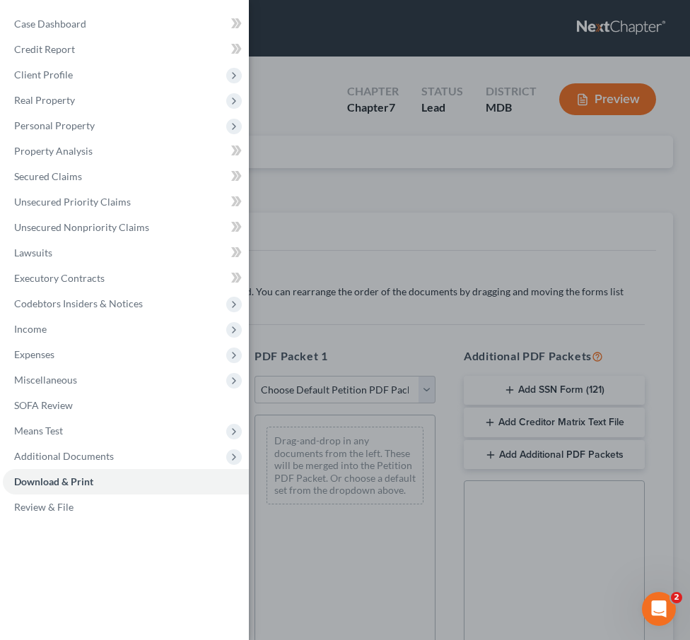
click at [359, 133] on div "Case Dashboard Payments Invoices Payments Payments Credit Report Client Profile" at bounding box center [345, 320] width 690 height 640
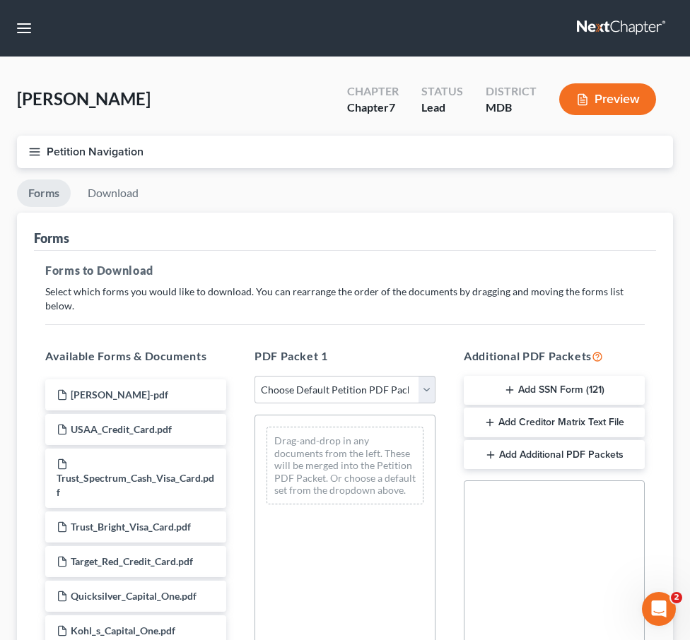
click at [548, 382] on button "Add SSN Form (121)" at bounding box center [554, 391] width 181 height 30
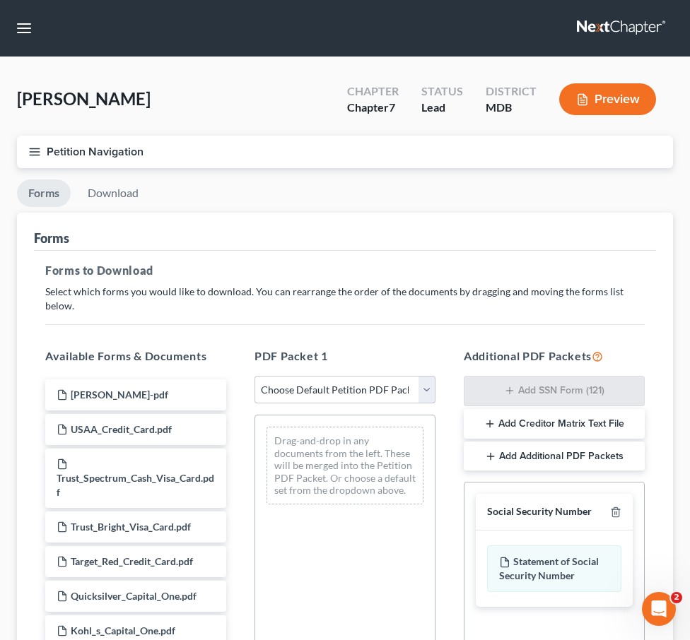
click at [376, 376] on select "Choose Default Petition PDF Packet Complete Bankruptcy Petition (all forms and …" at bounding box center [344, 390] width 181 height 28
select select "0"
click at [254, 376] on select "Choose Default Petition PDF Packet Complete Bankruptcy Petition (all forms and …" at bounding box center [344, 390] width 181 height 28
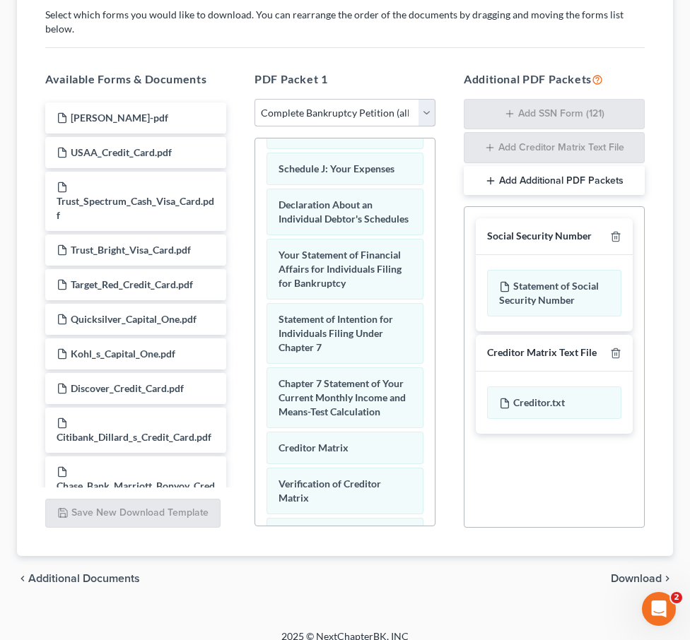
scroll to position [644, 0]
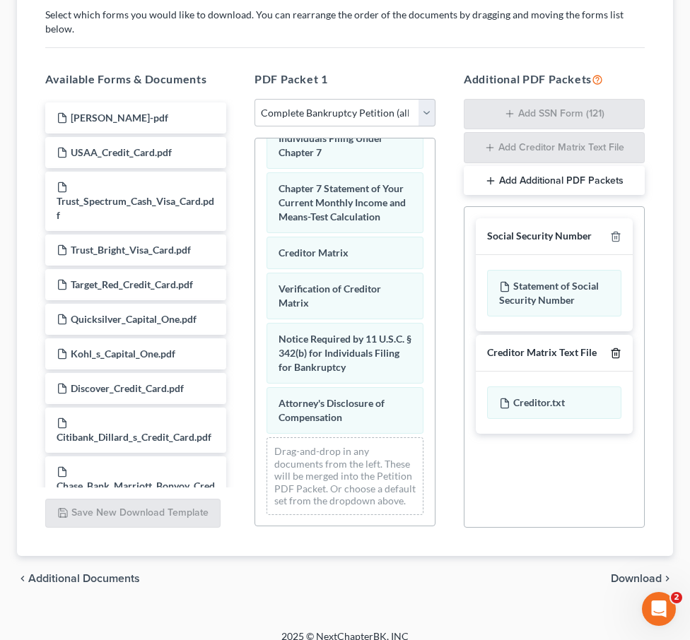
click at [617, 348] on icon "button" at bounding box center [615, 352] width 6 height 9
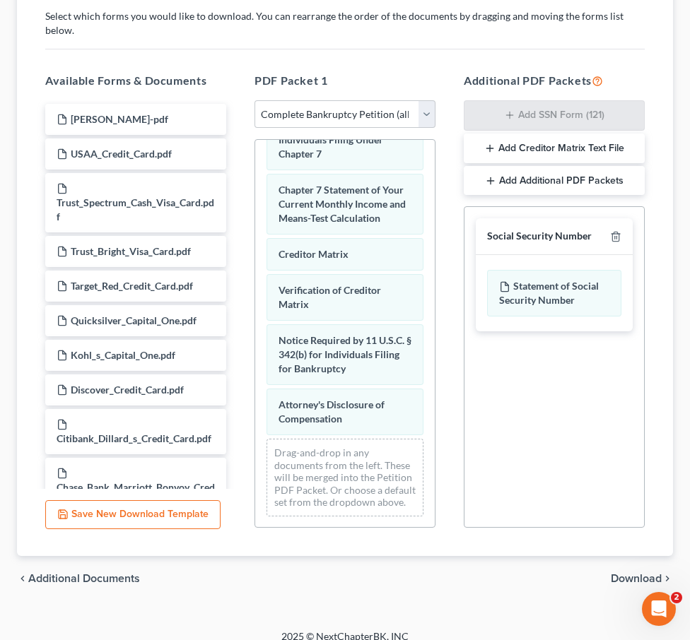
click at [630, 573] on span "Download" at bounding box center [636, 578] width 51 height 11
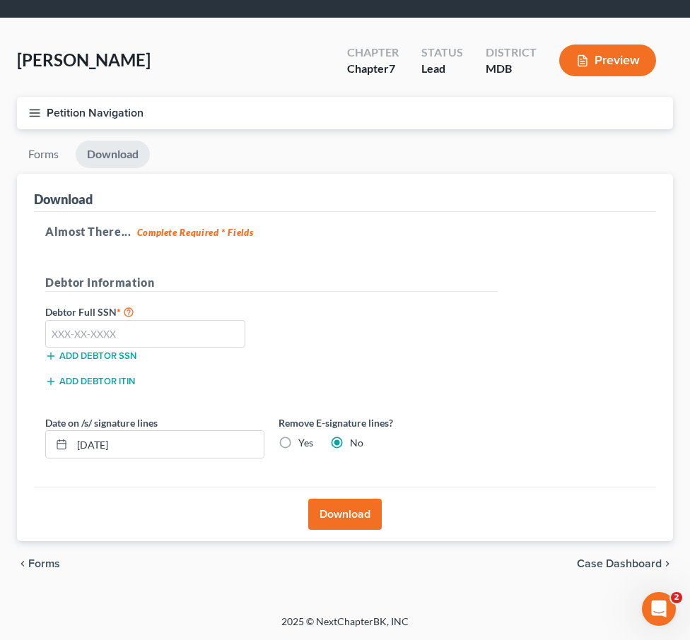
scroll to position [38, 0]
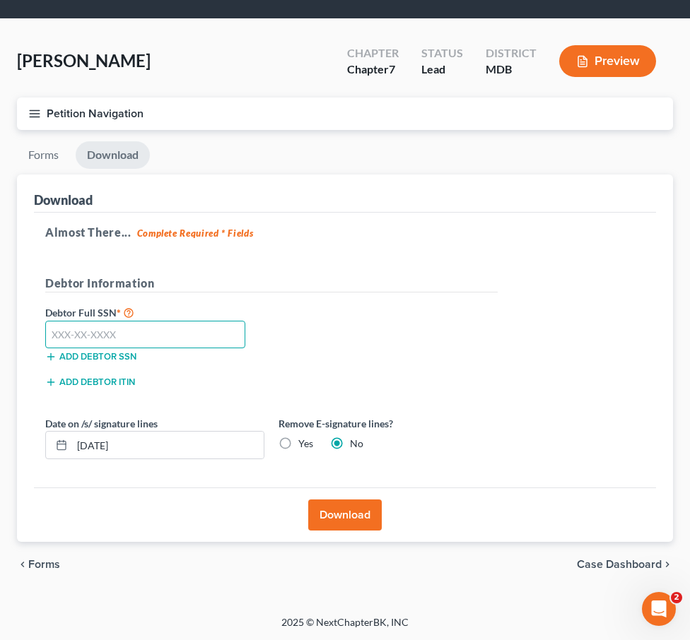
click at [108, 336] on input "text" at bounding box center [145, 335] width 200 height 28
type input "216-78-5687"
click at [336, 508] on button "Download" at bounding box center [345, 515] width 74 height 31
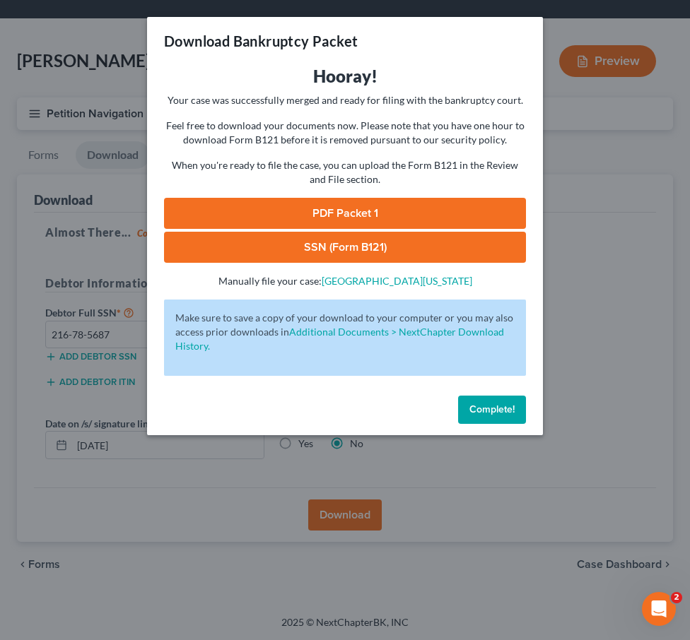
click at [305, 251] on link "SSN (Form B121)" at bounding box center [345, 247] width 362 height 31
click at [247, 213] on link "PDF Packet 1" at bounding box center [345, 213] width 362 height 31
click at [490, 404] on span "Complete!" at bounding box center [491, 410] width 45 height 12
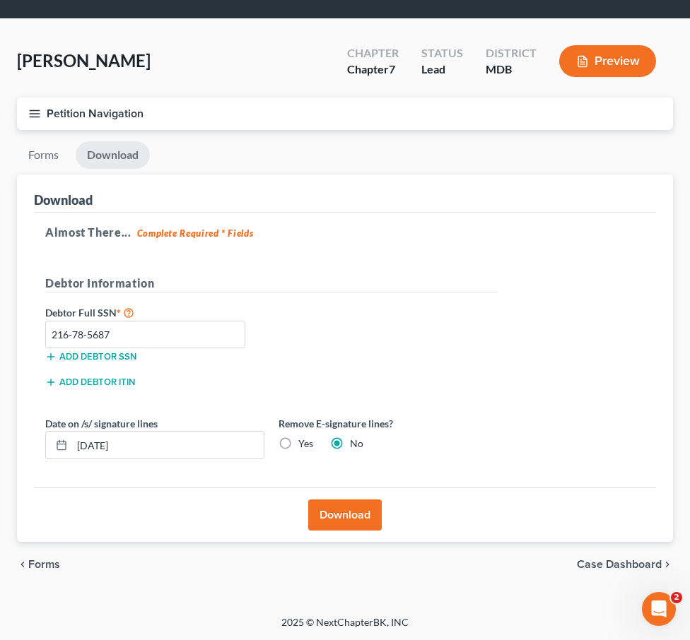
click at [37, 121] on button "Petition Navigation" at bounding box center [345, 114] width 656 height 33
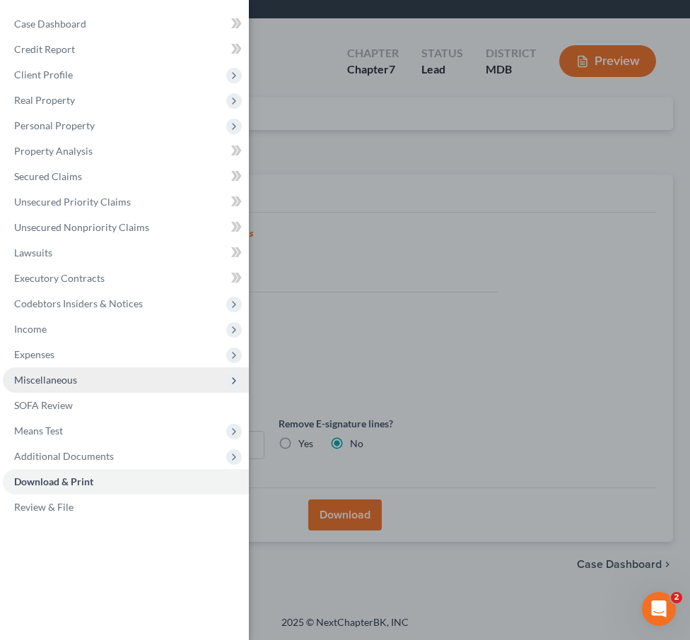
click at [48, 380] on span "Miscellaneous" at bounding box center [45, 380] width 63 height 12
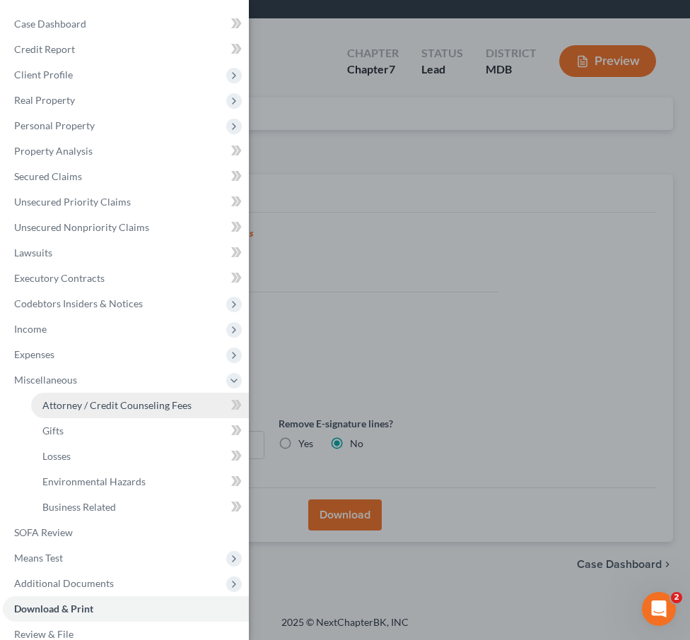
click at [56, 403] on span "Attorney / Credit Counseling Fees" at bounding box center [116, 405] width 149 height 12
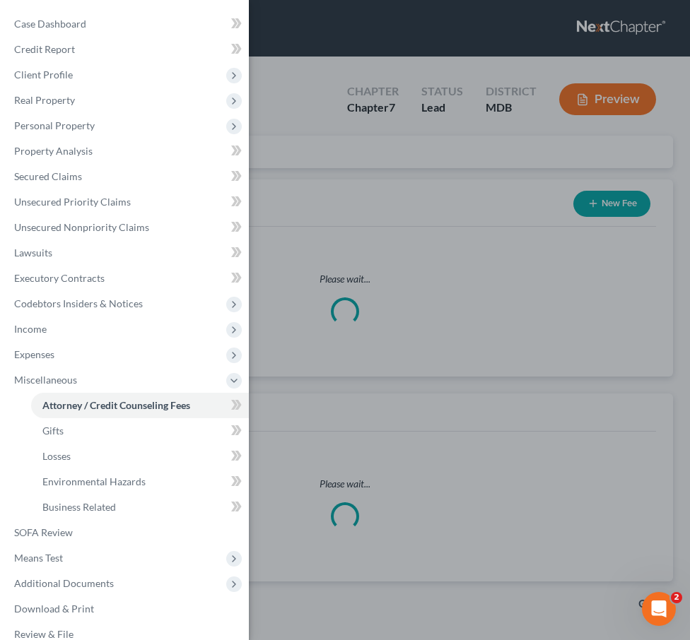
select select "4"
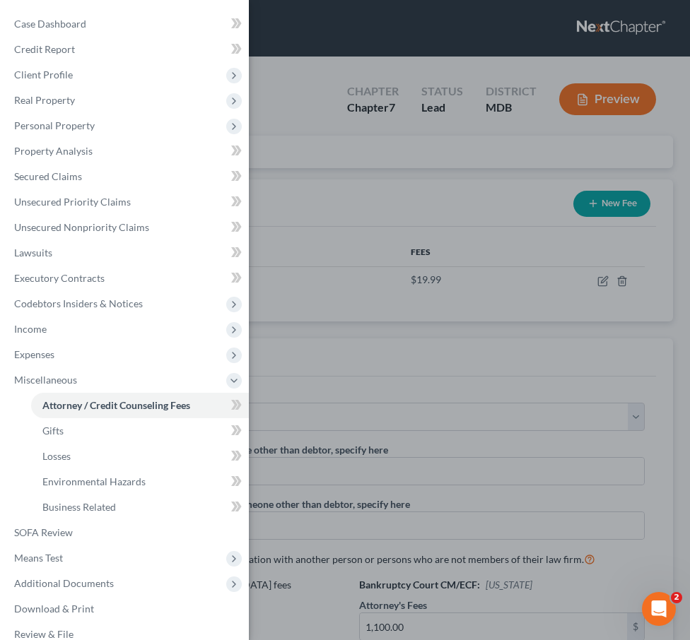
click at [375, 196] on div "Case Dashboard Payments Invoices Payments Payments Credit Report Client Profile" at bounding box center [345, 320] width 690 height 640
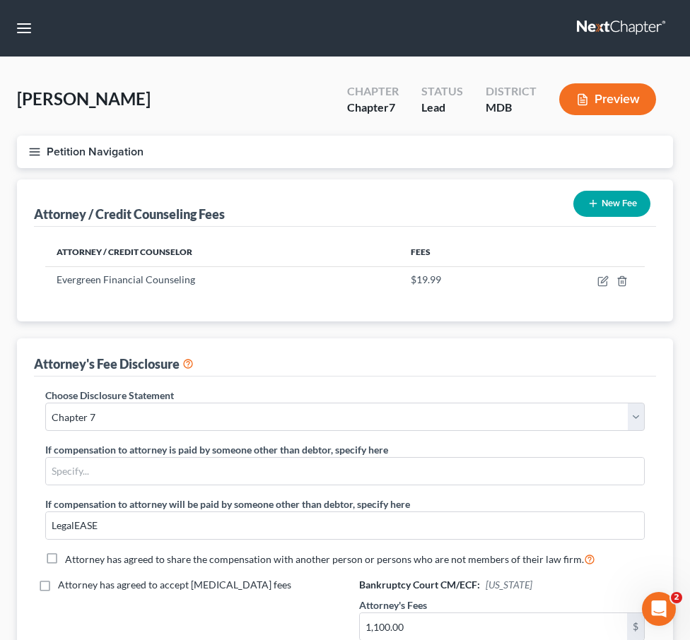
click at [32, 156] on icon "button" at bounding box center [34, 152] width 13 height 13
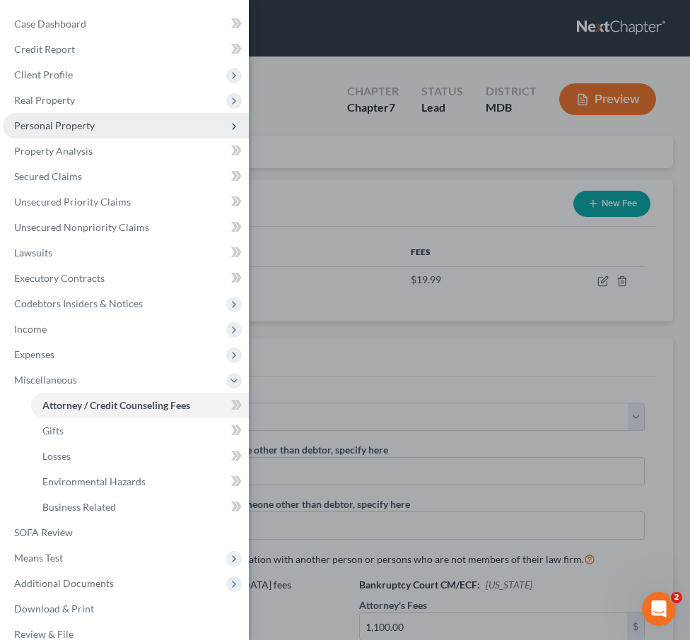
click at [35, 130] on span "Personal Property" at bounding box center [54, 125] width 81 height 12
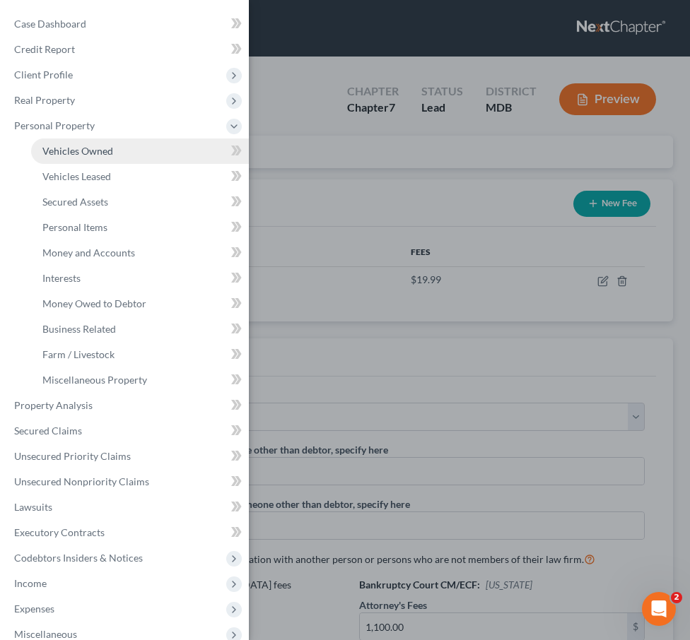
click at [49, 143] on link "Vehicles Owned" at bounding box center [140, 151] width 218 height 25
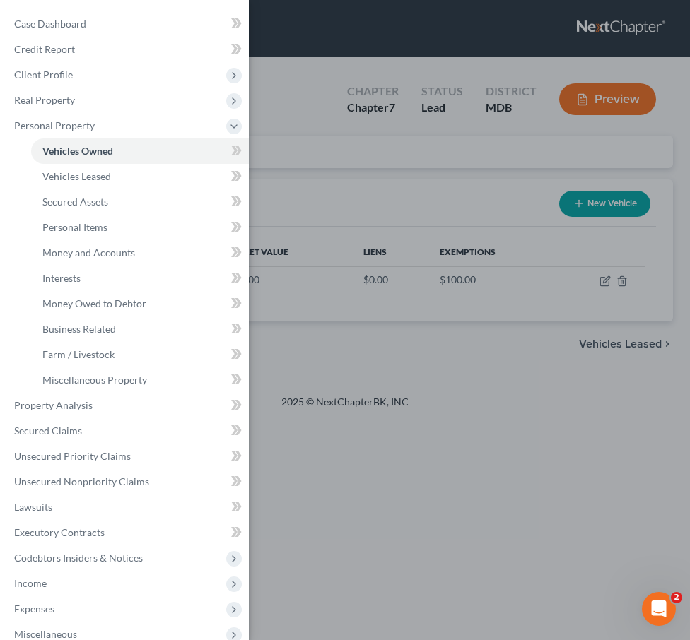
click at [310, 126] on div "Case Dashboard Payments Invoices Payments Payments Credit Report Client Profile" at bounding box center [345, 320] width 690 height 640
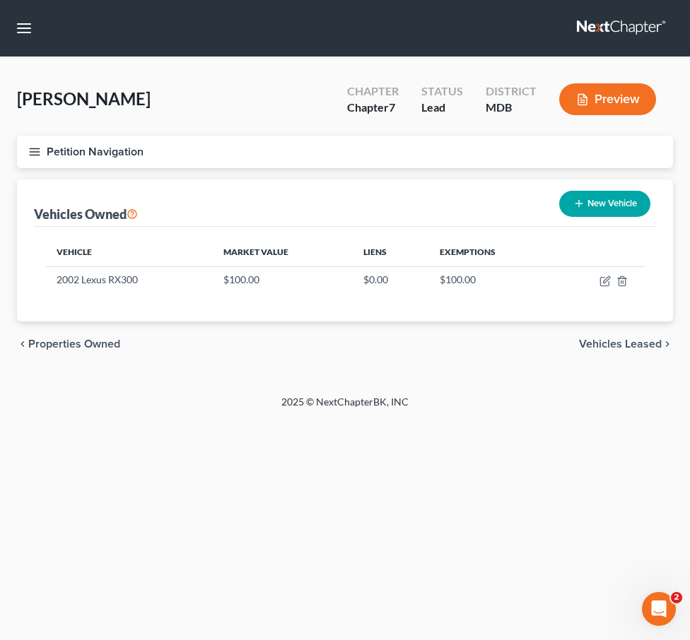
click at [619, 341] on span "Vehicles Leased" at bounding box center [620, 344] width 83 height 11
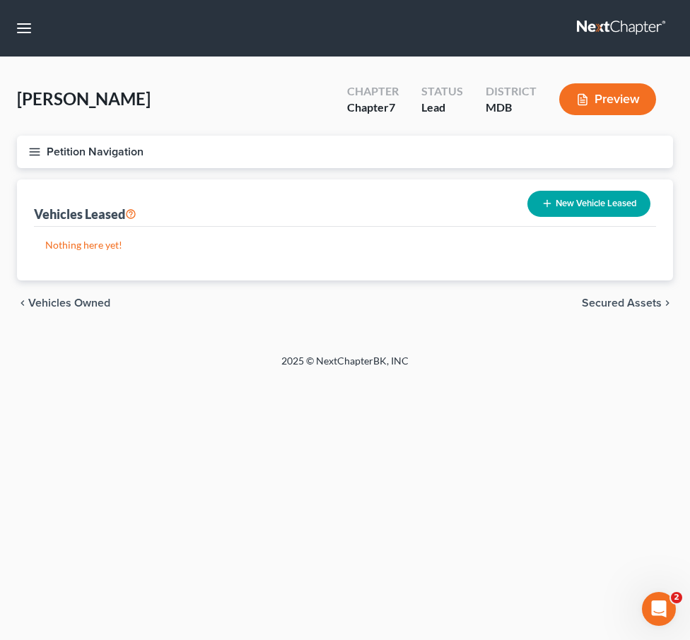
click at [607, 305] on span "Secured Assets" at bounding box center [622, 303] width 80 height 11
click at [609, 298] on span "Personal Items" at bounding box center [624, 303] width 76 height 11
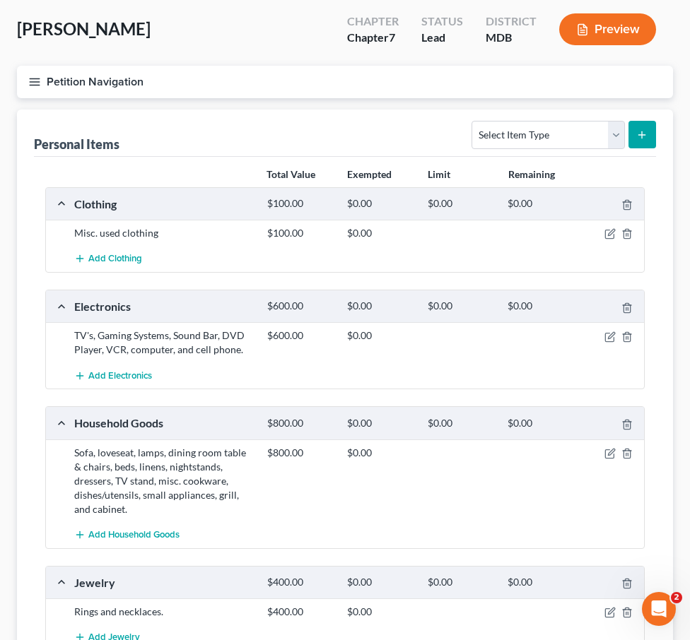
scroll to position [83, 0]
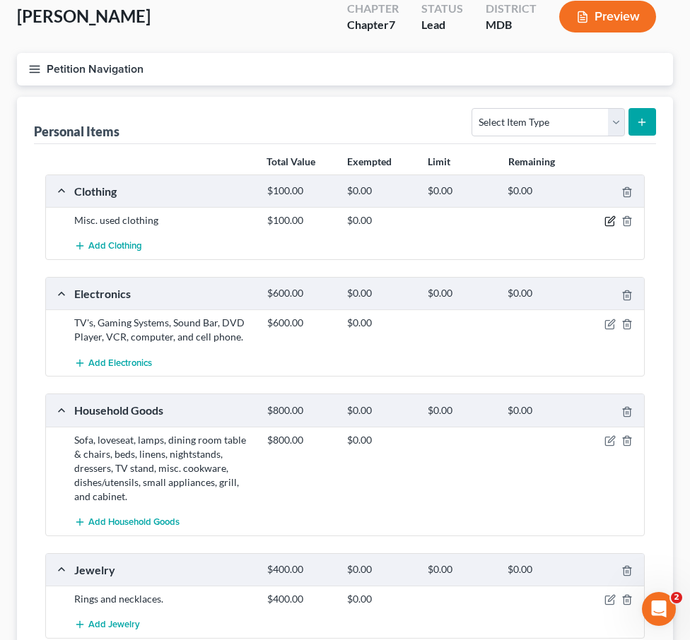
click at [609, 220] on icon "button" at bounding box center [609, 221] width 11 height 11
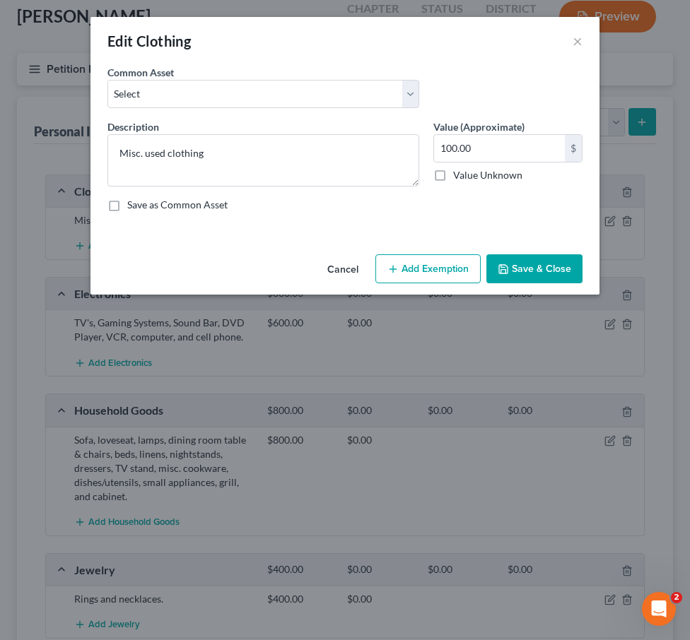
click at [411, 264] on button "Add Exemption" at bounding box center [427, 269] width 105 height 30
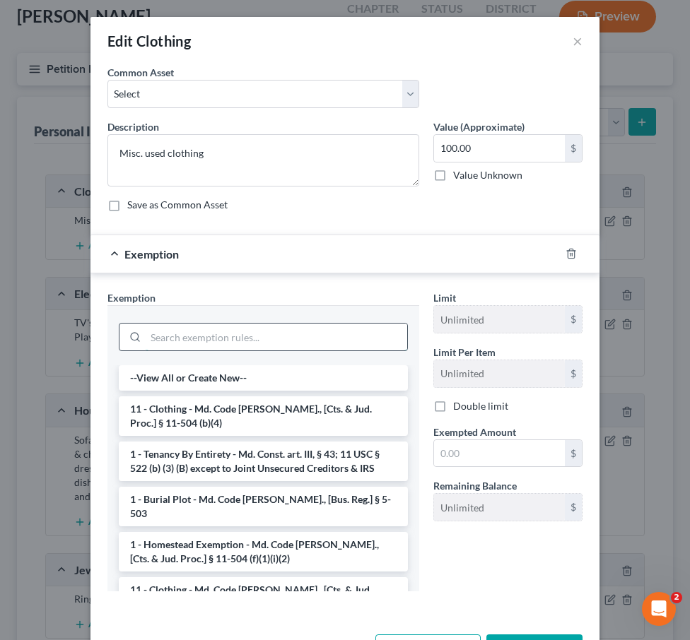
click at [250, 330] on input "search" at bounding box center [277, 337] width 262 height 27
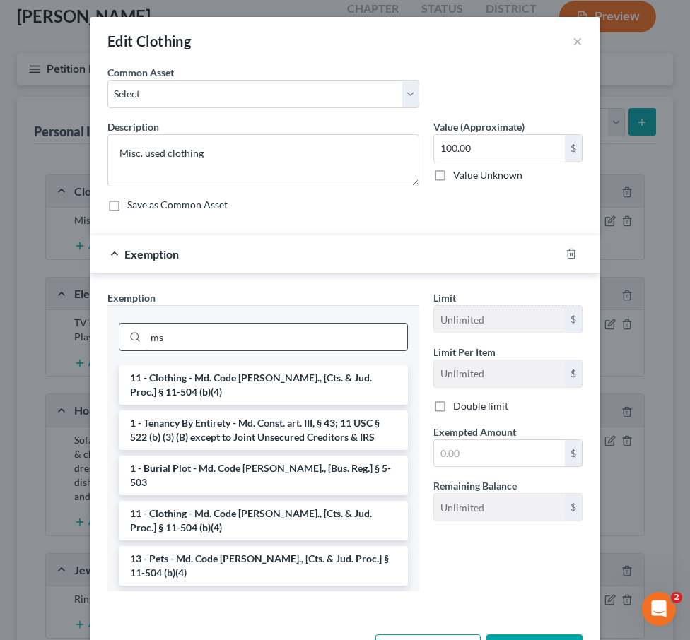
type input "m"
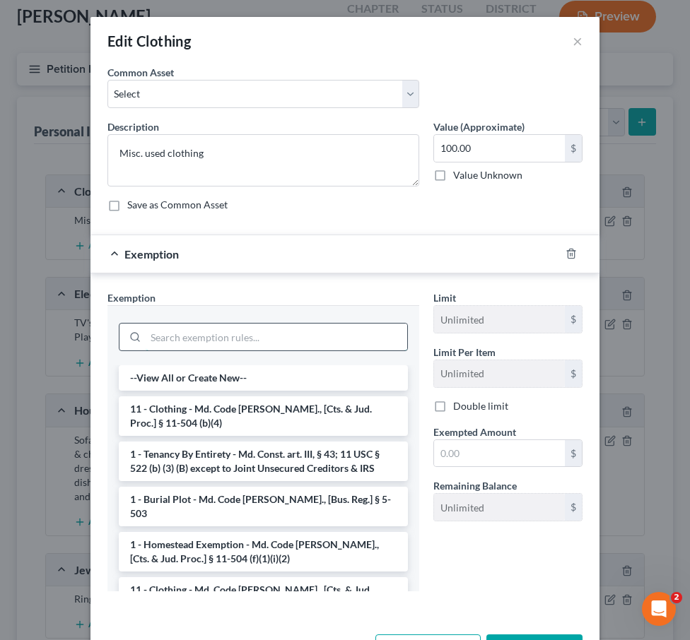
type input "l"
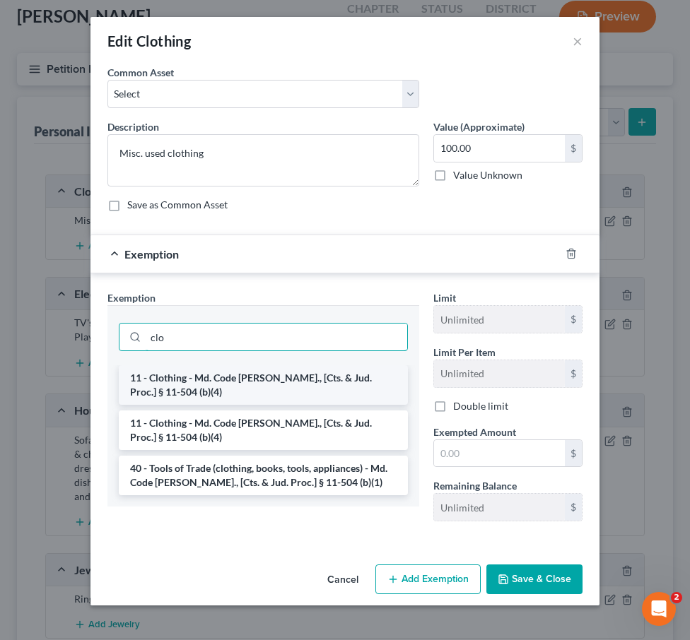
type input "clo"
click at [269, 380] on li "11 - Clothing - Md. Code Ann., [Cts. & Jud. Proc.] § 11-504 (b)(4)" at bounding box center [263, 385] width 289 height 40
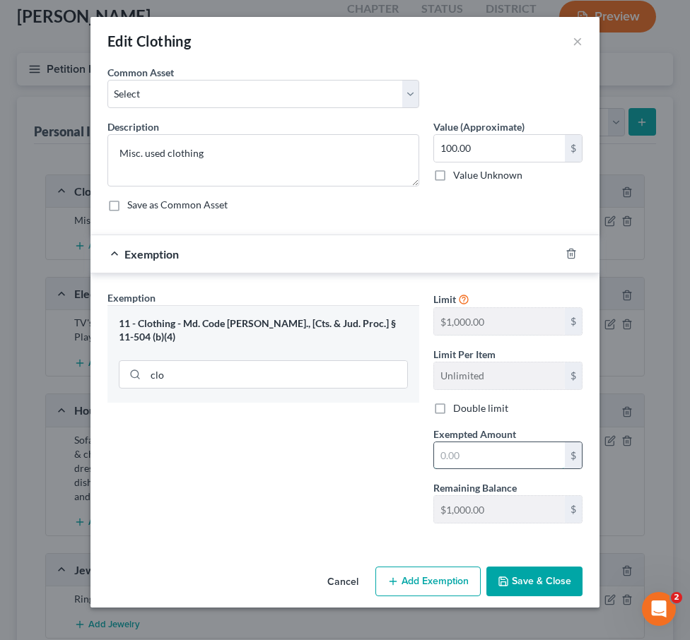
click at [441, 446] on input "text" at bounding box center [499, 456] width 131 height 27
type input "100"
click at [308, 485] on div "Exemption Set must be selected for CA. Exemption * 11 - Clothing - Md. Code Ann…" at bounding box center [263, 413] width 326 height 245
click at [544, 591] on button "Save & Close" at bounding box center [534, 582] width 96 height 30
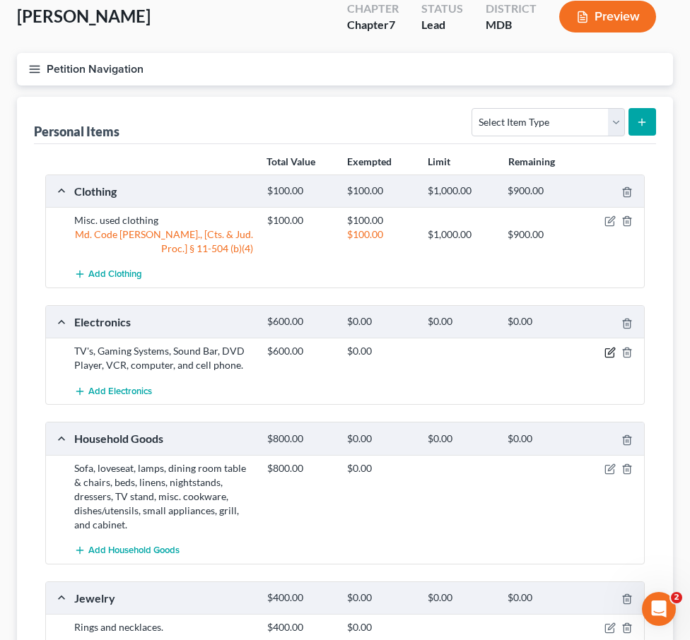
click at [607, 353] on icon "button" at bounding box center [609, 352] width 11 height 11
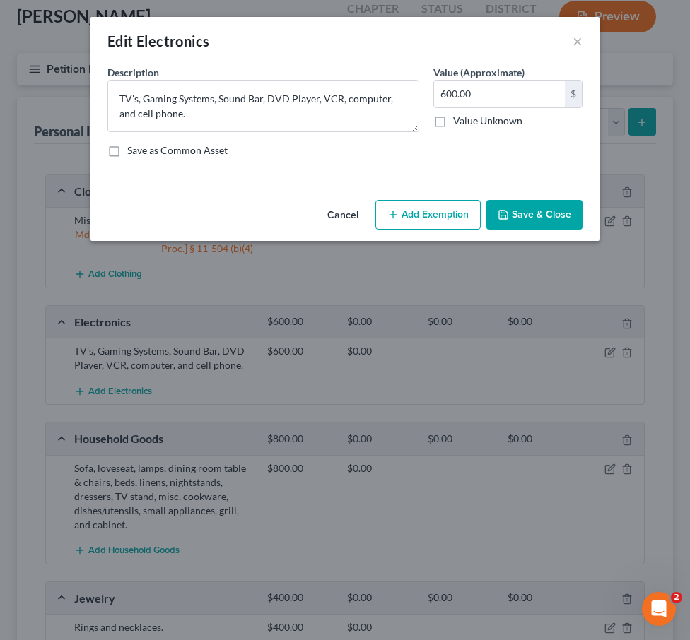
click at [436, 205] on button "Add Exemption" at bounding box center [427, 215] width 105 height 30
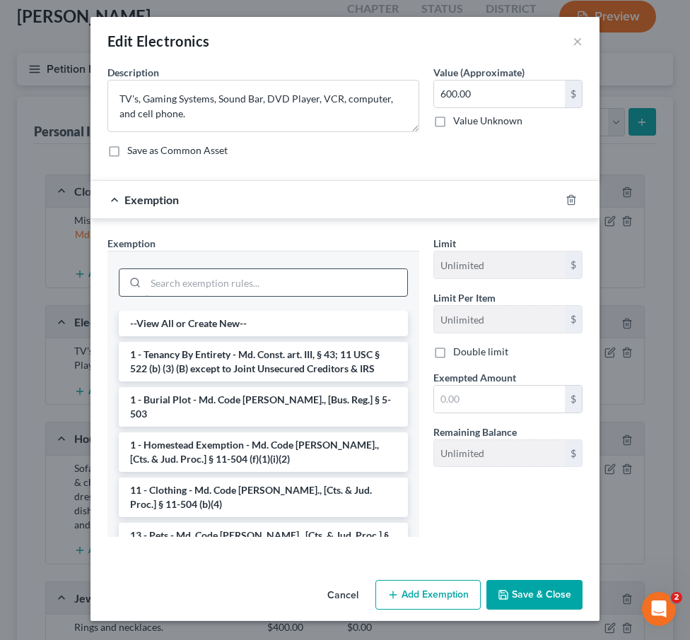
click at [377, 274] on input "search" at bounding box center [277, 282] width 262 height 27
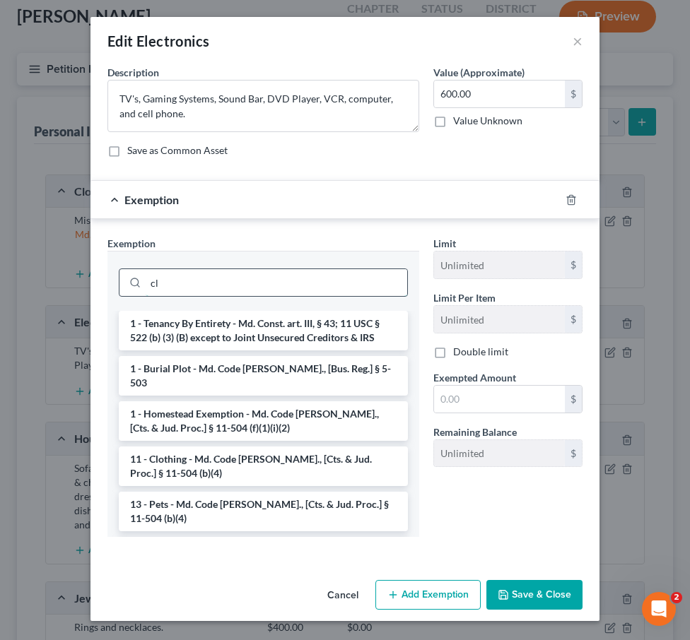
type input "c"
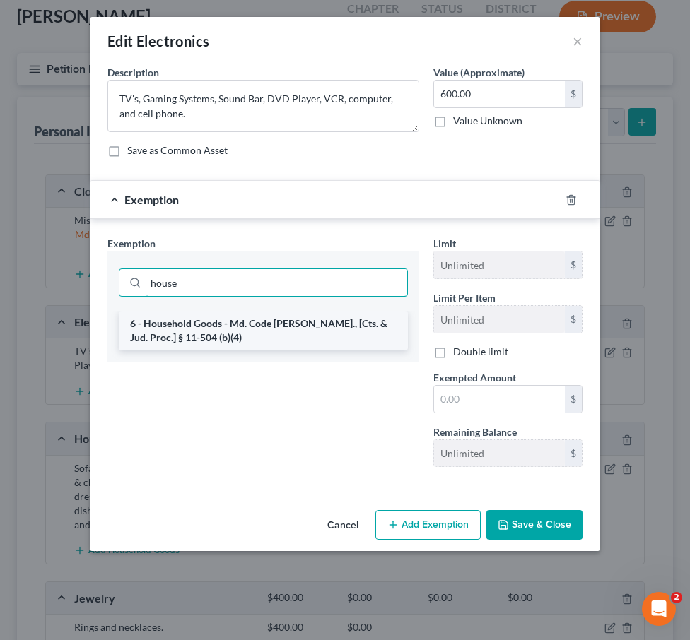
type input "house"
click at [353, 327] on li "6 - Household Goods - Md. Code Ann., [Cts. & Jud. Proc.] § 11-504 (b)(4)" at bounding box center [263, 331] width 289 height 40
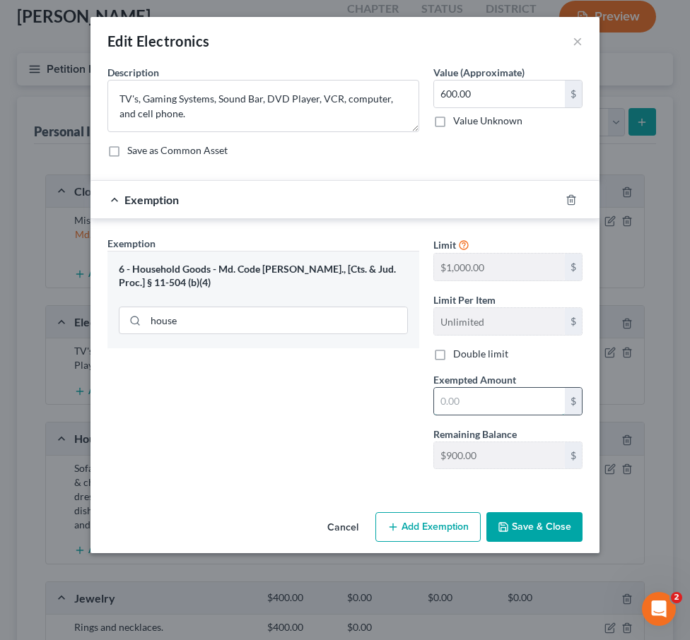
click at [491, 402] on input "text" at bounding box center [499, 401] width 131 height 27
type input "600"
click at [337, 477] on div "Exemption Set must be selected for CA. Exemption * 6 - Household Goods - Md. Co…" at bounding box center [263, 358] width 326 height 245
click at [551, 522] on button "Save & Close" at bounding box center [534, 527] width 96 height 30
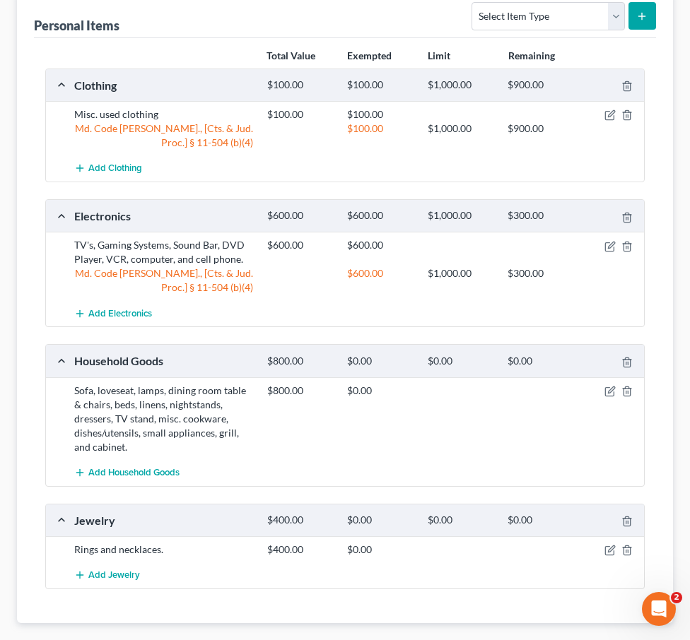
scroll to position [247, 0]
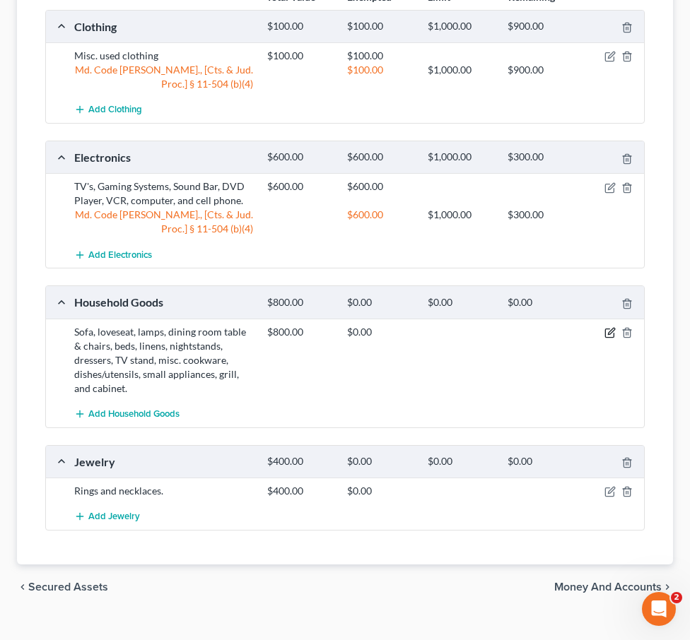
click at [609, 333] on icon "button" at bounding box center [609, 332] width 11 height 11
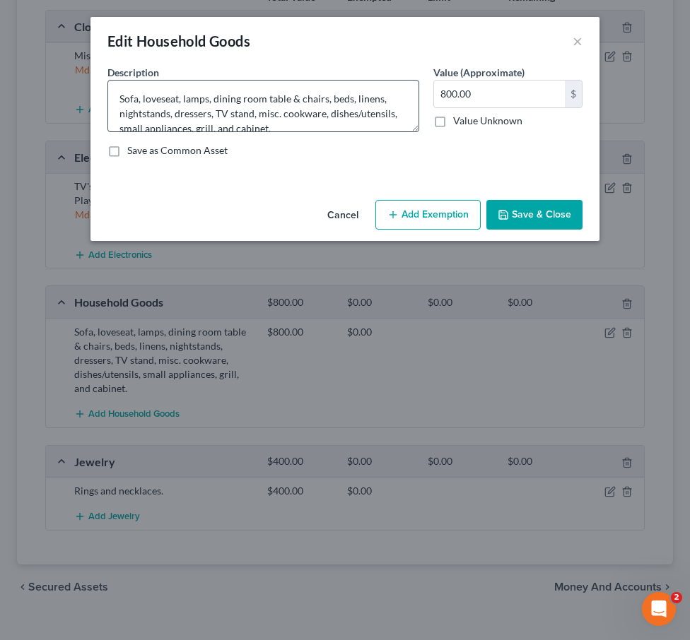
scroll to position [15, 0]
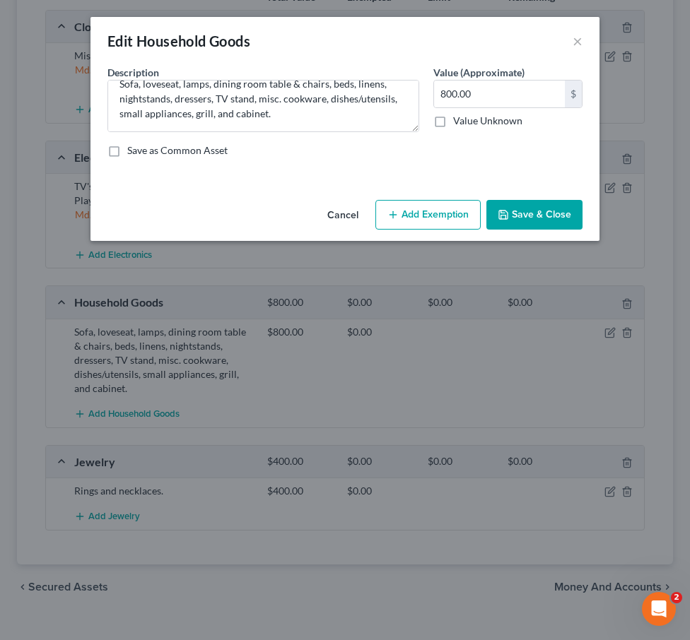
click at [407, 204] on button "Add Exemption" at bounding box center [427, 215] width 105 height 30
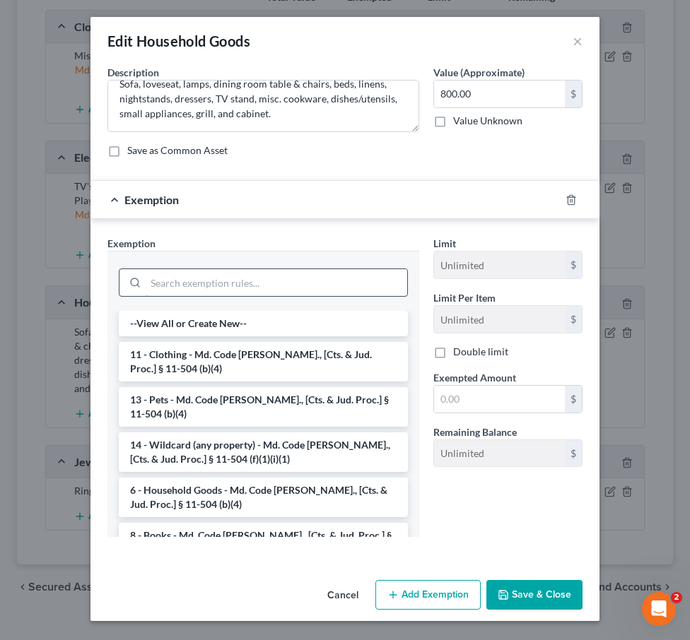
click at [329, 272] on input "search" at bounding box center [277, 282] width 262 height 27
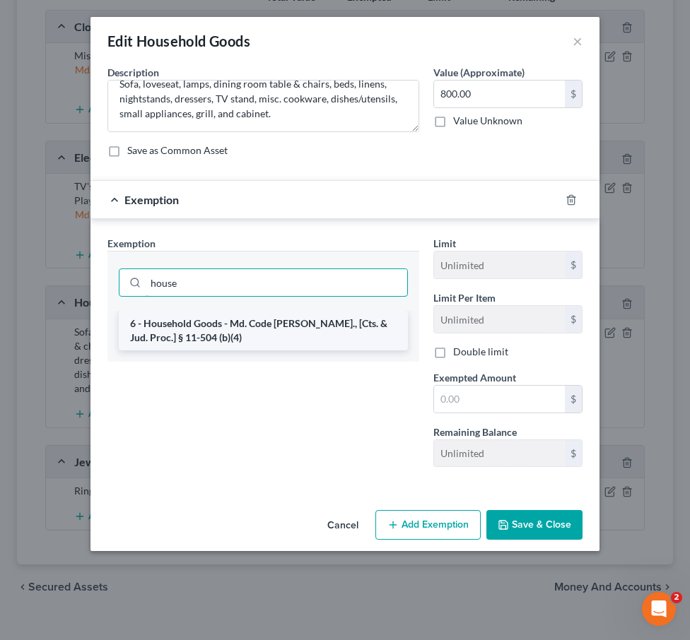
type input "house"
click at [312, 320] on li "6 - Household Goods - Md. Code Ann., [Cts. & Jud. Proc.] § 11-504 (b)(4)" at bounding box center [263, 331] width 289 height 40
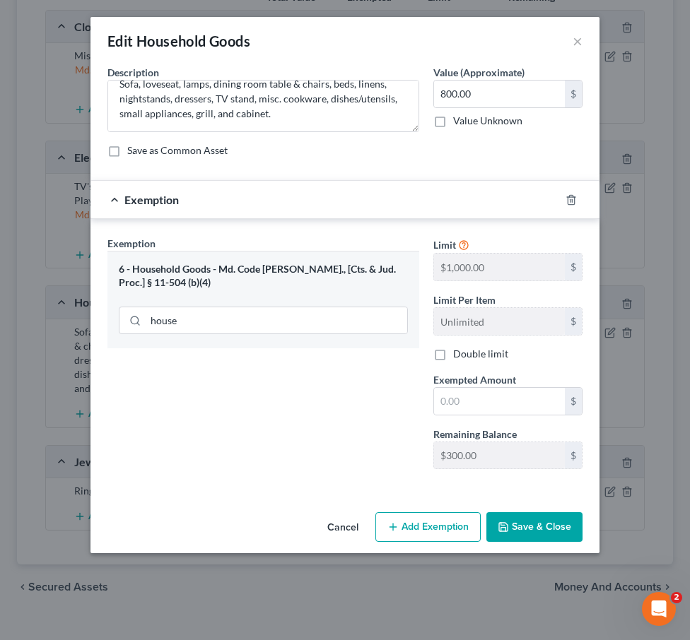
click at [481, 384] on span "Exempted Amount" at bounding box center [474, 380] width 83 height 12
click at [462, 391] on input "text" at bounding box center [499, 401] width 131 height 27
type input "300"
click at [424, 527] on button "Add Exemption" at bounding box center [427, 527] width 105 height 30
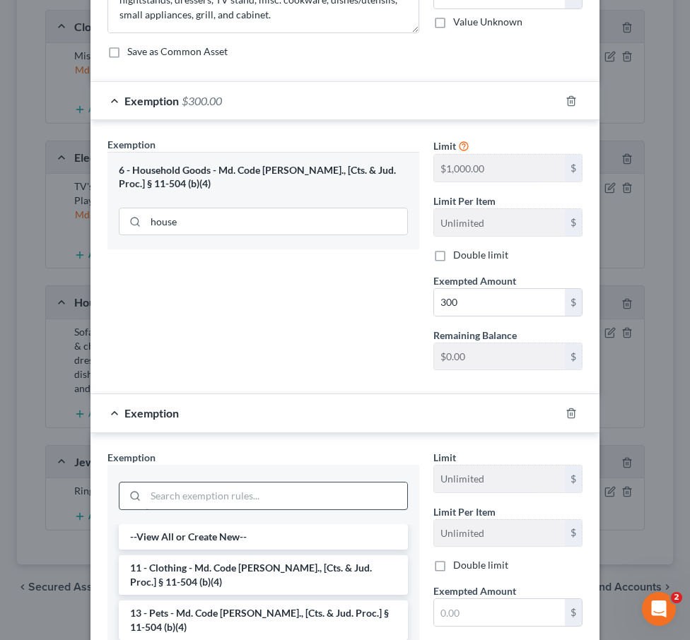
scroll to position [113, 0]
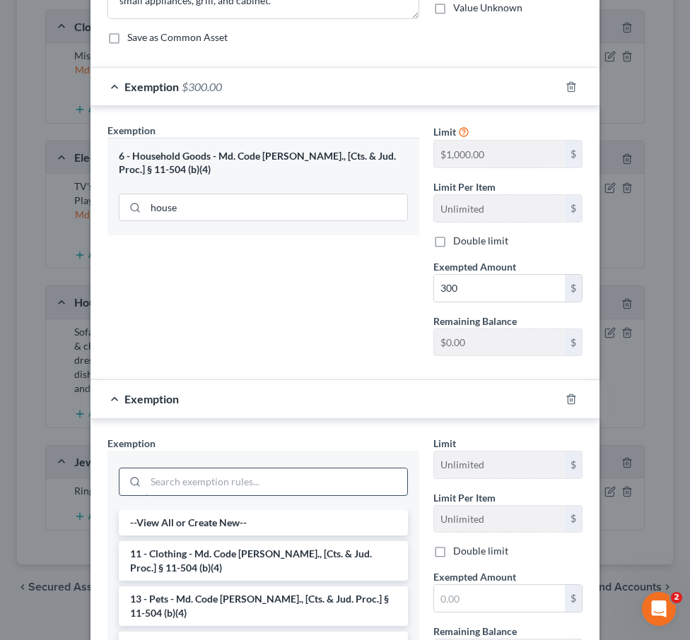
click at [283, 471] on input "search" at bounding box center [277, 482] width 262 height 27
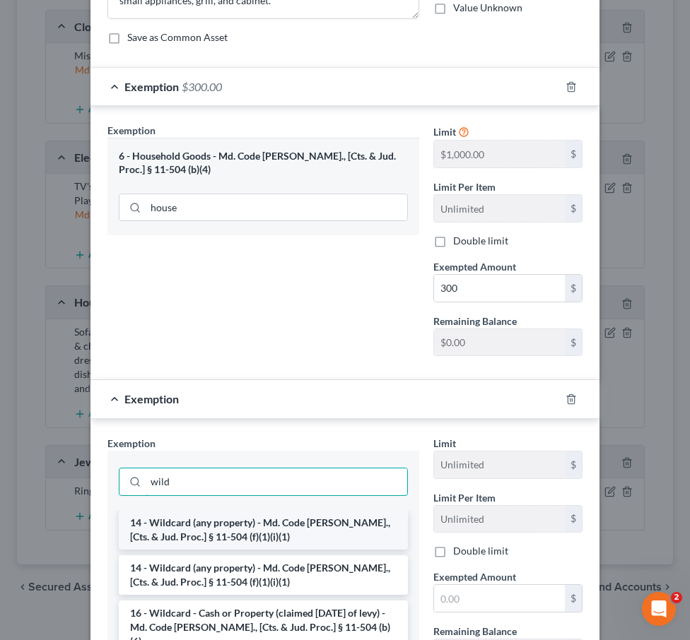
type input "wild"
click at [256, 542] on li "14 - Wildcard (any property) - Md. Code Ann., [Cts. & Jud. Proc.] § 11-504 (f)(…" at bounding box center [263, 530] width 289 height 40
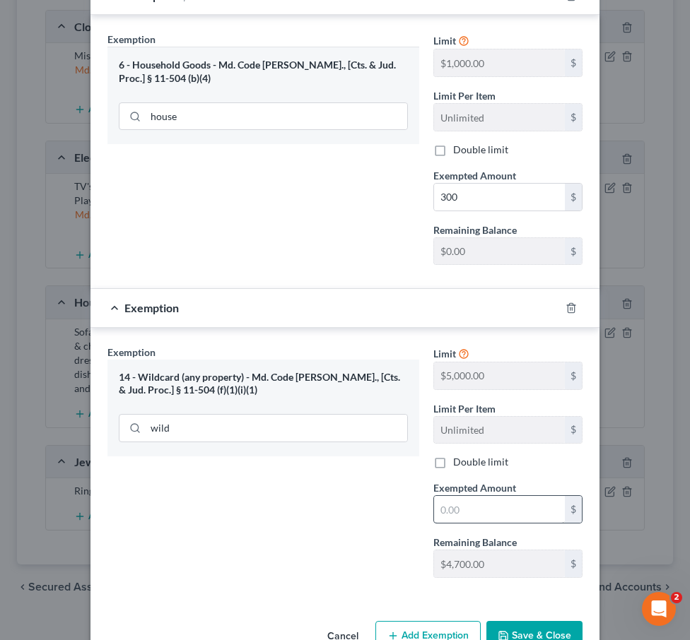
scroll to position [209, 0]
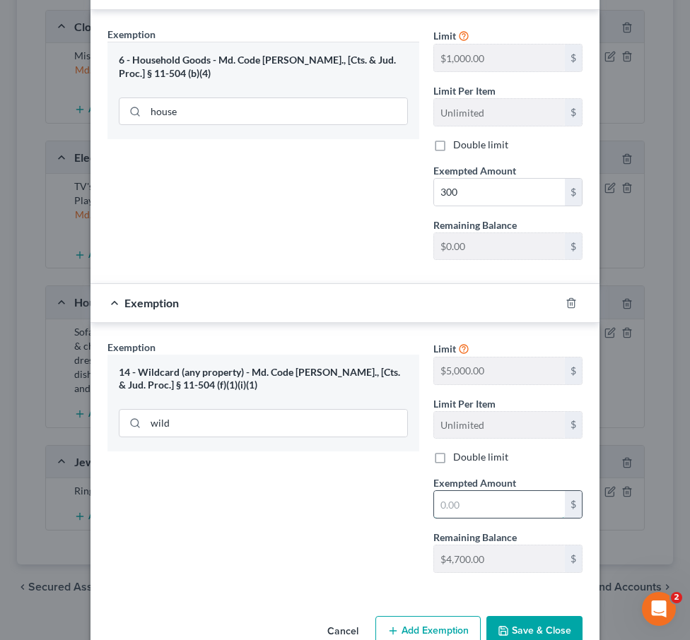
click at [464, 499] on input "text" at bounding box center [499, 504] width 131 height 27
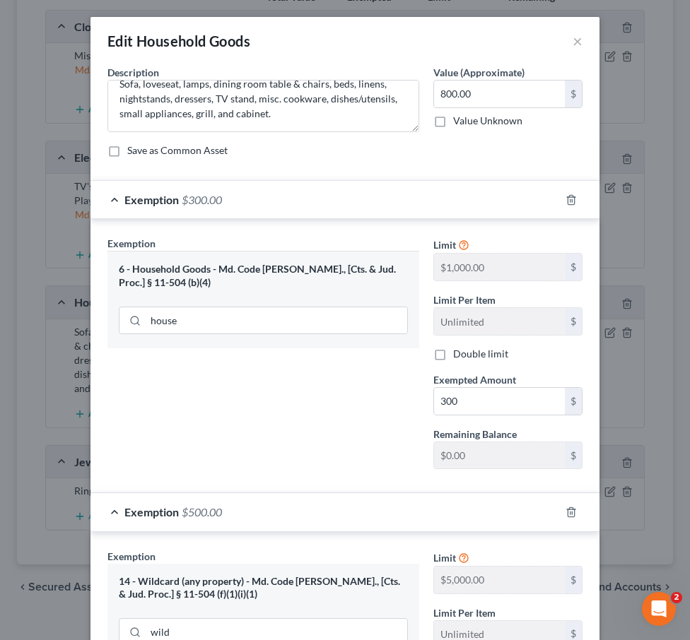
scroll to position [242, 0]
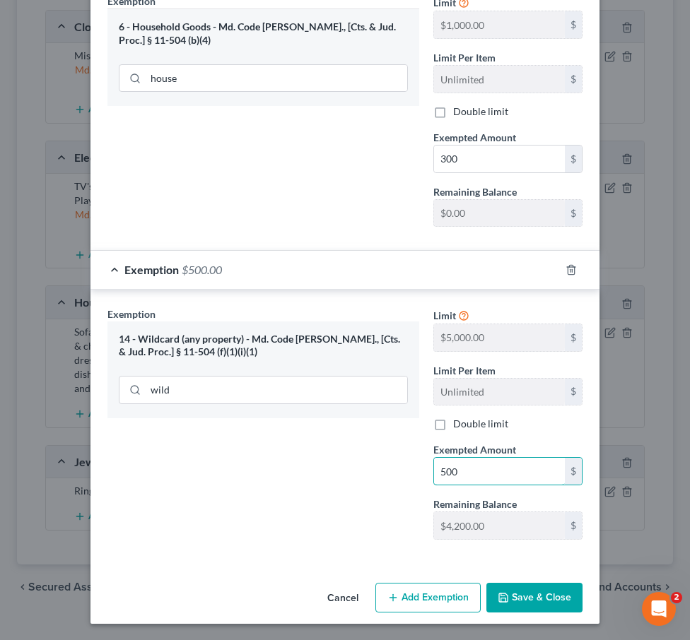
type input "500"
click at [409, 549] on div "Exemption Set must be selected for CA. Exemption * 14 - Wildcard (any property)…" at bounding box center [263, 429] width 326 height 245
click at [521, 590] on button "Save & Close" at bounding box center [534, 598] width 96 height 30
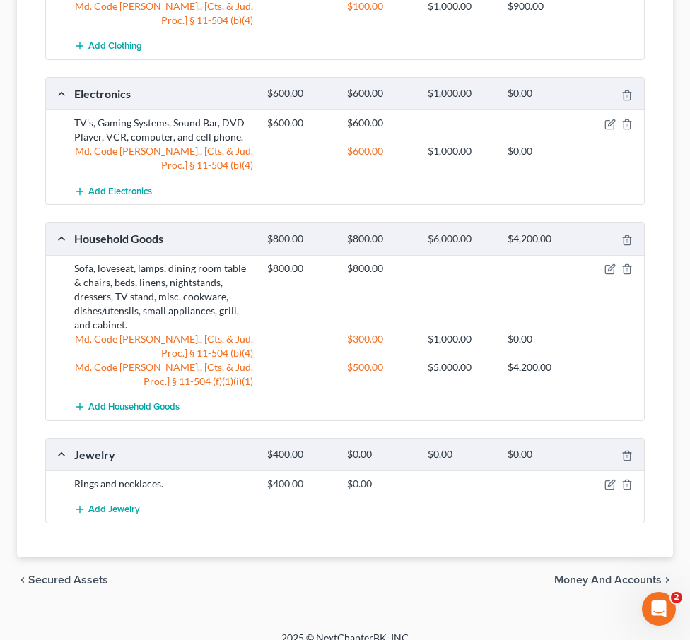
scroll to position [327, 0]
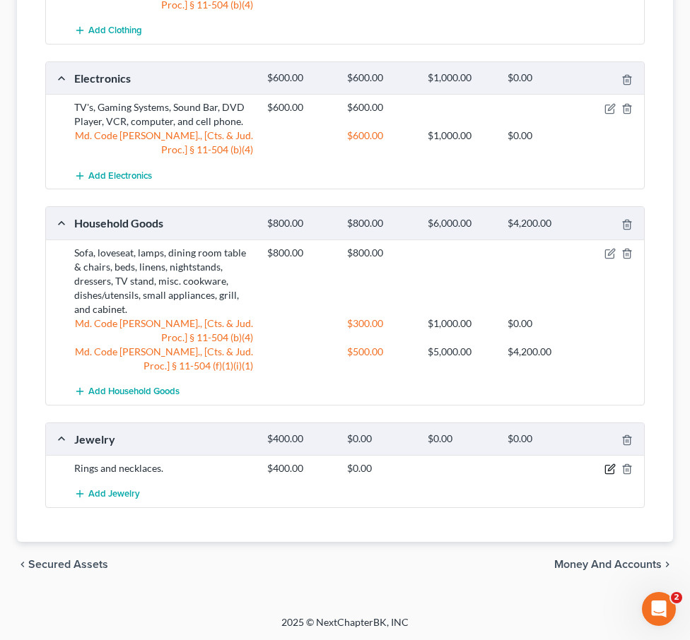
click at [611, 470] on icon "button" at bounding box center [611, 468] width 6 height 6
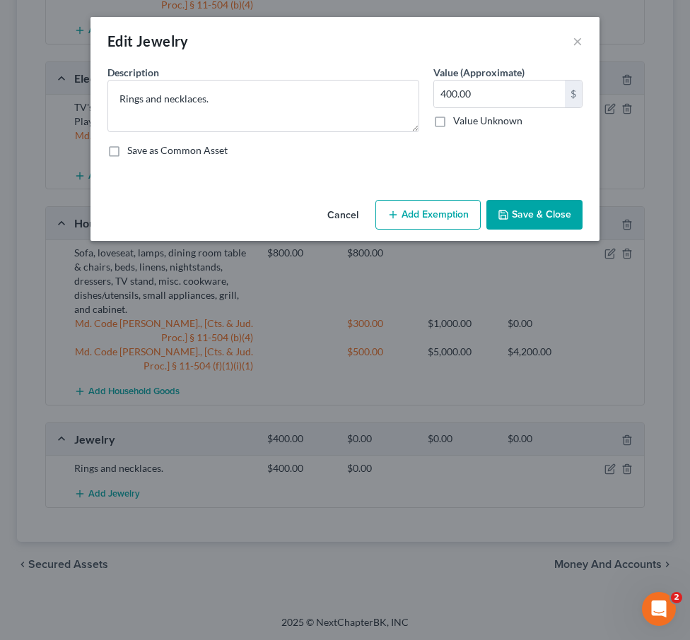
click at [411, 214] on button "Add Exemption" at bounding box center [427, 215] width 105 height 30
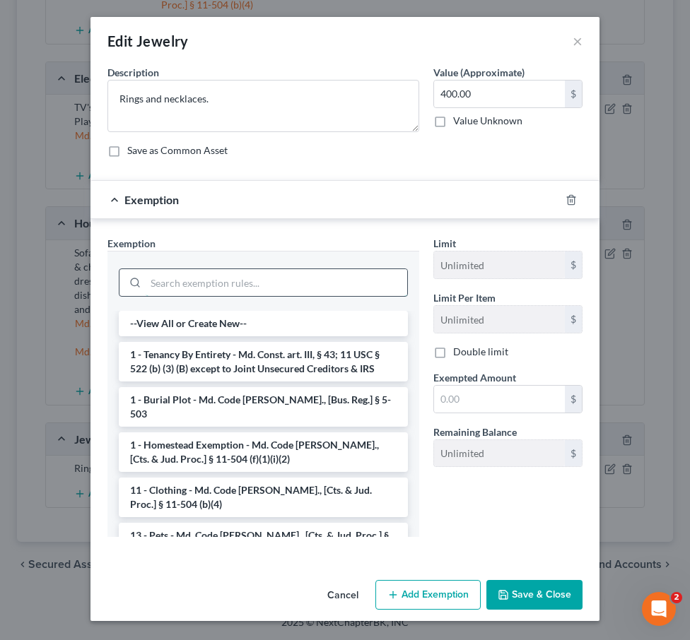
click at [200, 276] on input "search" at bounding box center [277, 282] width 262 height 27
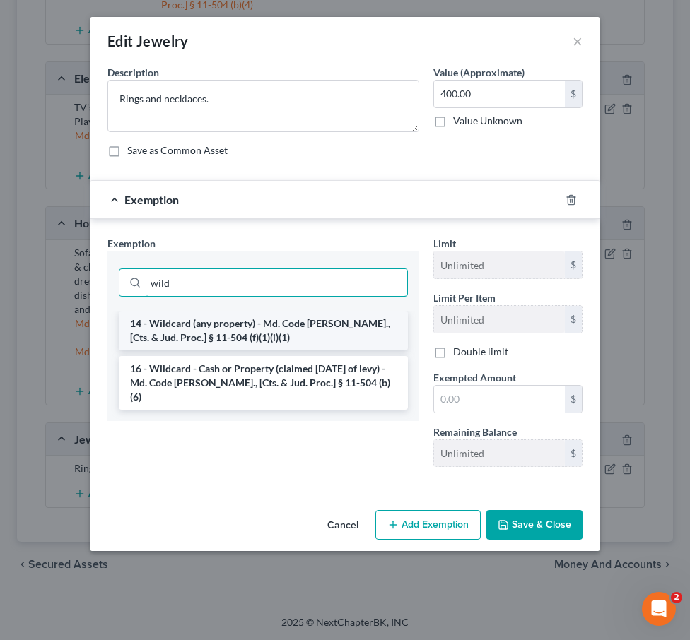
type input "wild"
click at [184, 343] on li "14 - Wildcard (any property) - Md. Code Ann., [Cts. & Jud. Proc.] § 11-504 (f)(…" at bounding box center [263, 331] width 289 height 40
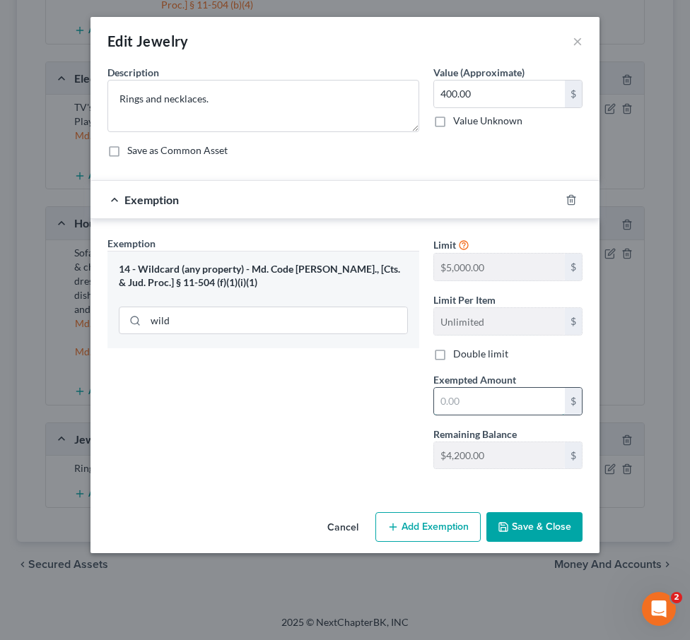
click at [470, 395] on input "text" at bounding box center [499, 401] width 131 height 27
type input "400"
click at [240, 458] on div "Exemption Set must be selected for CA. Exemption * 14 - Wildcard (any property)…" at bounding box center [263, 358] width 326 height 245
click at [493, 526] on button "Save & Close" at bounding box center [534, 527] width 96 height 30
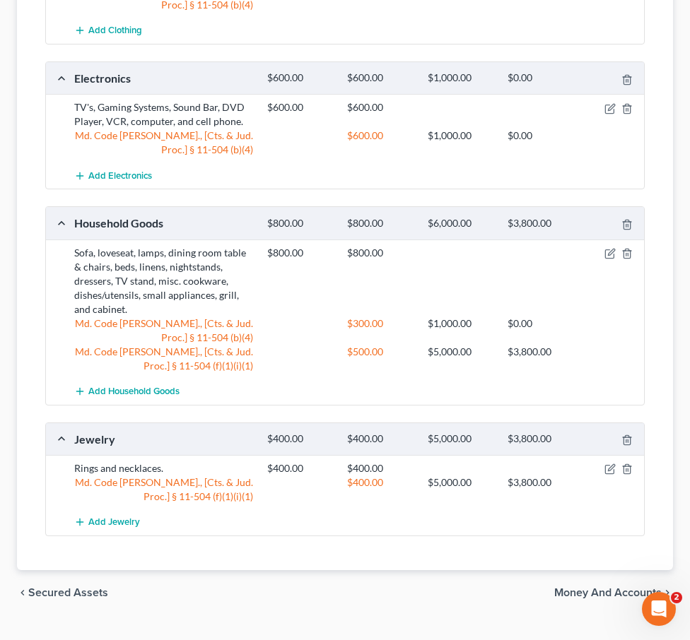
click at [590, 594] on span "Money and Accounts" at bounding box center [607, 592] width 107 height 11
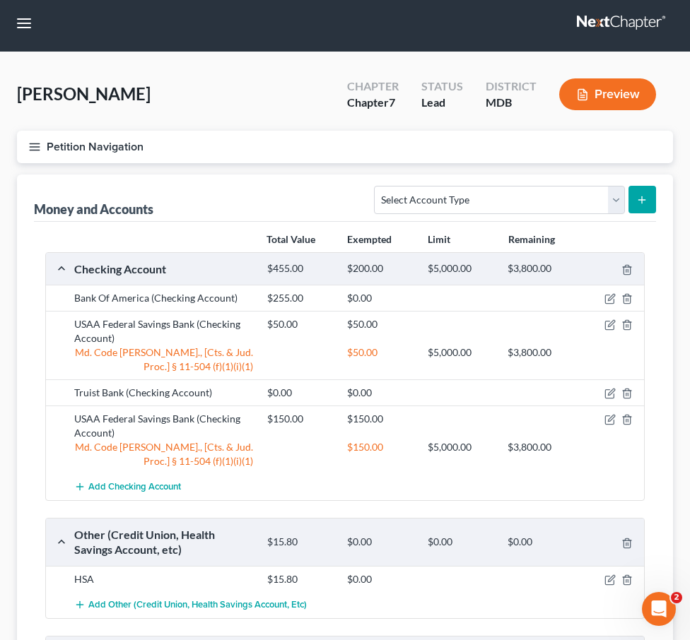
scroll to position [1, 0]
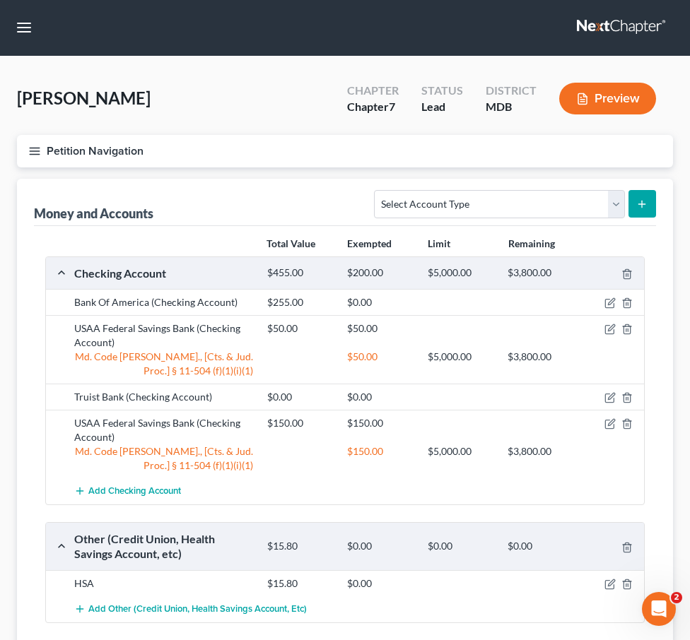
click at [619, 311] on div "Bank Of America (Checking Account) $255.00 $0.00" at bounding box center [345, 302] width 598 height 26
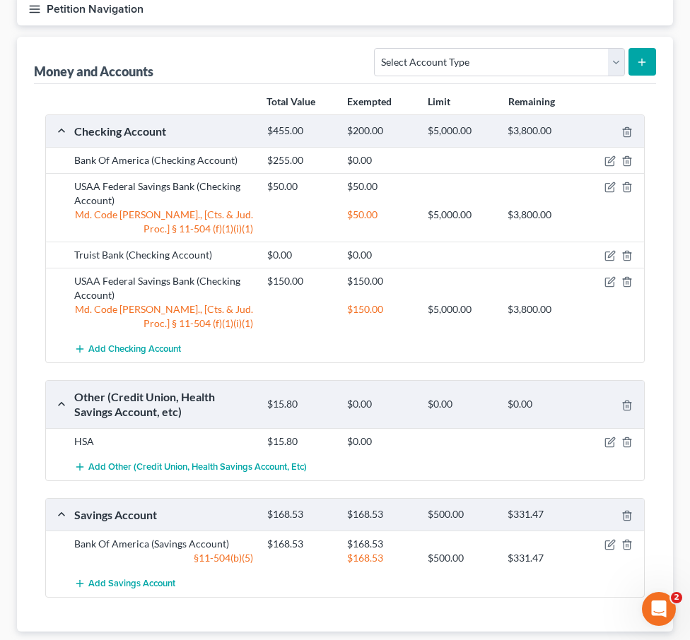
scroll to position [173, 0]
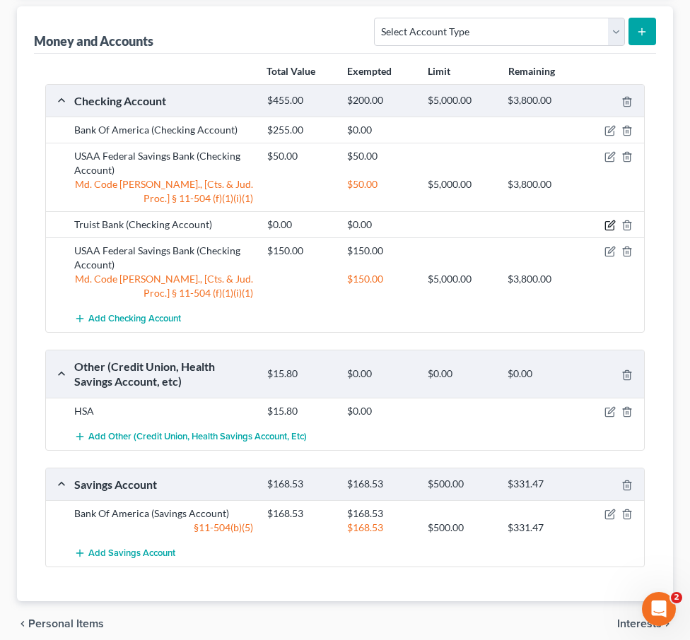
click at [611, 225] on icon "button" at bounding box center [611, 224] width 6 height 6
select select "28"
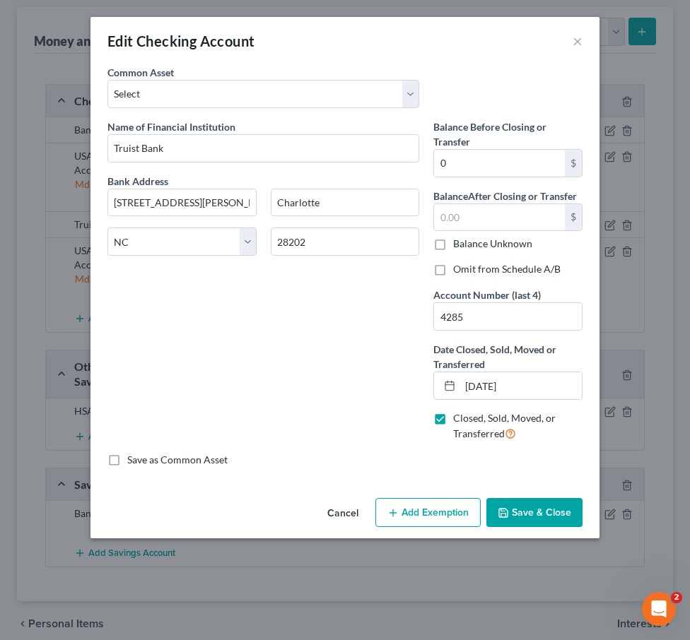
click at [527, 522] on button "Save & Close" at bounding box center [534, 513] width 96 height 30
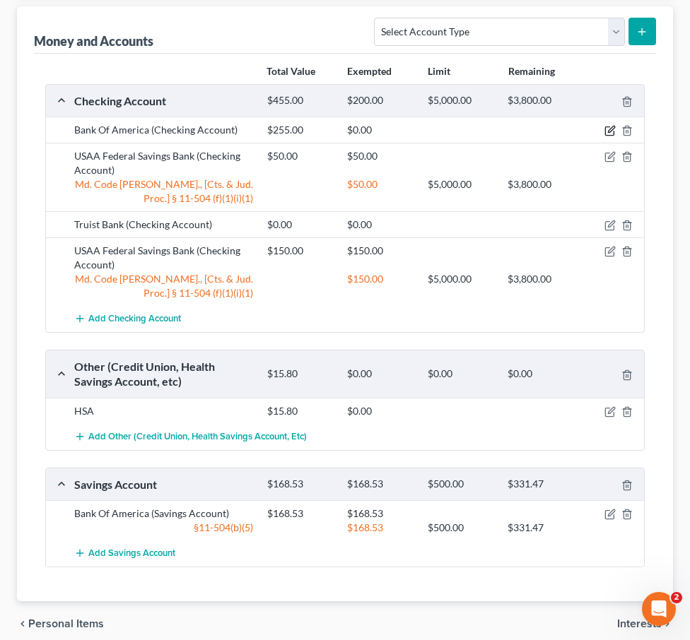
click at [609, 132] on icon "button" at bounding box center [611, 130] width 6 height 6
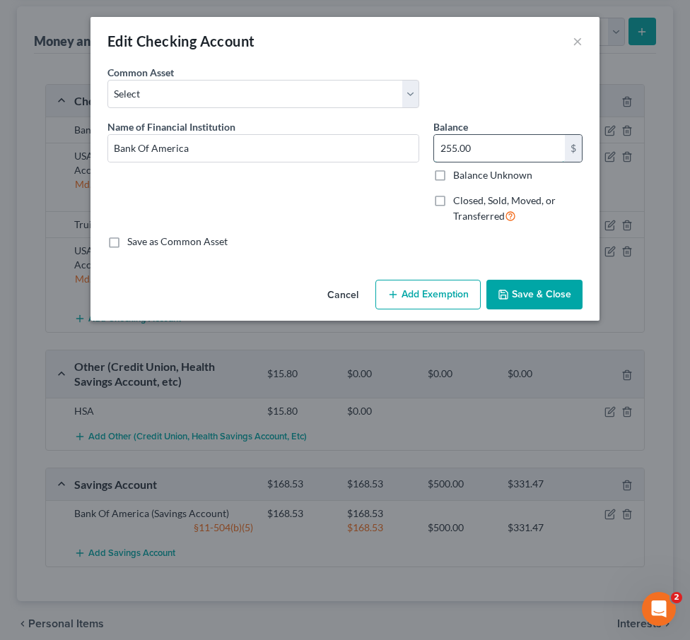
click at [500, 150] on input "255.00" at bounding box center [499, 148] width 131 height 27
click at [534, 293] on button "Save & Close" at bounding box center [534, 295] width 96 height 30
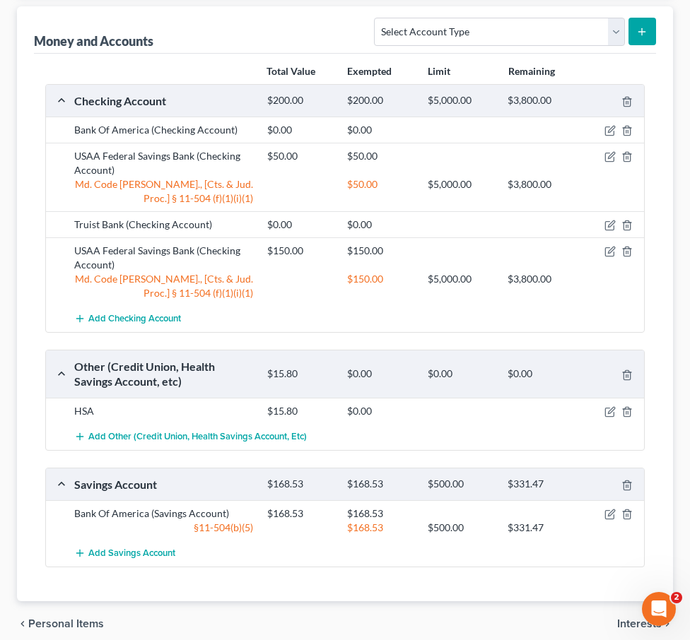
scroll to position [233, 0]
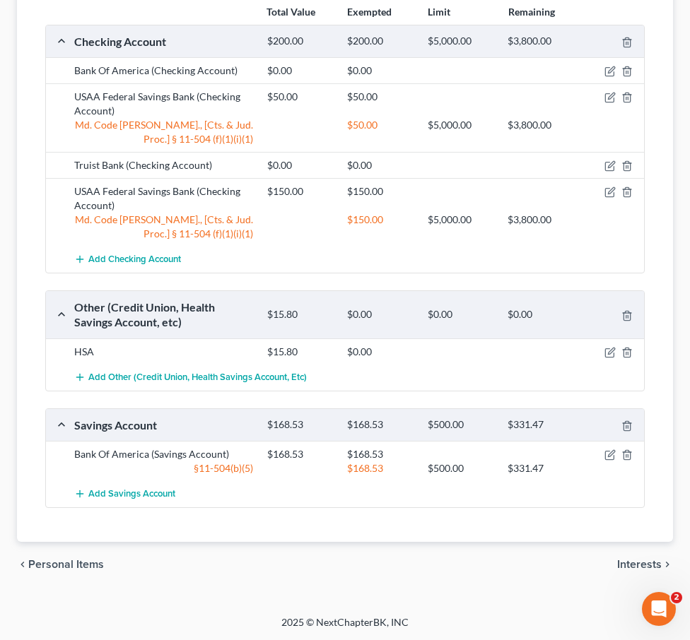
click at [633, 563] on span "Interests" at bounding box center [639, 564] width 45 height 11
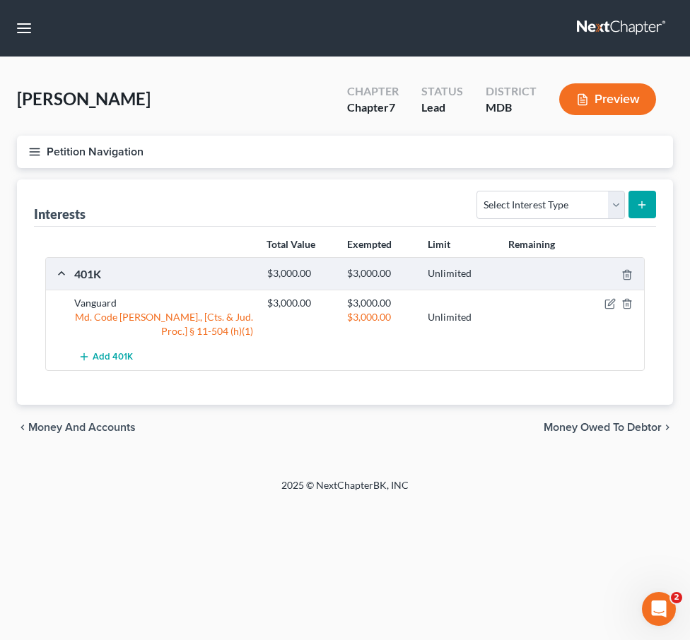
click at [594, 433] on div "chevron_left Money and Accounts Money Owed to Debtor chevron_right" at bounding box center [345, 427] width 656 height 45
click at [594, 426] on span "Money Owed to Debtor" at bounding box center [603, 427] width 118 height 11
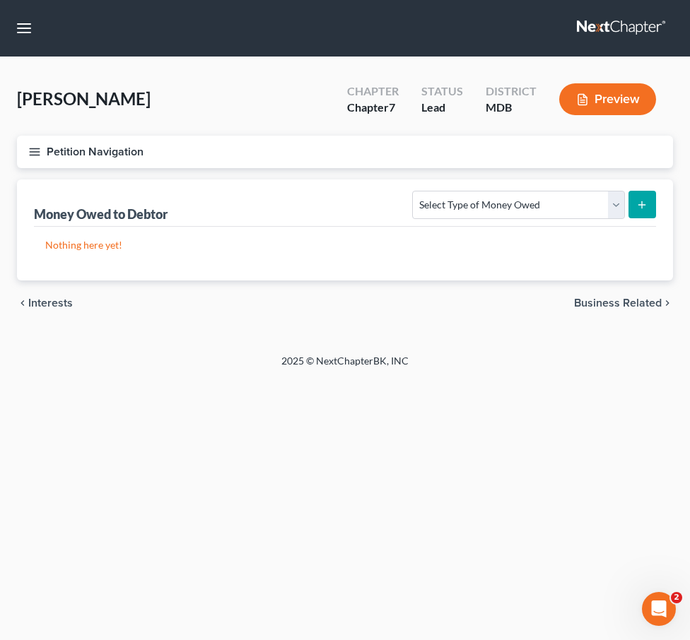
click at [599, 306] on span "Business Related" at bounding box center [618, 303] width 88 height 11
click at [33, 147] on icon "button" at bounding box center [34, 152] width 13 height 13
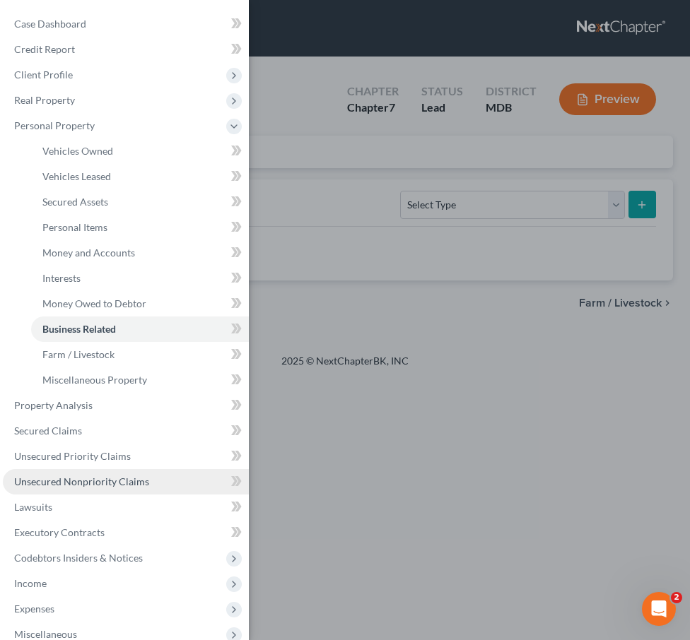
scroll to position [146, 0]
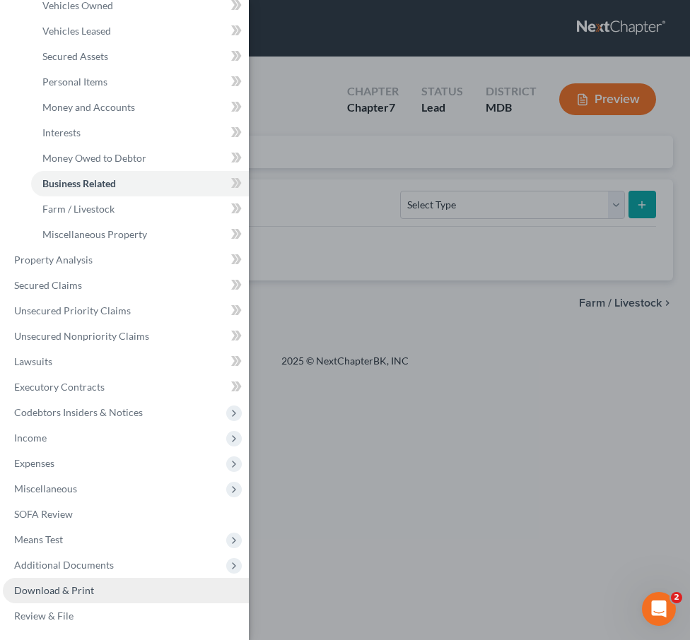
click at [92, 599] on link "Download & Print" at bounding box center [126, 590] width 246 height 25
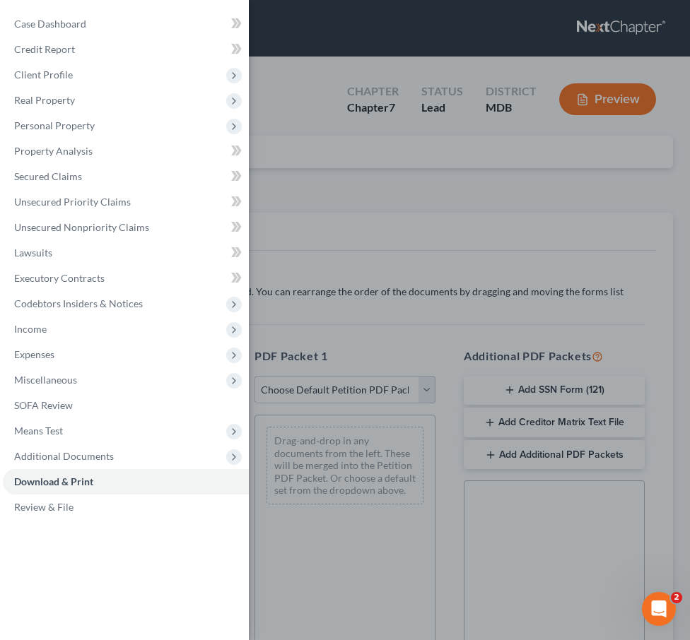
click at [369, 223] on div "Case Dashboard Payments Invoices Payments Payments Credit Report Client Profile" at bounding box center [345, 320] width 690 height 640
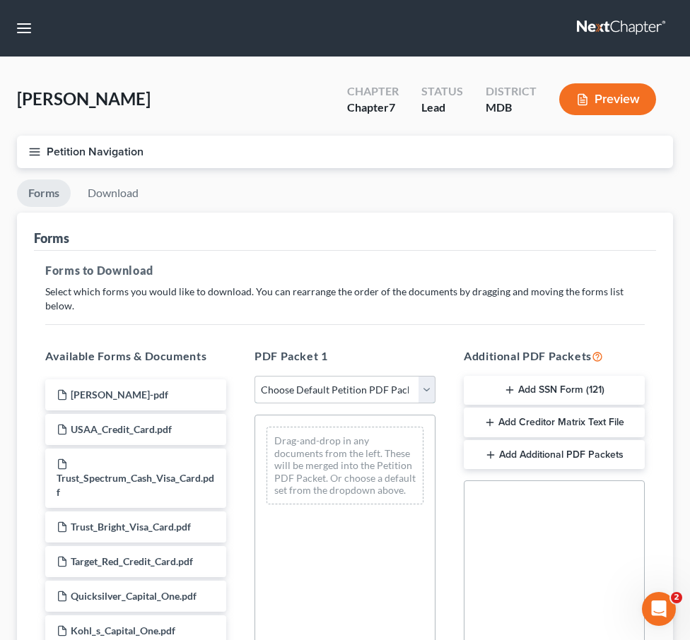
click at [421, 376] on select "Choose Default Petition PDF Packet Complete Bankruptcy Petition (all forms and …" at bounding box center [344, 390] width 181 height 28
click at [254, 376] on select "Choose Default Petition PDF Packet Complete Bankruptcy Petition (all forms and …" at bounding box center [344, 390] width 181 height 28
click at [411, 376] on select "Choose Default Petition PDF Packet Complete Bankruptcy Petition (all forms and …" at bounding box center [344, 390] width 181 height 28
select select "0"
click at [254, 376] on select "Choose Default Petition PDF Packet Complete Bankruptcy Petition (all forms and …" at bounding box center [344, 390] width 181 height 28
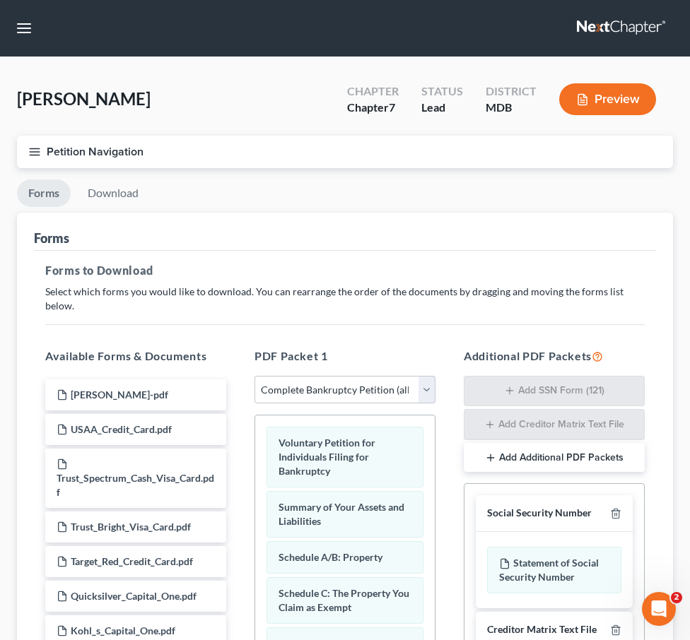
click at [621, 503] on div "Social Security Number" at bounding box center [554, 514] width 157 height 37
click at [620, 508] on icon "button" at bounding box center [615, 513] width 11 height 11
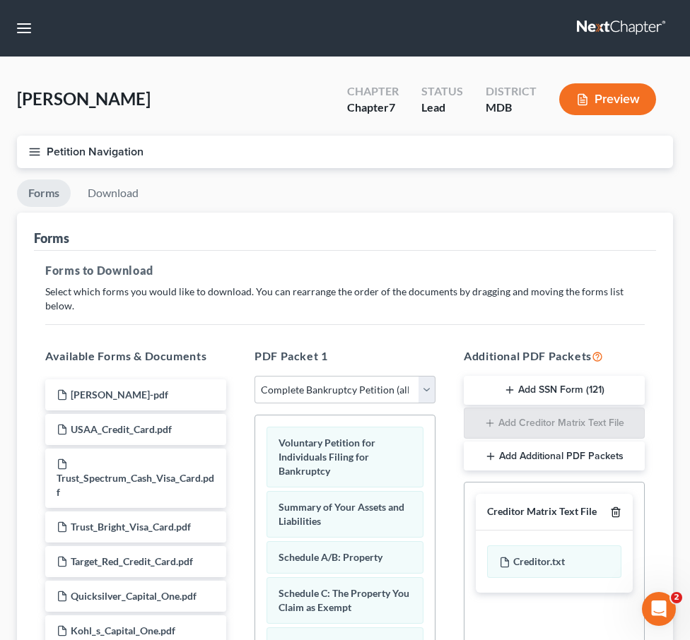
click at [620, 507] on icon "button" at bounding box center [615, 512] width 11 height 11
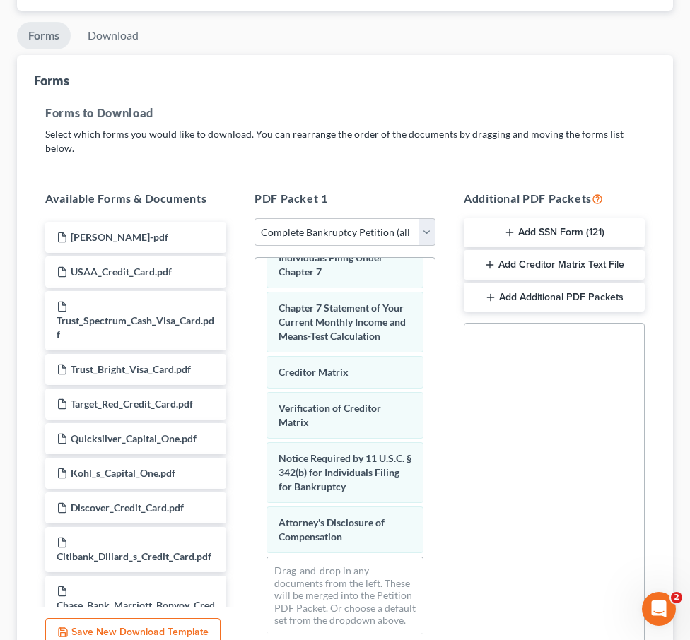
scroll to position [276, 0]
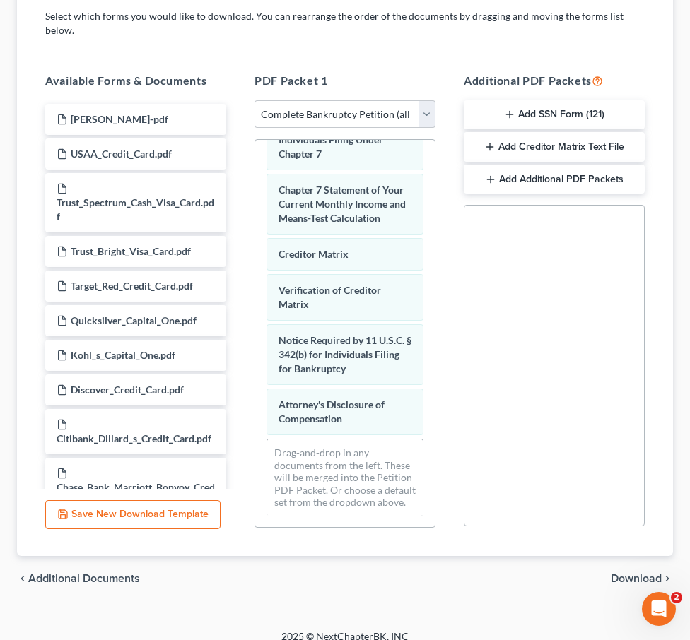
click at [657, 573] on span "Download" at bounding box center [636, 578] width 51 height 11
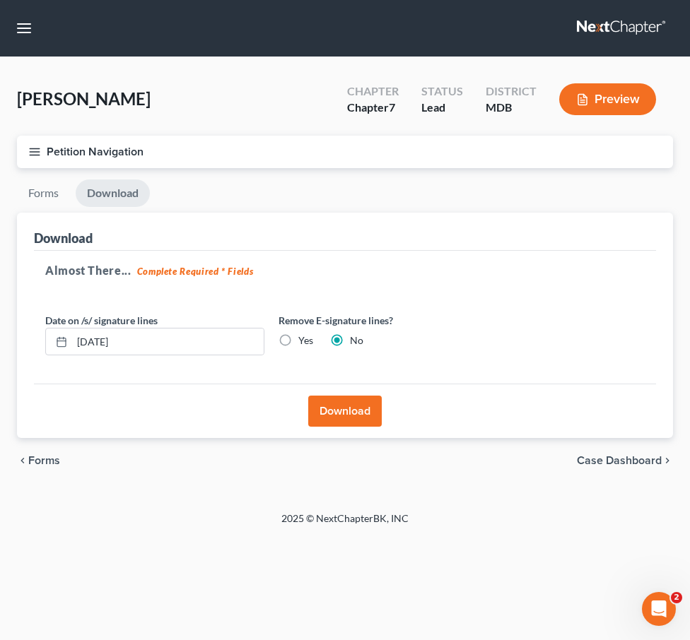
click at [320, 411] on button "Download" at bounding box center [345, 411] width 74 height 31
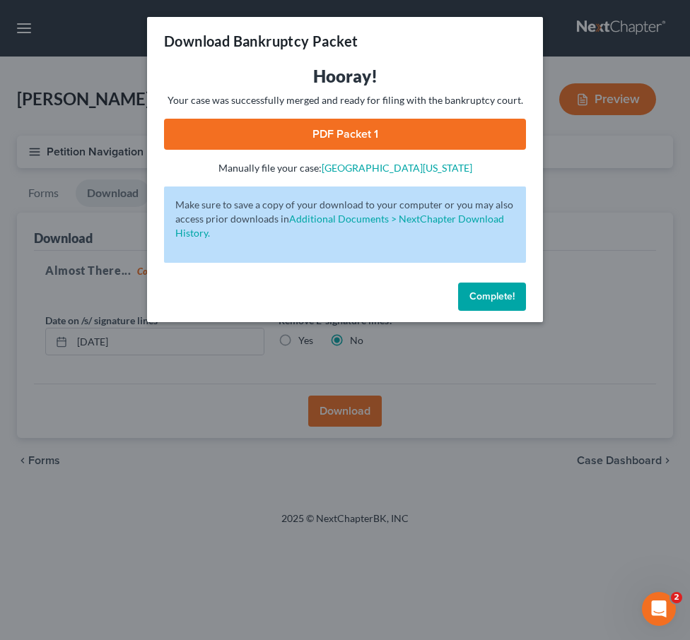
click at [329, 130] on link "PDF Packet 1" at bounding box center [345, 134] width 362 height 31
click at [491, 286] on button "Complete!" at bounding box center [492, 297] width 68 height 28
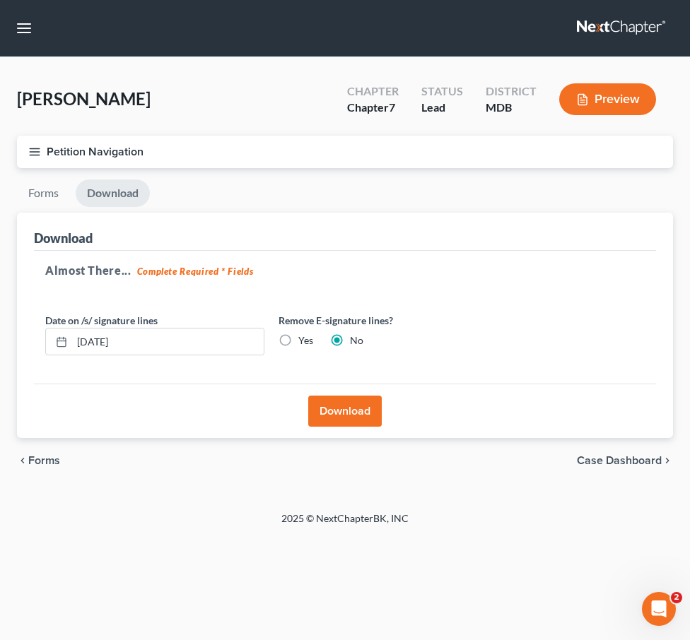
click at [35, 155] on line "button" at bounding box center [35, 155] width 10 height 0
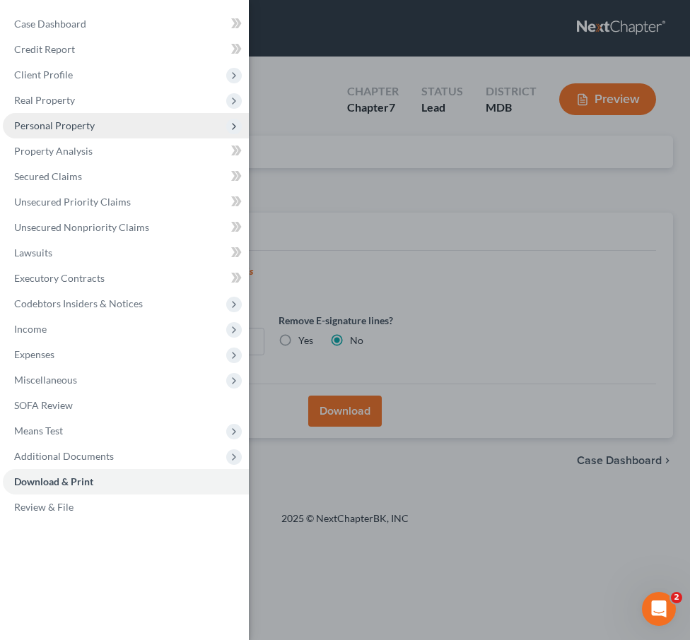
click at [33, 130] on span "Personal Property" at bounding box center [54, 125] width 81 height 12
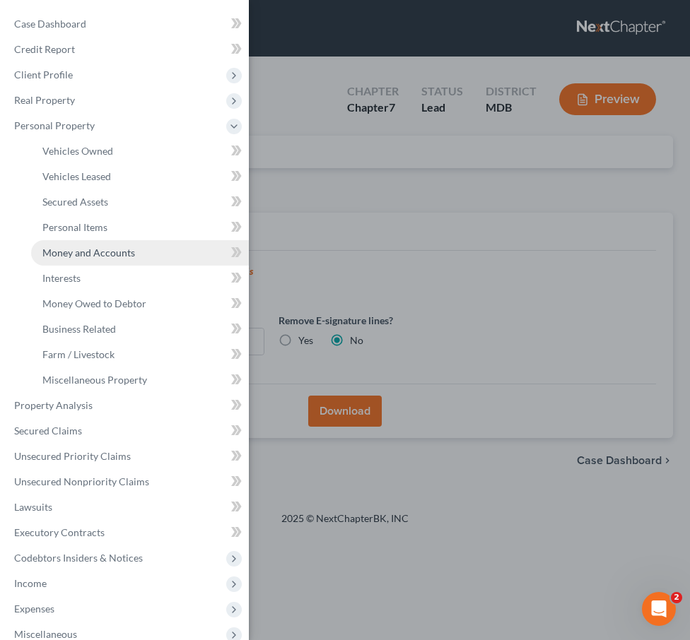
click at [63, 247] on span "Money and Accounts" at bounding box center [88, 253] width 93 height 12
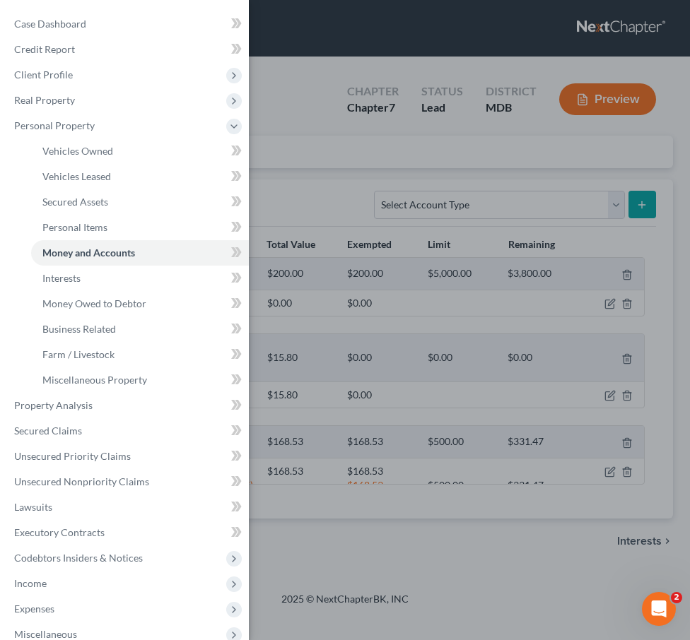
click at [262, 173] on div "Case Dashboard Payments Invoices Payments Payments Credit Report Client Profile" at bounding box center [345, 320] width 690 height 640
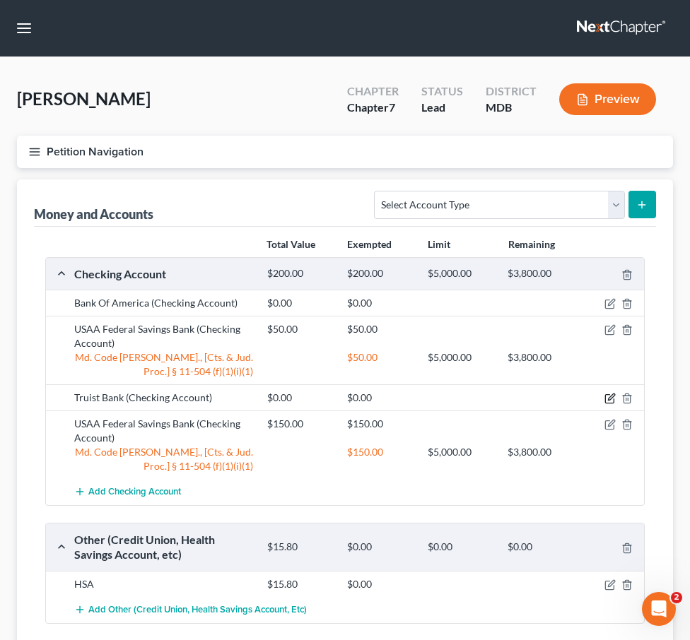
click at [606, 398] on icon "button" at bounding box center [609, 398] width 11 height 11
select select "28"
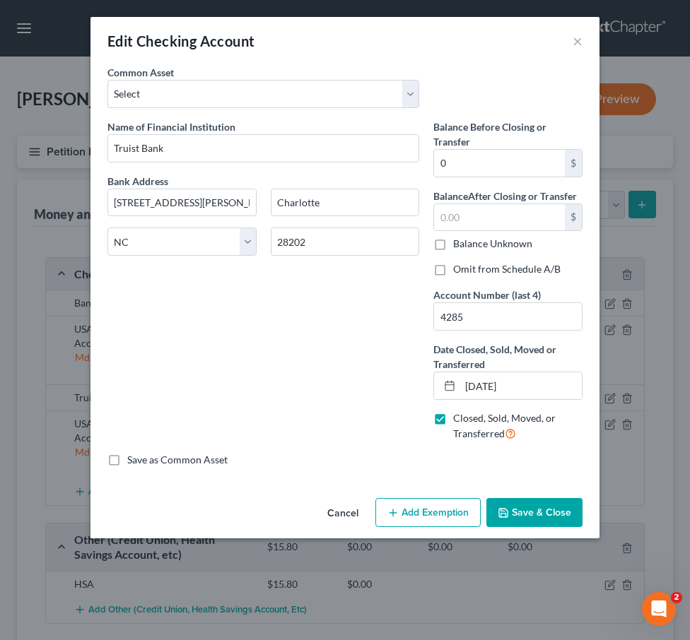
click at [453, 264] on label "Omit from Schedule A/B" at bounding box center [506, 269] width 107 height 14
click at [459, 264] on input "Omit from Schedule A/B" at bounding box center [463, 266] width 9 height 9
checkbox input "true"
click at [536, 515] on button "Save & Close" at bounding box center [534, 513] width 96 height 30
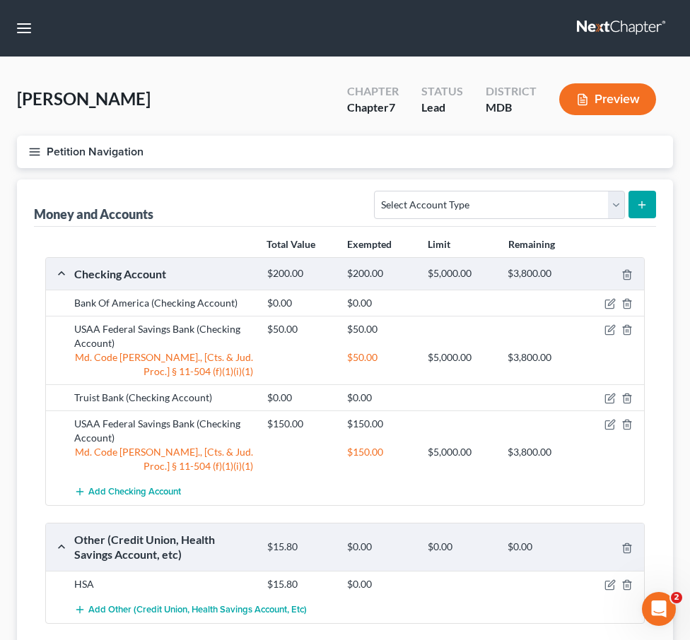
click at [30, 143] on button "Petition Navigation" at bounding box center [345, 152] width 656 height 33
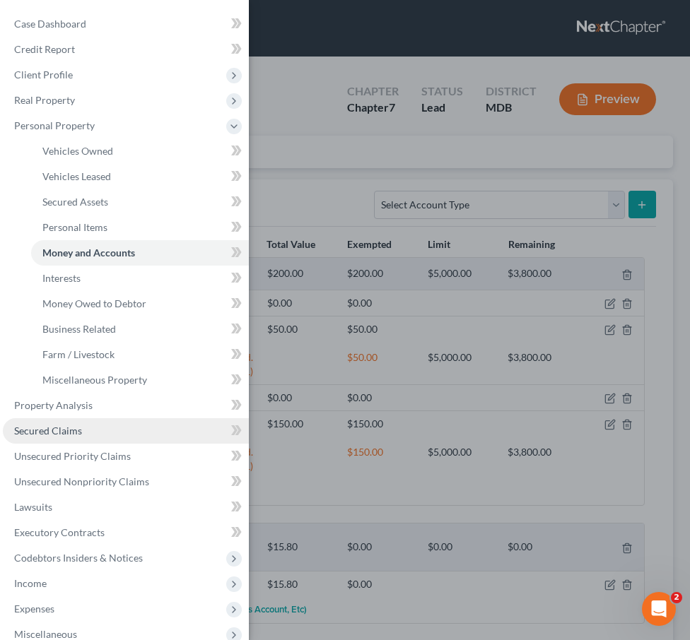
scroll to position [146, 0]
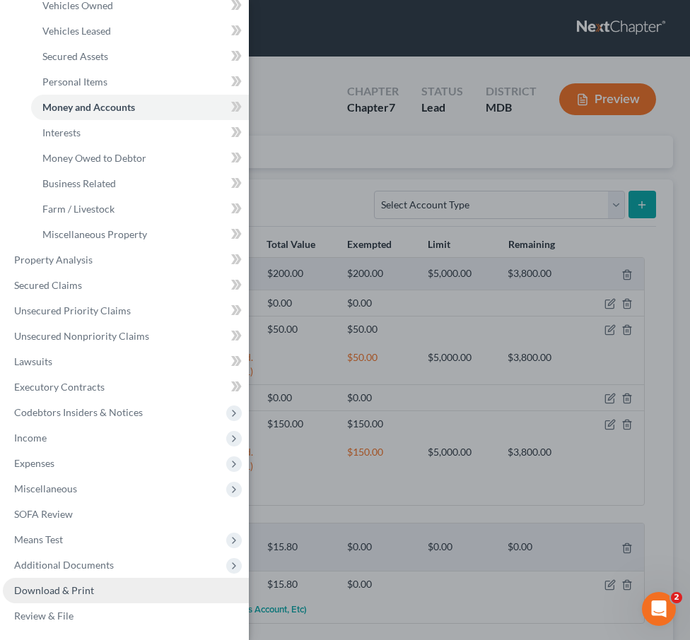
click at [61, 585] on span "Download & Print" at bounding box center [54, 591] width 80 height 12
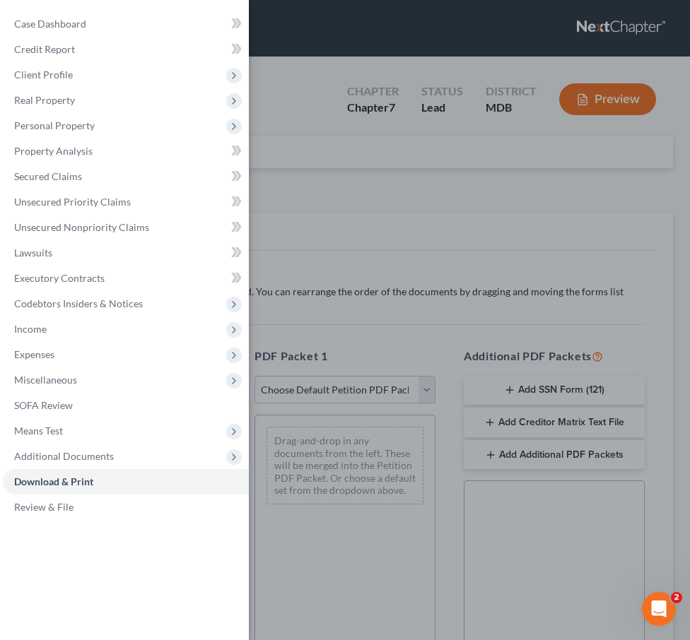
click at [384, 157] on div "Case Dashboard Payments Invoices Payments Payments Credit Report Client Profile" at bounding box center [345, 320] width 690 height 640
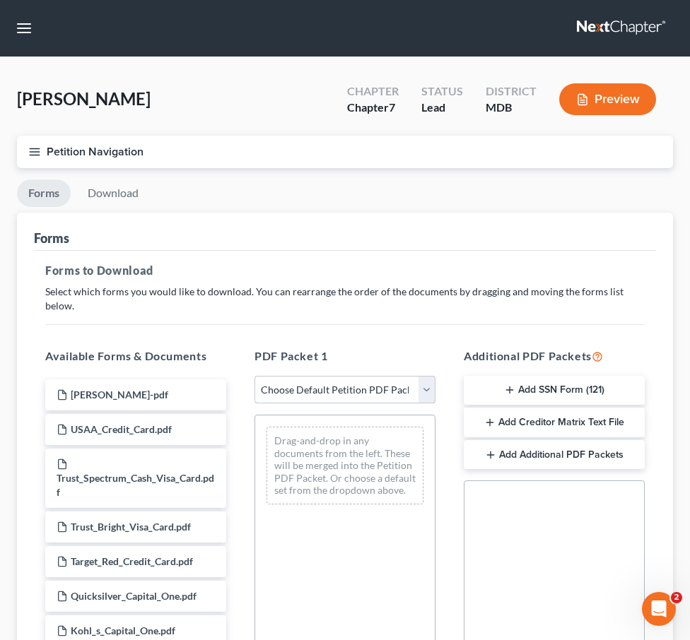
click at [427, 376] on select "Choose Default Petition PDF Packet Complete Bankruptcy Petition (all forms and …" at bounding box center [344, 390] width 181 height 28
select select "0"
click at [254, 376] on select "Choose Default Petition PDF Packet Complete Bankruptcy Petition (all forms and …" at bounding box center [344, 390] width 181 height 28
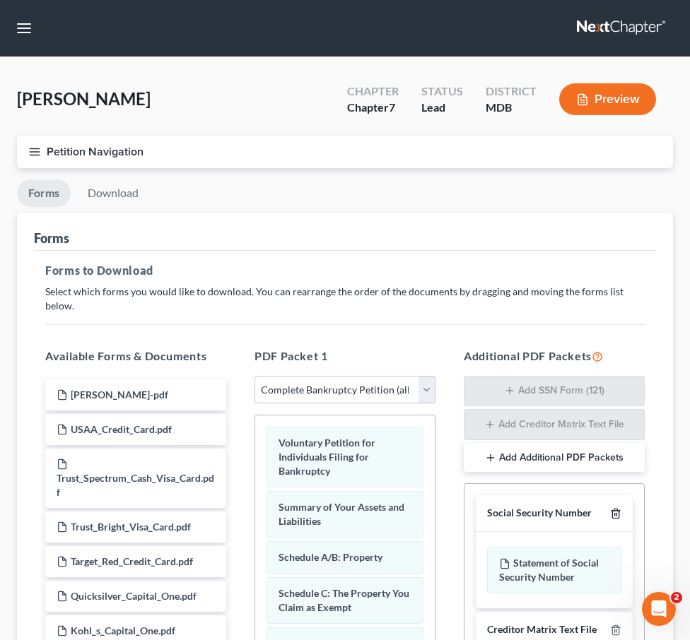
click at [614, 508] on icon "button" at bounding box center [615, 513] width 11 height 11
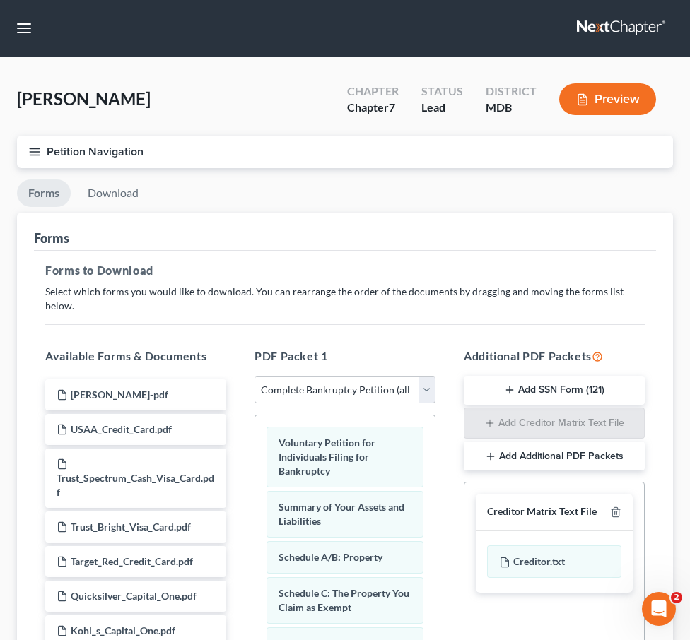
click at [616, 505] on div "Creditor Matrix Text File" at bounding box center [554, 512] width 157 height 37
click at [609, 505] on div at bounding box center [612, 511] width 17 height 13
click at [617, 508] on icon "button" at bounding box center [615, 512] width 6 height 9
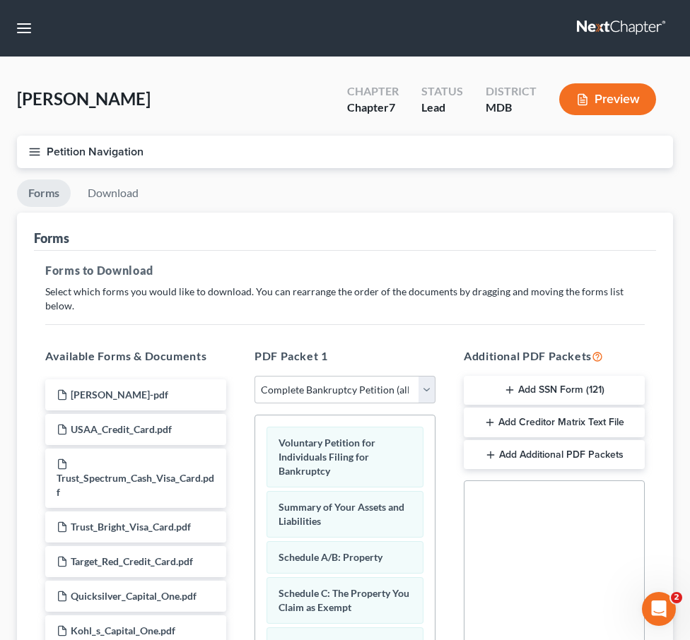
scroll to position [276, 0]
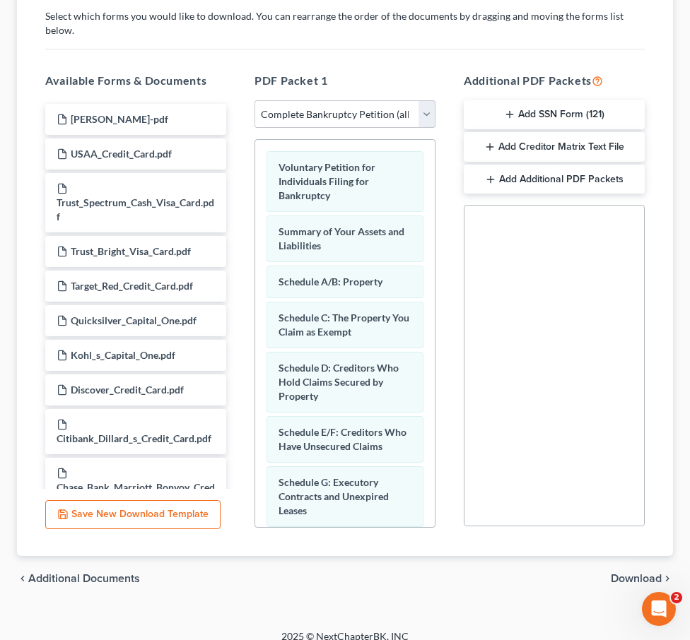
click at [635, 556] on div "chevron_left Additional Documents Download chevron_right" at bounding box center [345, 578] width 656 height 45
click at [635, 573] on span "Download" at bounding box center [636, 578] width 51 height 11
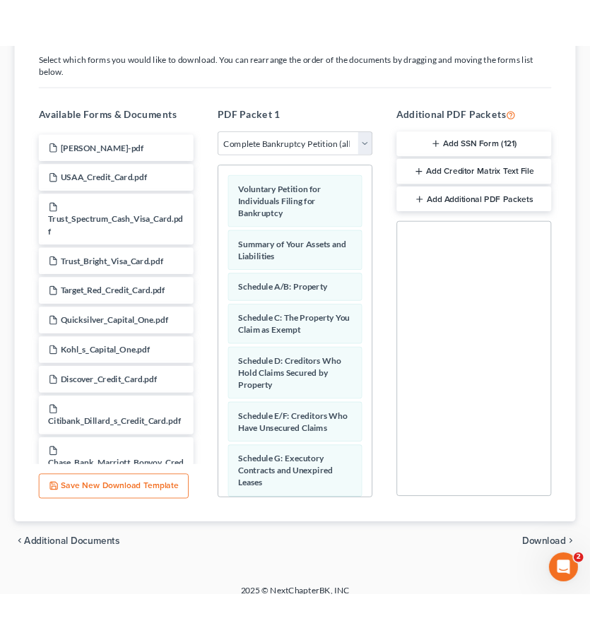
scroll to position [0, 0]
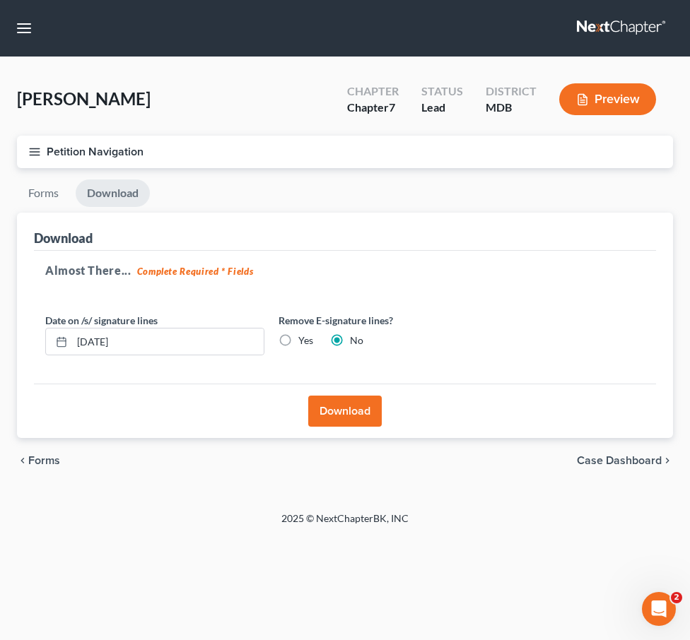
click at [341, 411] on button "Download" at bounding box center [345, 411] width 74 height 31
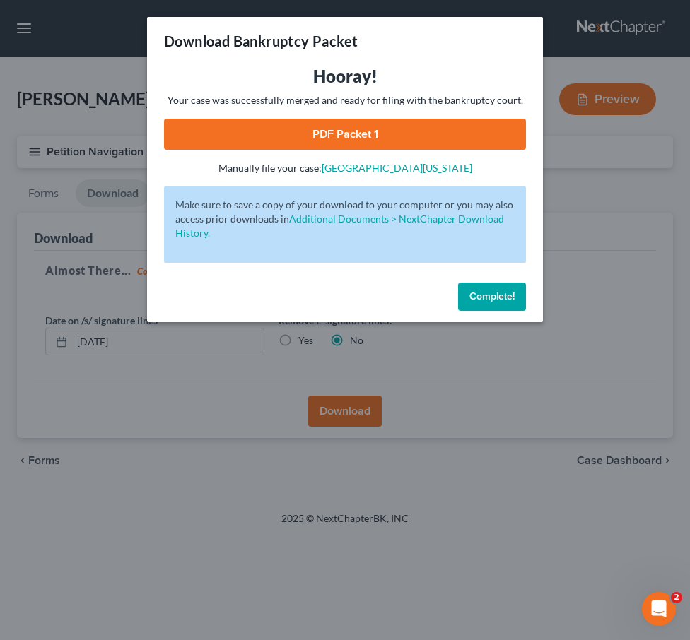
click at [322, 134] on link "PDF Packet 1" at bounding box center [345, 134] width 362 height 31
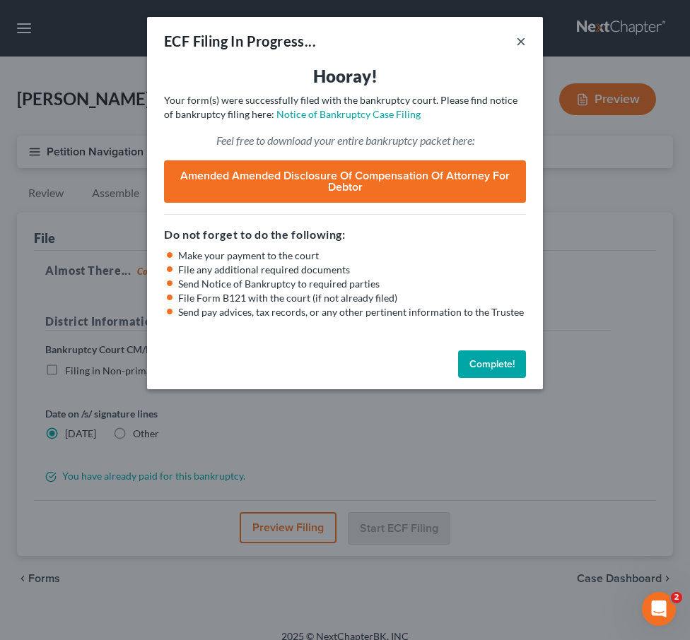
click at [521, 44] on button "×" at bounding box center [521, 41] width 10 height 17
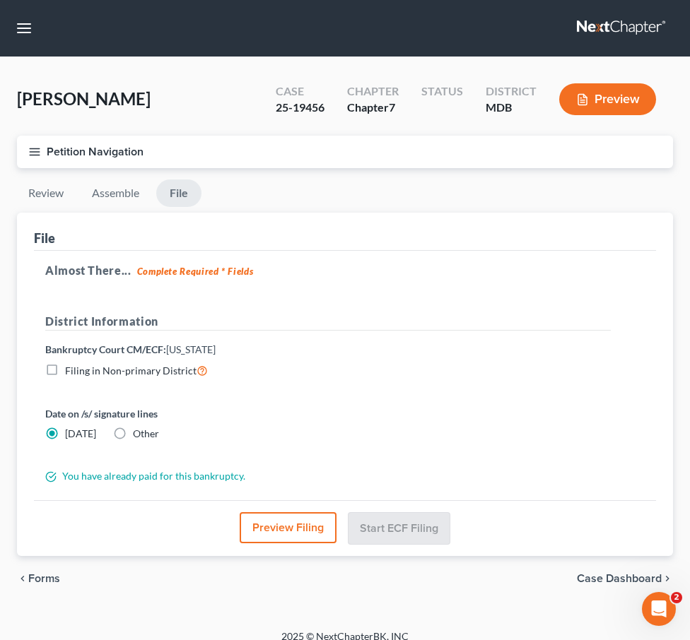
click at [627, 29] on link at bounding box center [622, 28] width 90 height 25
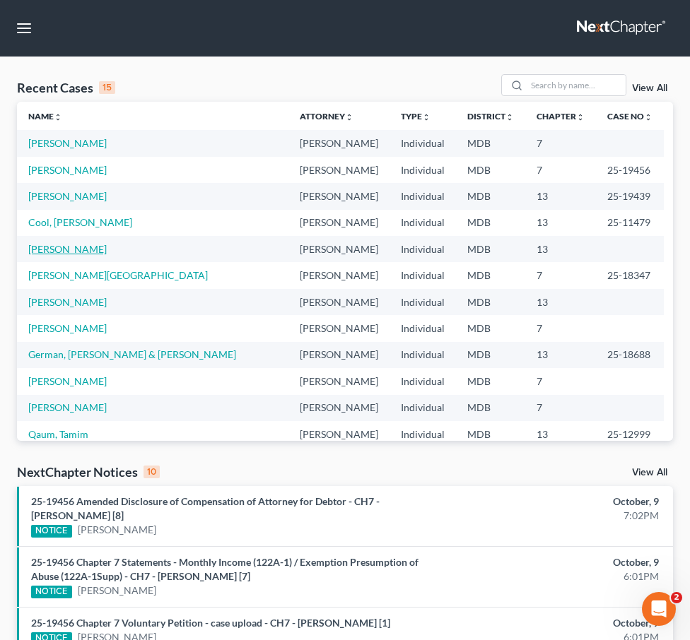
click at [47, 253] on link "[PERSON_NAME]" at bounding box center [67, 249] width 78 height 12
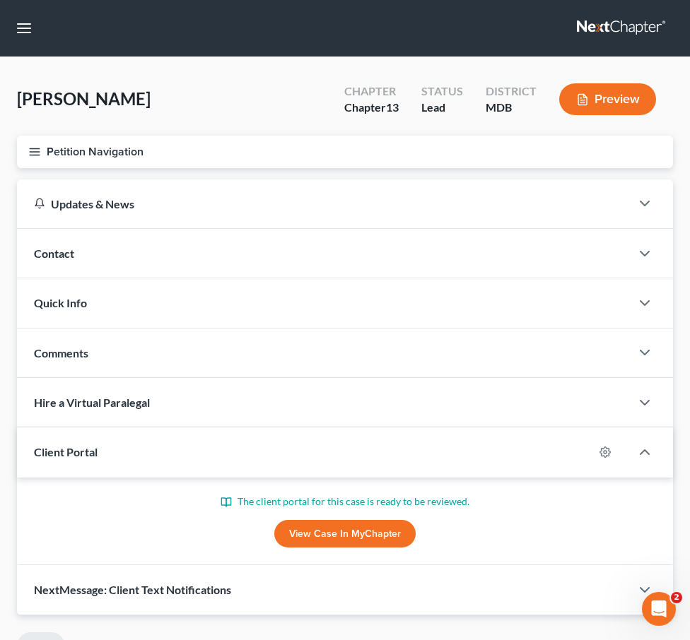
click at [39, 156] on icon "button" at bounding box center [34, 152] width 13 height 13
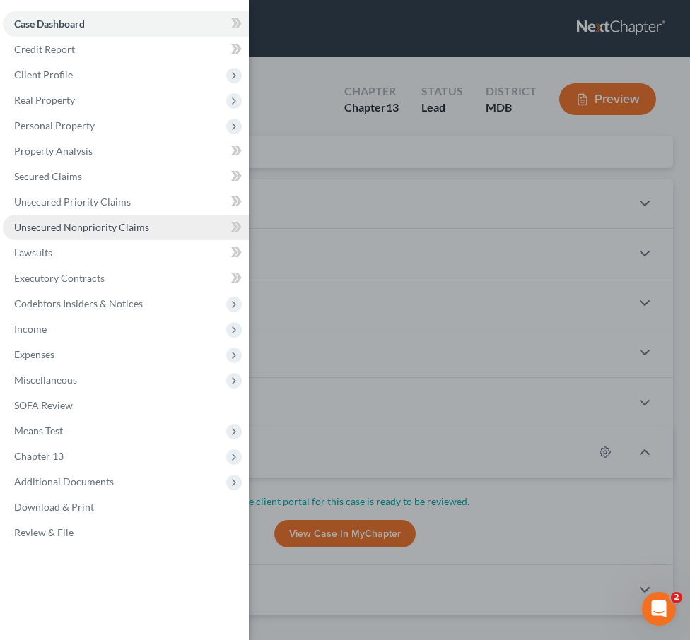
click at [55, 221] on link "Unsecured Nonpriority Claims" at bounding box center [126, 227] width 246 height 25
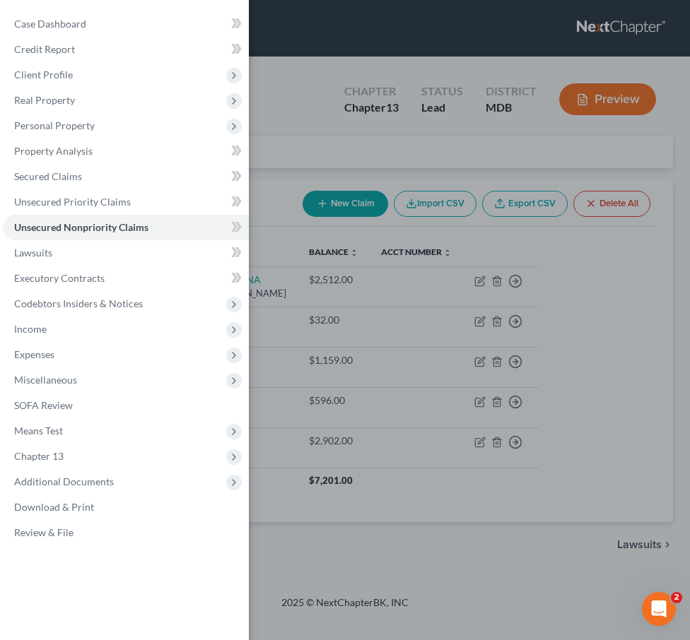
click at [360, 134] on div "Case Dashboard Payments Invoices Payments Payments Credit Report Client Profile" at bounding box center [345, 320] width 690 height 640
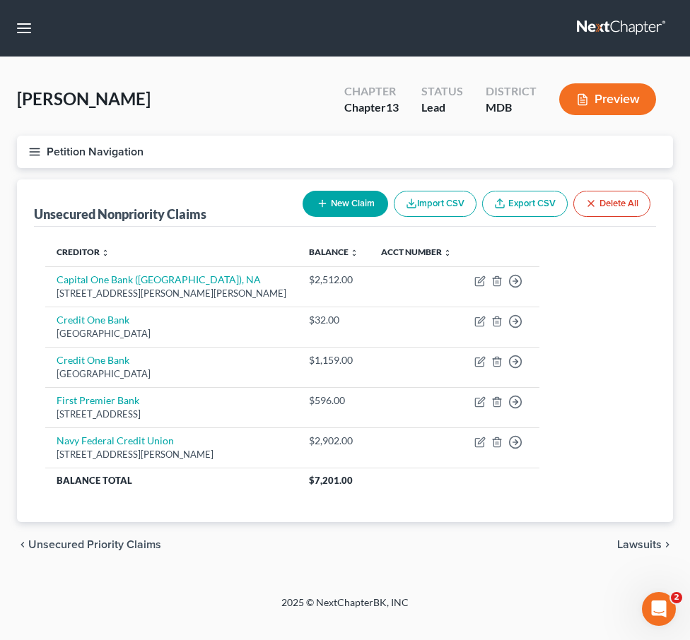
click at [347, 201] on button "New Claim" at bounding box center [346, 204] width 86 height 26
select select "0"
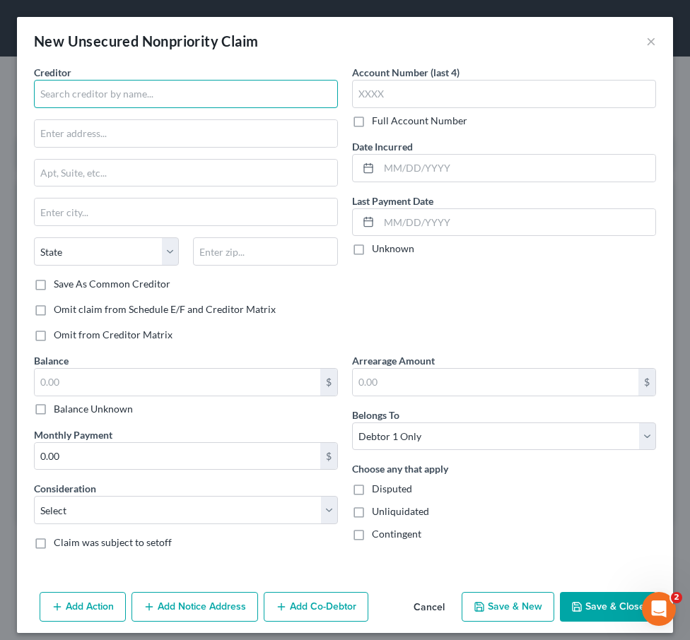
click at [110, 95] on input "text" at bounding box center [186, 94] width 304 height 28
click at [48, 90] on input "text" at bounding box center [186, 94] width 304 height 28
click at [61, 94] on input "[PERSON_NAME] Crossing Homeowners' Association Inc." at bounding box center [186, 94] width 304 height 28
type input "[PERSON_NAME] Crossing Homeowners' Association Inc."
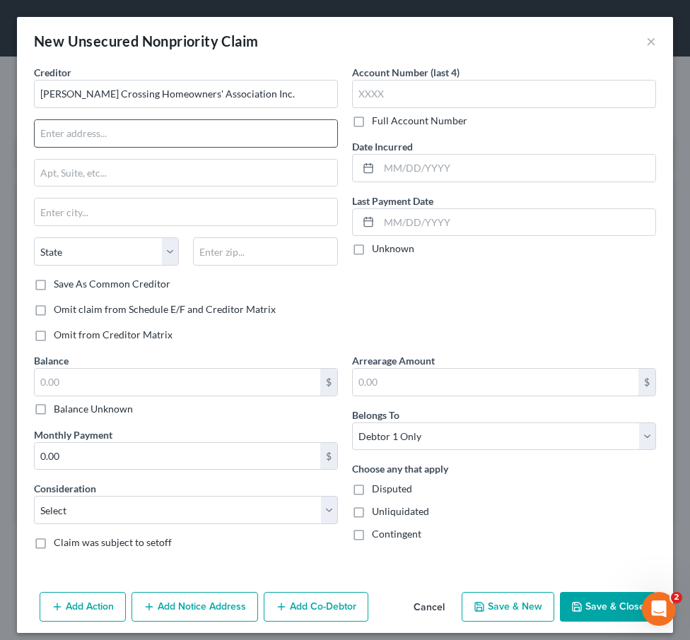
click at [52, 129] on input "text" at bounding box center [186, 133] width 303 height 27
type input "[STREET_ADDRESS][PERSON_NAME]"
type input "21702"
type input "[PERSON_NAME]"
select select "21"
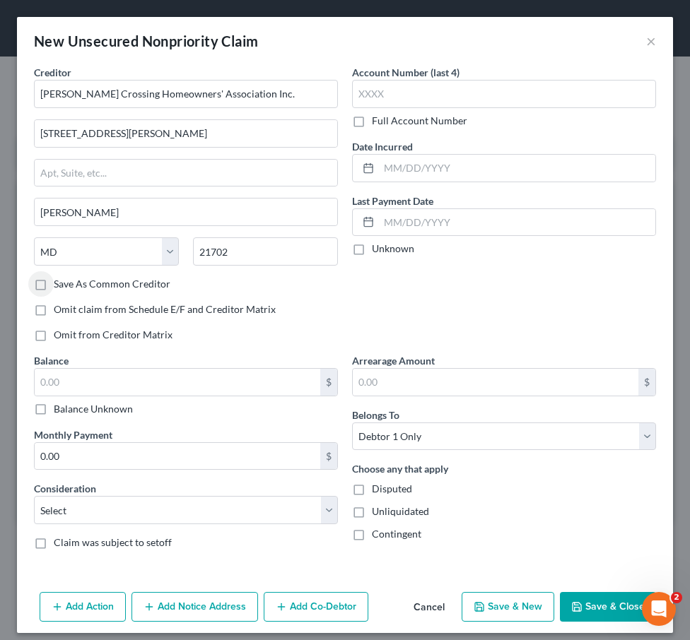
click at [54, 412] on label "Balance Unknown" at bounding box center [93, 409] width 79 height 14
click at [59, 411] on input "Balance Unknown" at bounding box center [63, 406] width 9 height 9
checkbox input "true"
type input "0.00"
click at [54, 412] on label "Balance Unknown" at bounding box center [93, 409] width 79 height 14
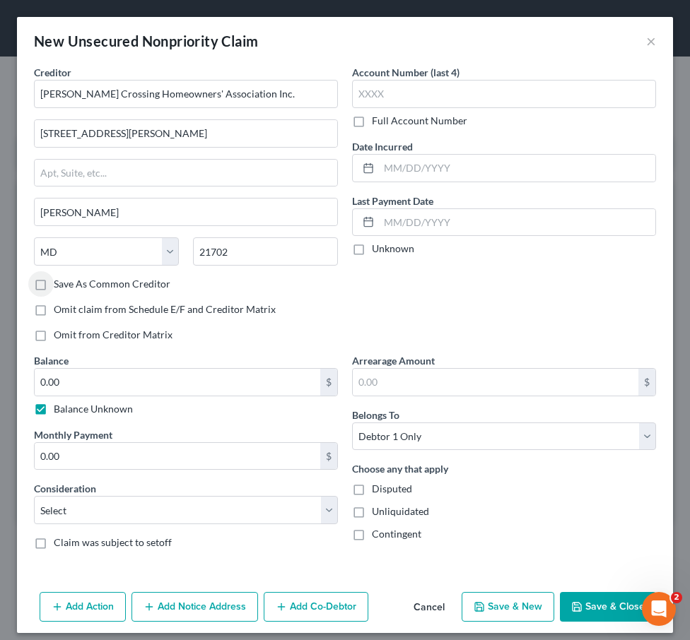
click at [59, 411] on input "Balance Unknown" at bounding box center [63, 406] width 9 height 9
click at [54, 410] on label "Balance Unknown" at bounding box center [93, 409] width 79 height 14
click at [59, 410] on input "Balance Unknown" at bounding box center [63, 406] width 9 height 9
checkbox input "true"
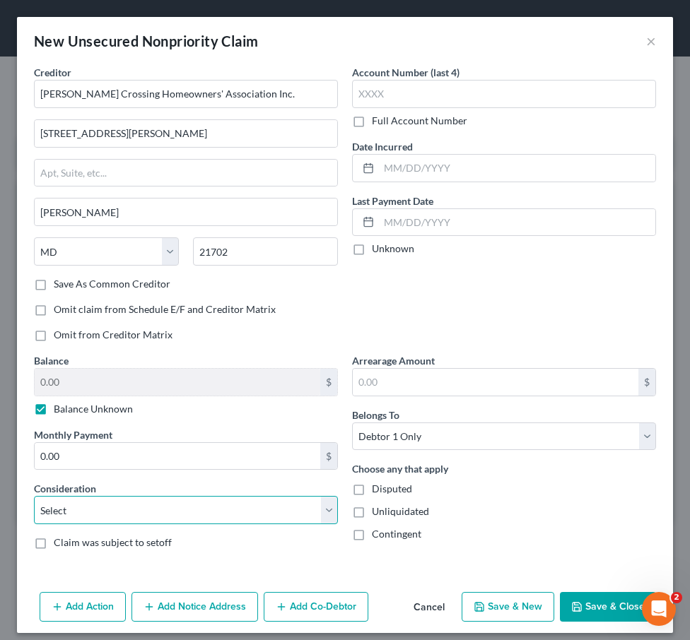
click at [80, 510] on select "Select Cable / Satellite Services Collection Agency Credit Card Debt Debt Couns…" at bounding box center [186, 510] width 304 height 28
select select "14"
click at [34, 496] on select "Select Cable / Satellite Services Collection Agency Credit Card Debt Debt Couns…" at bounding box center [186, 510] width 304 height 28
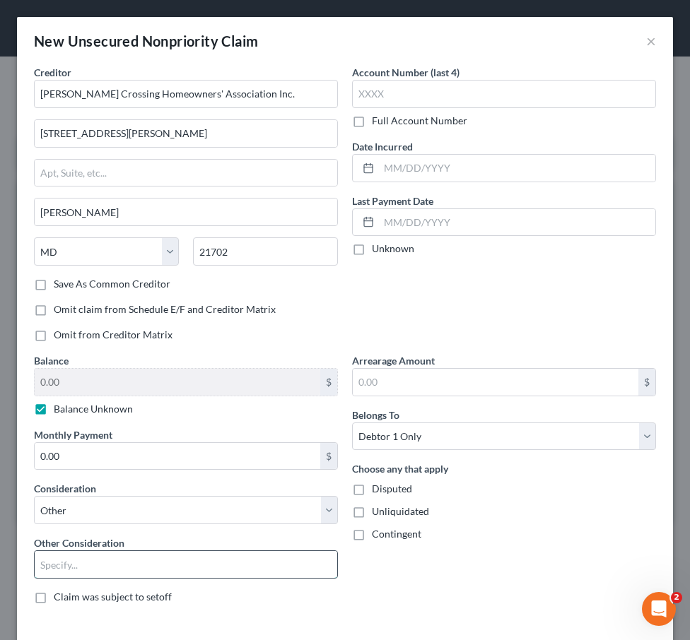
click at [70, 565] on input "text" at bounding box center [186, 564] width 303 height 27
click at [95, 565] on input "Homeowners Association" at bounding box center [186, 564] width 303 height 27
click at [158, 567] on input "Homeowner's Association" at bounding box center [186, 564] width 303 height 27
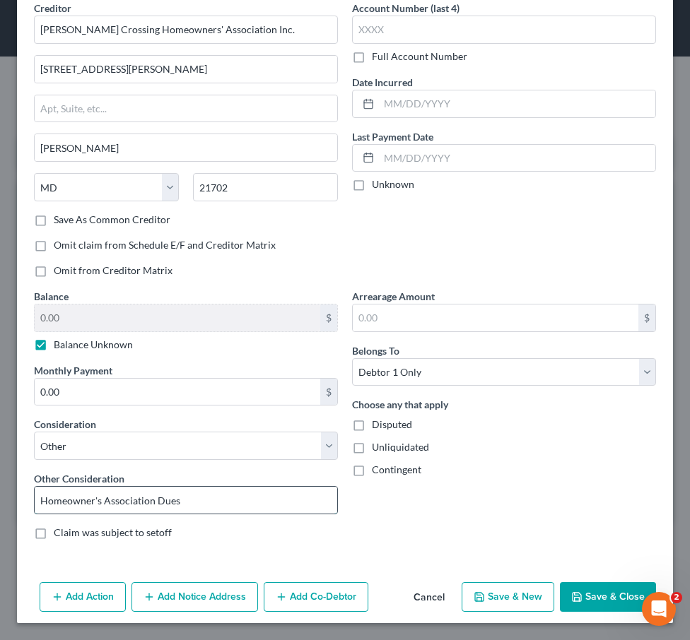
click at [98, 503] on input "Homeowner's Association Dues" at bounding box center [186, 500] width 303 height 27
type input "Homeowners' Association Dues"
click at [606, 593] on button "Save & Close" at bounding box center [608, 597] width 96 height 30
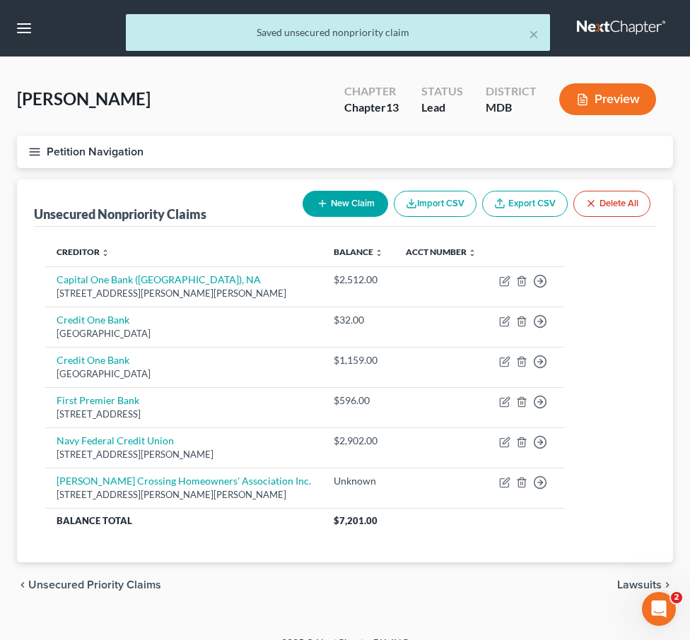
click at [363, 143] on button "Petition Navigation" at bounding box center [345, 152] width 656 height 33
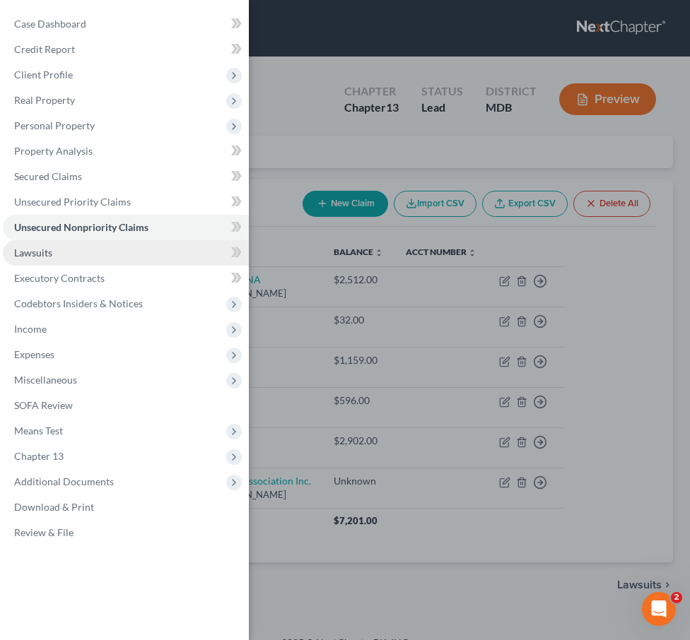
click at [44, 247] on span "Lawsuits" at bounding box center [33, 253] width 38 height 12
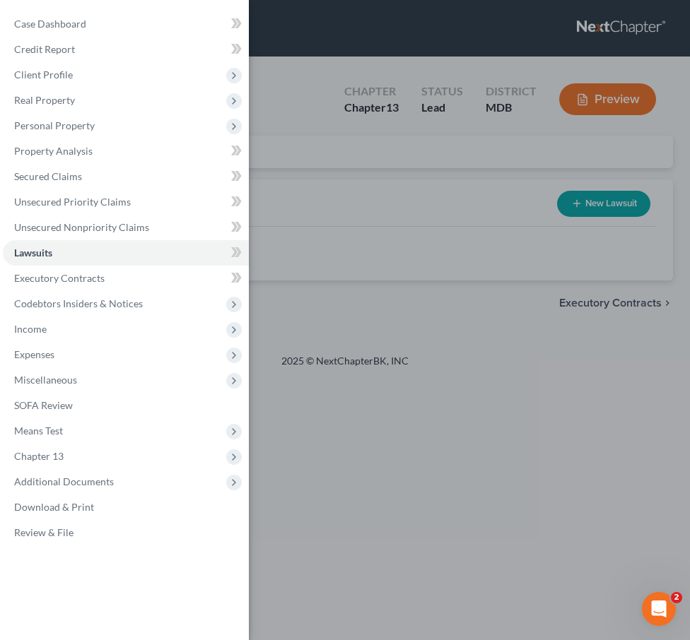
click at [378, 160] on div "Case Dashboard Payments Invoices Payments Payments Credit Report Client Profile" at bounding box center [345, 320] width 690 height 640
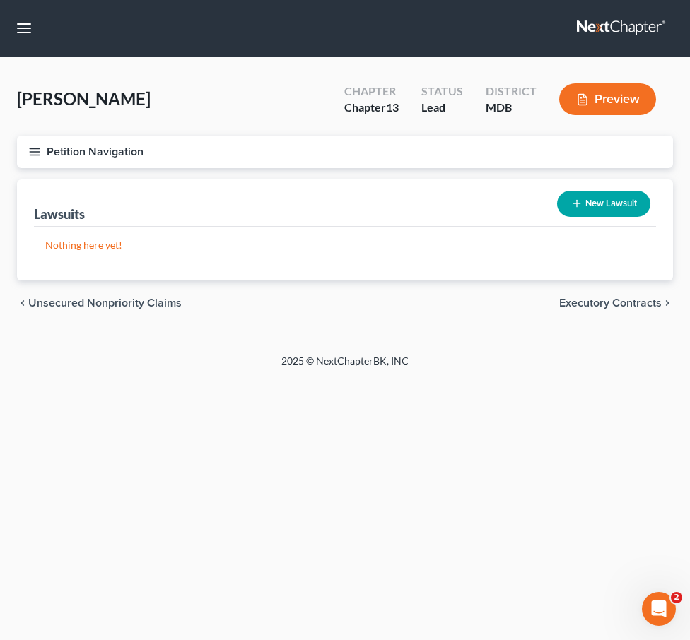
click at [585, 204] on button "New Lawsuit" at bounding box center [603, 204] width 93 height 26
select select "0"
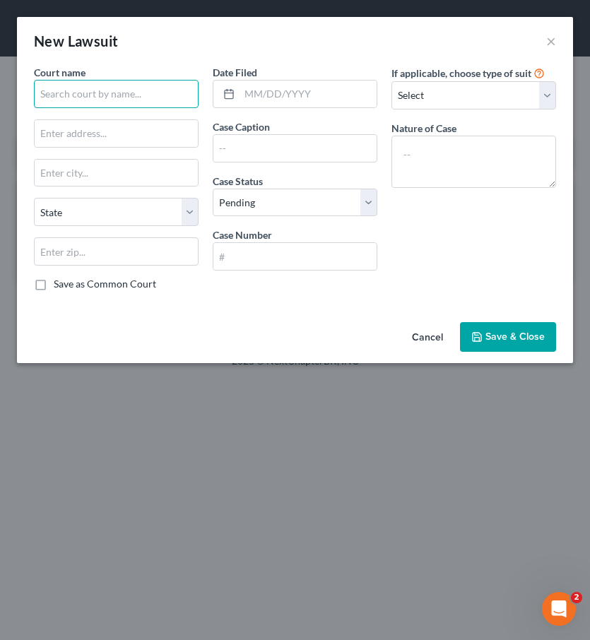
click at [139, 88] on input "text" at bounding box center [116, 94] width 165 height 28
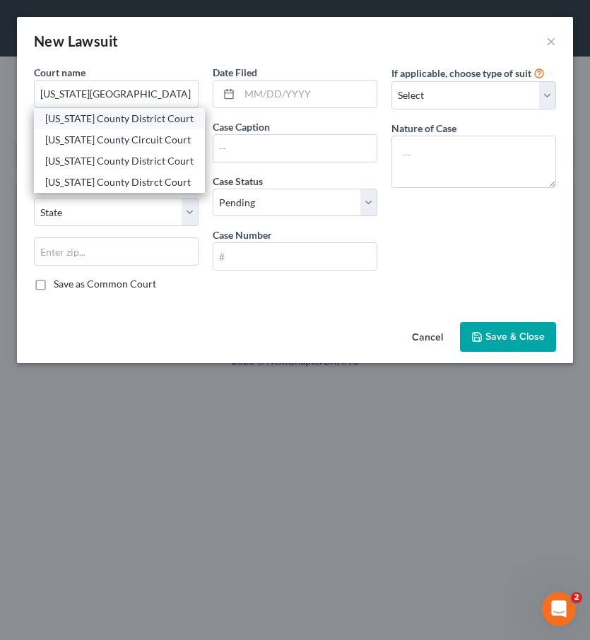
click at [91, 124] on div "[US_STATE] County District Court" at bounding box center [119, 119] width 148 height 14
type input "[US_STATE] County District Court"
type input "[STREET_ADDRESS]"
type input "[GEOGRAPHIC_DATA]"
select select "21"
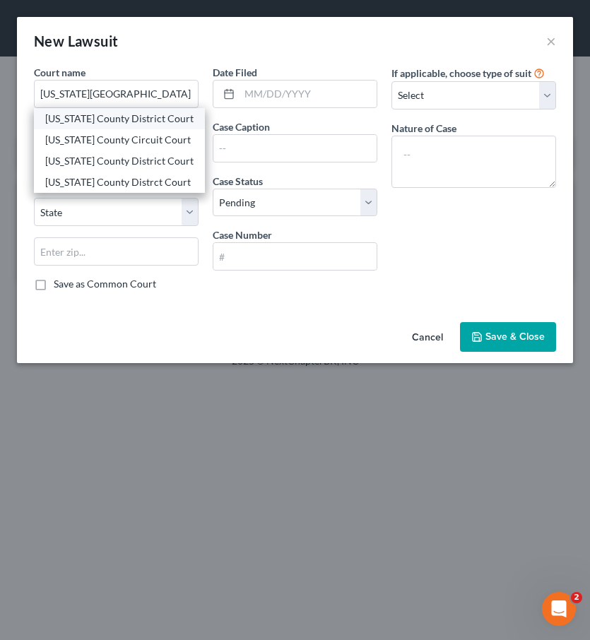
type input "21740"
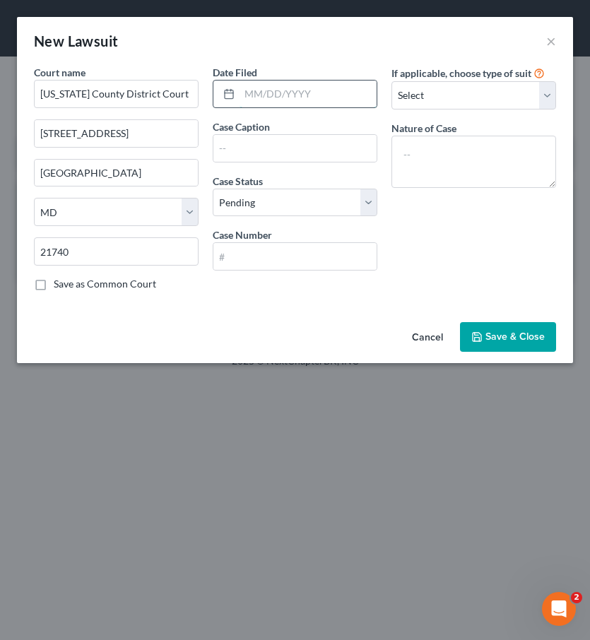
click at [296, 90] on input "text" at bounding box center [308, 94] width 137 height 27
paste input "D-112-CV-25-010473"
type input "D-112-CV-25-010473"
click at [303, 253] on input "text" at bounding box center [294, 256] width 163 height 27
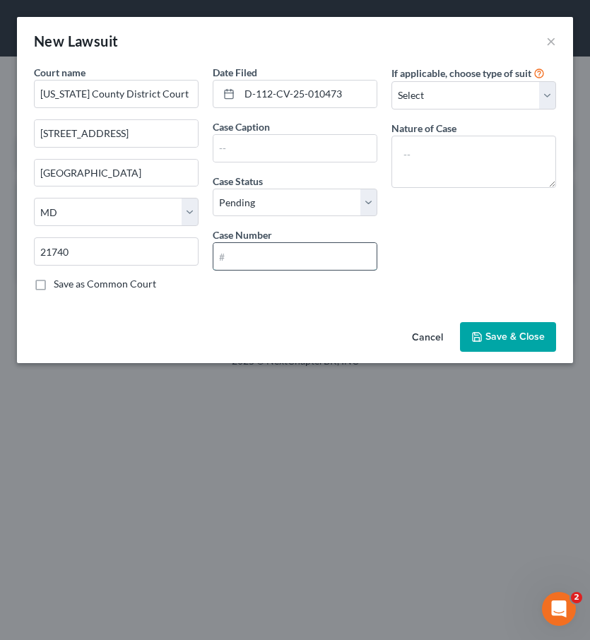
paste input "D-112-CV-25-010473"
type input "D-112-CV-25-010473"
drag, startPoint x: 356, startPoint y: 100, endPoint x: 213, endPoint y: 90, distance: 143.1
click at [213, 90] on div "D-112-CV-25-010473" at bounding box center [295, 94] width 165 height 28
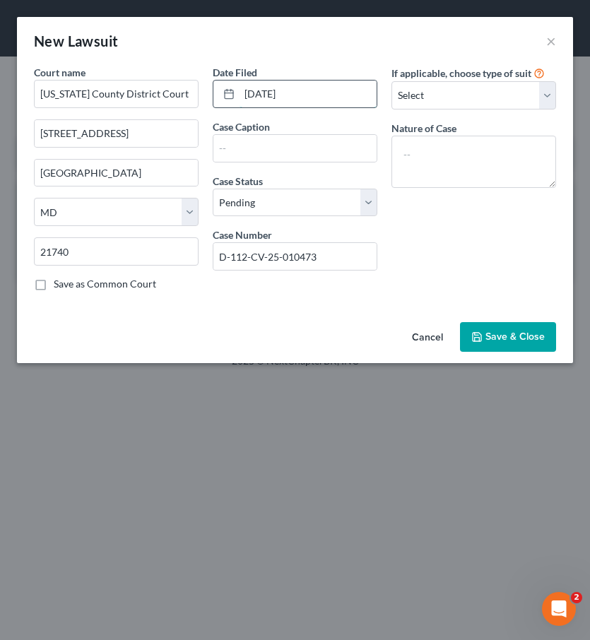
type input "[DATE]"
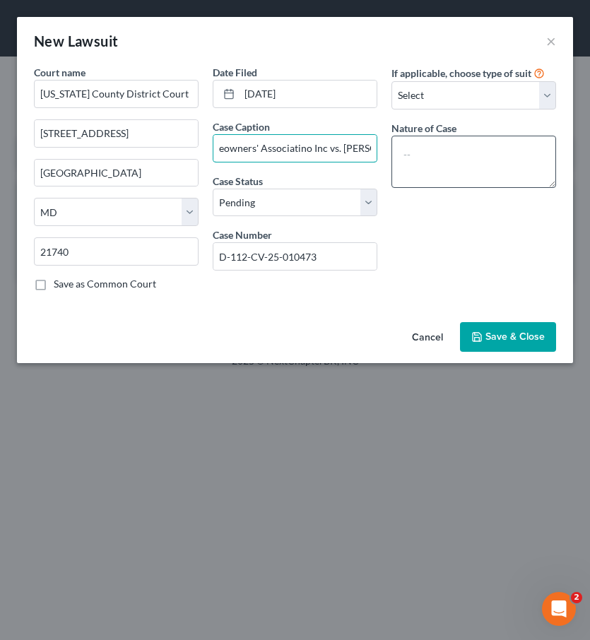
type input "[PERSON_NAME] Crossing Homeowners' Associatino Inc vs. [PERSON_NAME]"
click at [415, 163] on textarea at bounding box center [474, 162] width 165 height 52
type textarea "Contract"
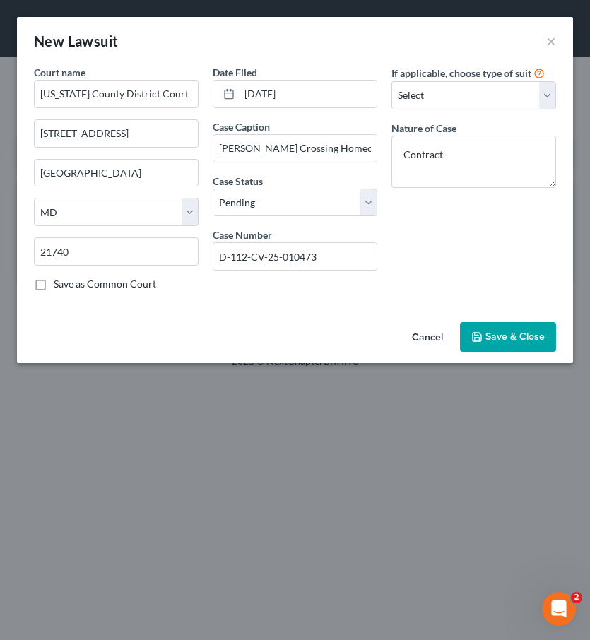
click at [498, 336] on span "Save & Close" at bounding box center [515, 337] width 59 height 12
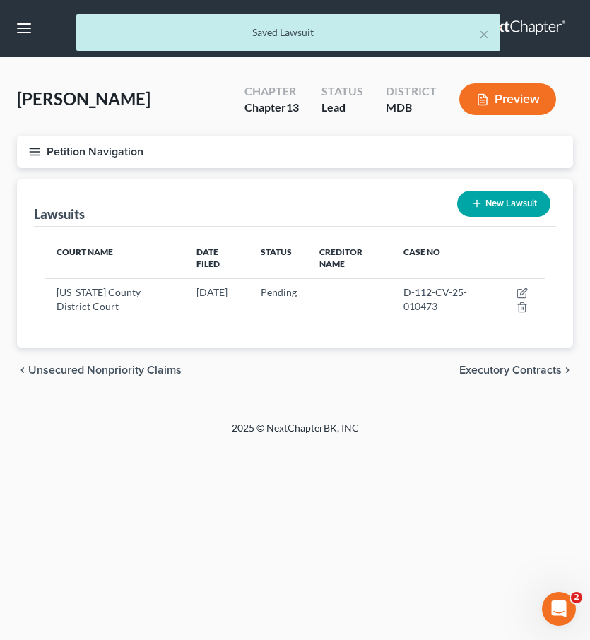
click at [502, 200] on button "New Lawsuit" at bounding box center [503, 204] width 93 height 26
select select "0"
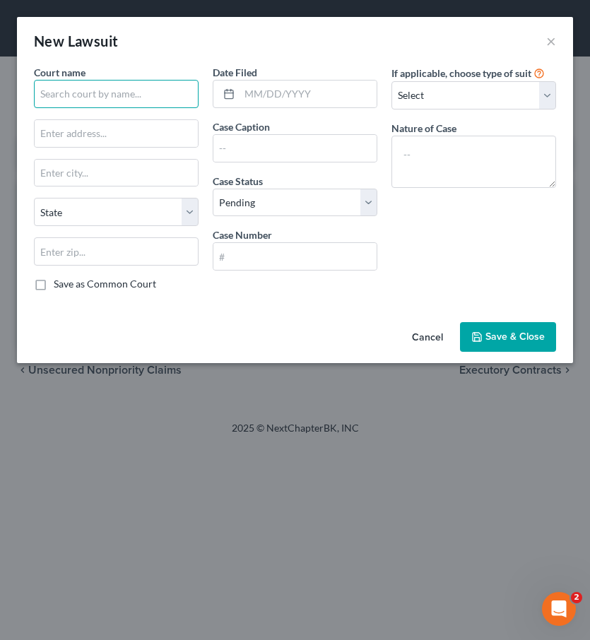
click at [64, 94] on input "text" at bounding box center [116, 94] width 165 height 28
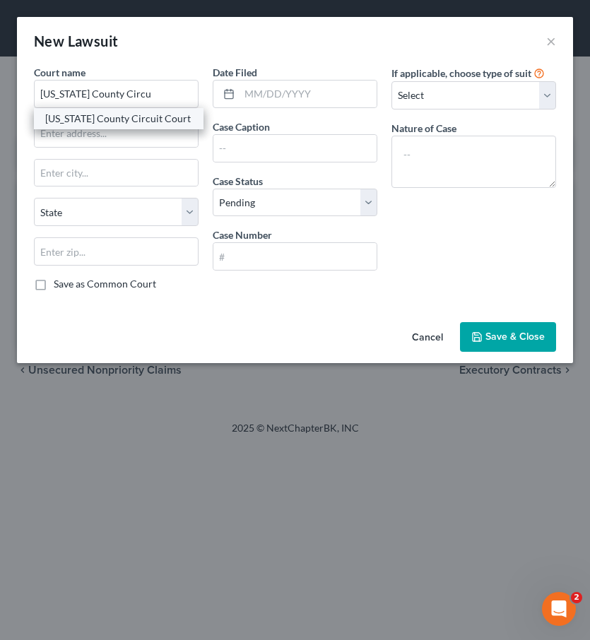
click at [77, 115] on div "[US_STATE] County Circuit Court" at bounding box center [118, 119] width 147 height 14
type input "[US_STATE] County Circuit Court"
type input "[STREET_ADDRESS]"
type input "[GEOGRAPHIC_DATA]"
select select "21"
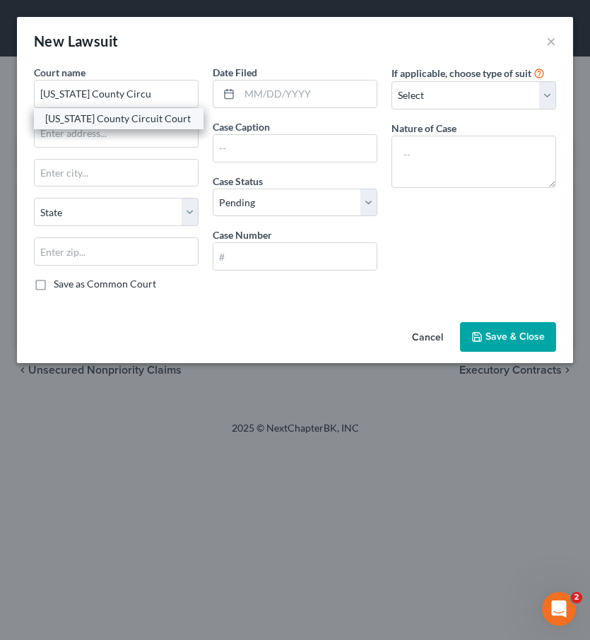
type input "21740"
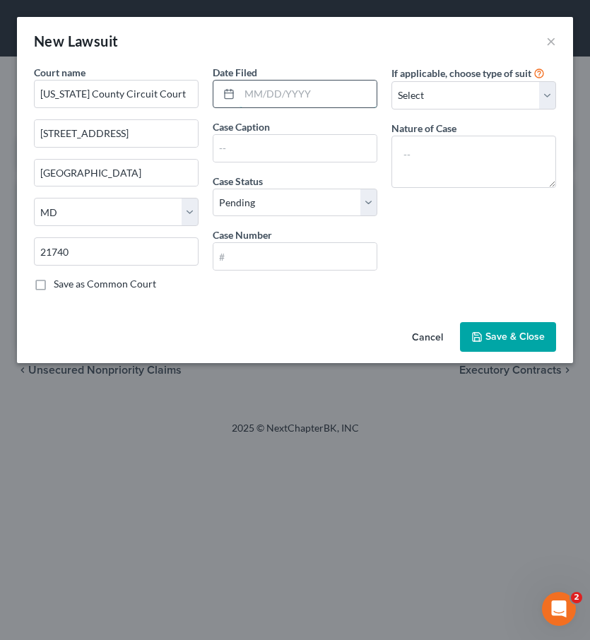
click at [261, 92] on input "text" at bounding box center [308, 94] width 137 height 27
type input "[DATE]"
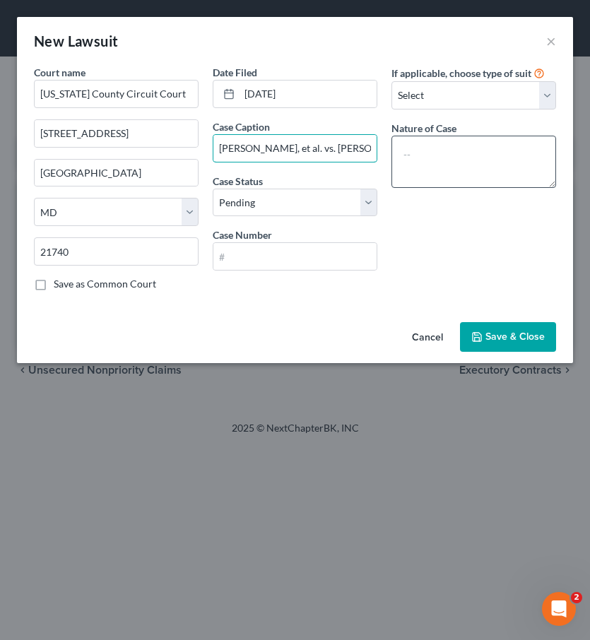
scroll to position [0, 108]
drag, startPoint x: 337, startPoint y: 150, endPoint x: 436, endPoint y: 155, distance: 99.1
click at [436, 155] on div "Court name * [US_STATE] County Circuit Court [STREET_ADDRESS] Hagerstown State …" at bounding box center [295, 184] width 537 height 238
type input "[PERSON_NAME], et al. vs. [PERSON_NAME]"
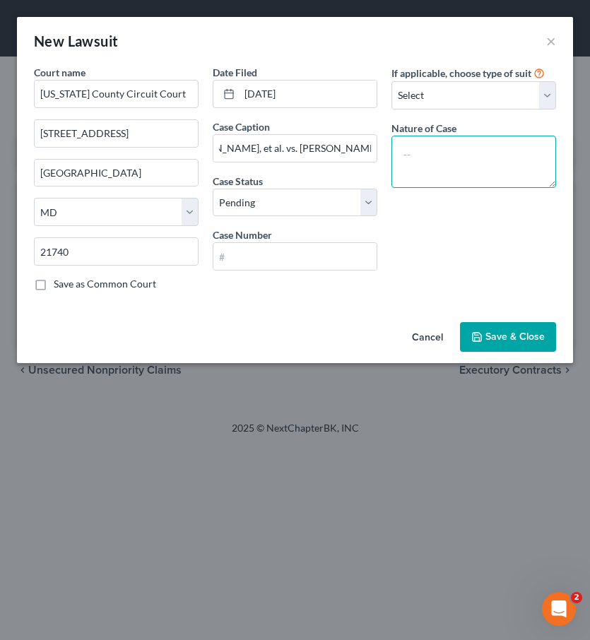
scroll to position [0, 0]
click at [452, 163] on textarea at bounding box center [474, 162] width 165 height 52
type textarea "Foreclosure"
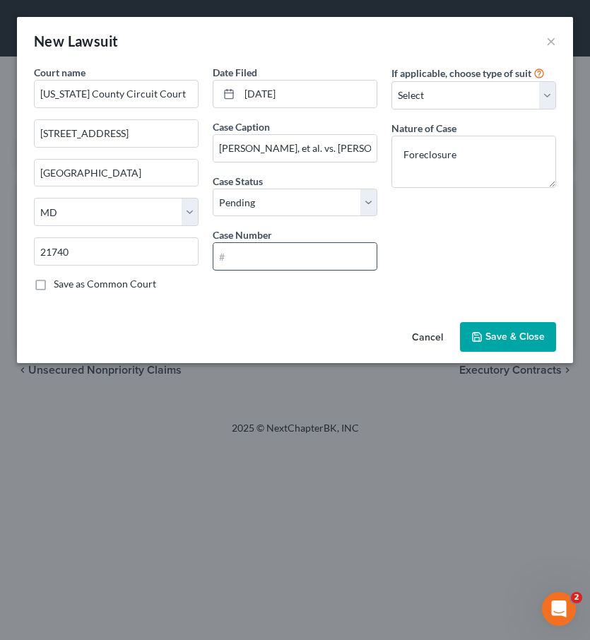
click at [274, 261] on input "text" at bounding box center [294, 256] width 163 height 27
paste input "C-21-CV-25-000363"
type input "C-21-CV-25-000363"
click at [493, 336] on span "Save & Close" at bounding box center [515, 337] width 59 height 12
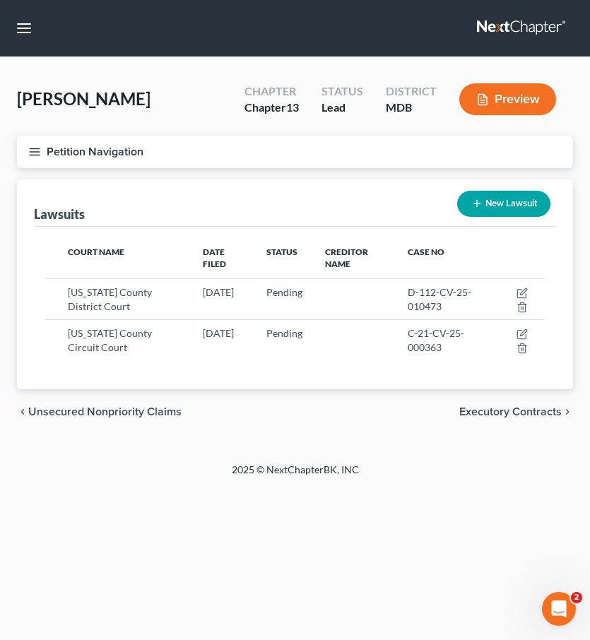
click at [35, 152] on line "button" at bounding box center [35, 152] width 10 height 0
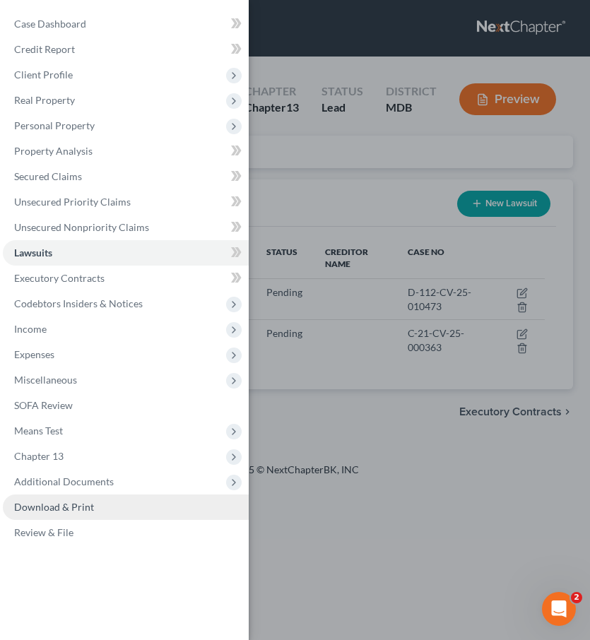
click at [53, 514] on link "Download & Print" at bounding box center [126, 507] width 246 height 25
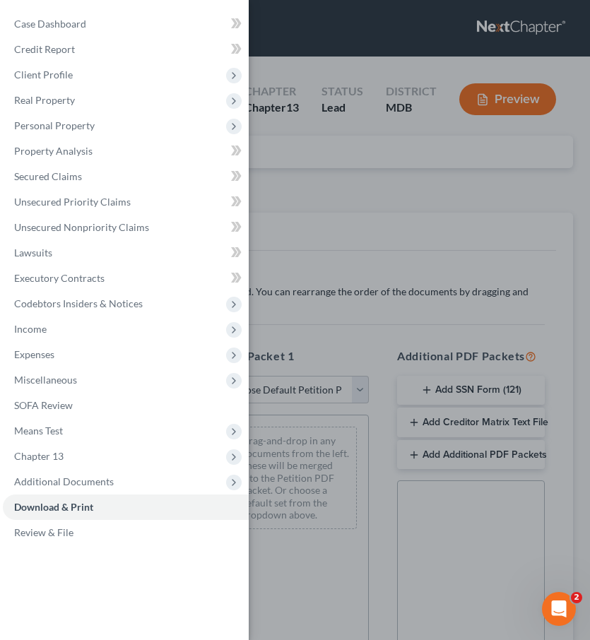
click at [388, 139] on div "Case Dashboard Payments Invoices Payments Payments Credit Report Client Profile" at bounding box center [295, 320] width 590 height 640
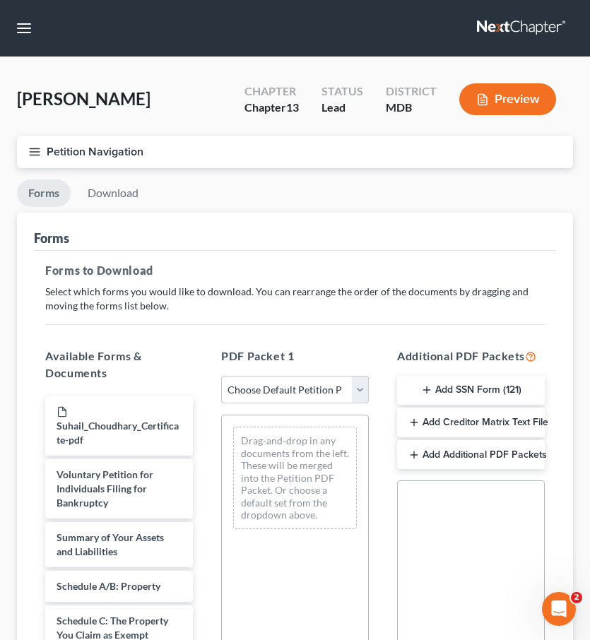
click at [351, 390] on select "Choose Default Petition PDF Packet Complete Bankruptcy Petition (all forms and …" at bounding box center [295, 390] width 148 height 28
